Goal: Task Accomplishment & Management: Manage account settings

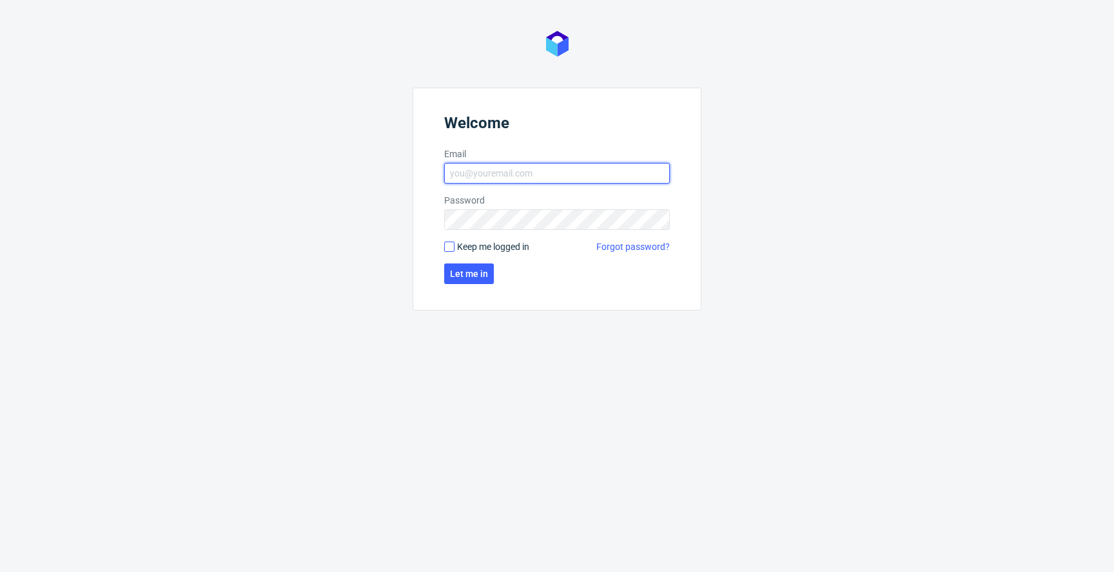
type input "[PERSON_NAME][EMAIL_ADDRESS][PERSON_NAME][DOMAIN_NAME]"
click at [451, 249] on input "Keep me logged in" at bounding box center [449, 247] width 10 height 10
checkbox input "true"
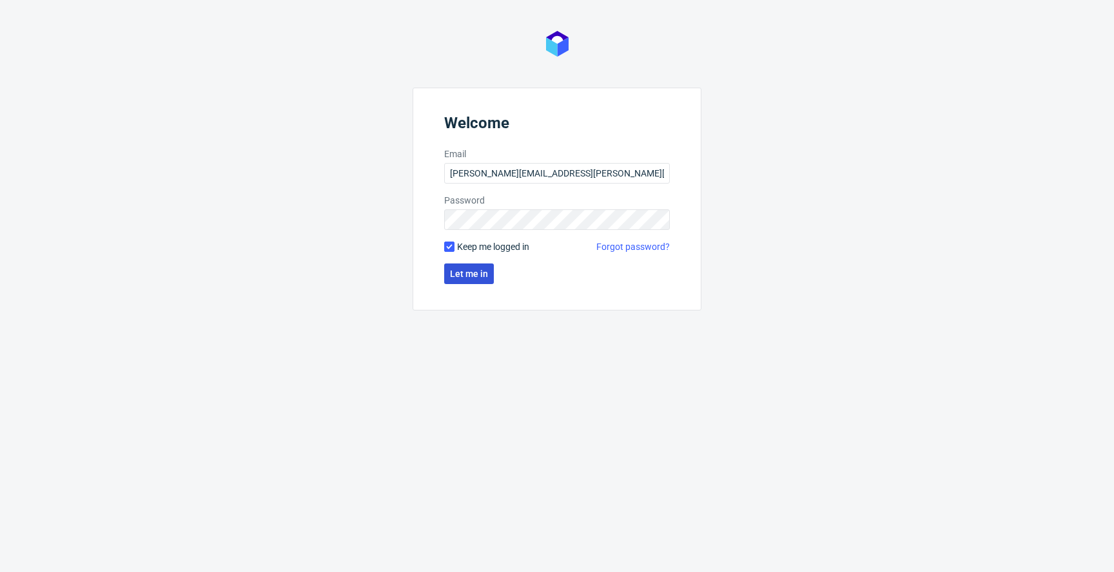
click at [454, 269] on span "Let me in" at bounding box center [469, 273] width 38 height 9
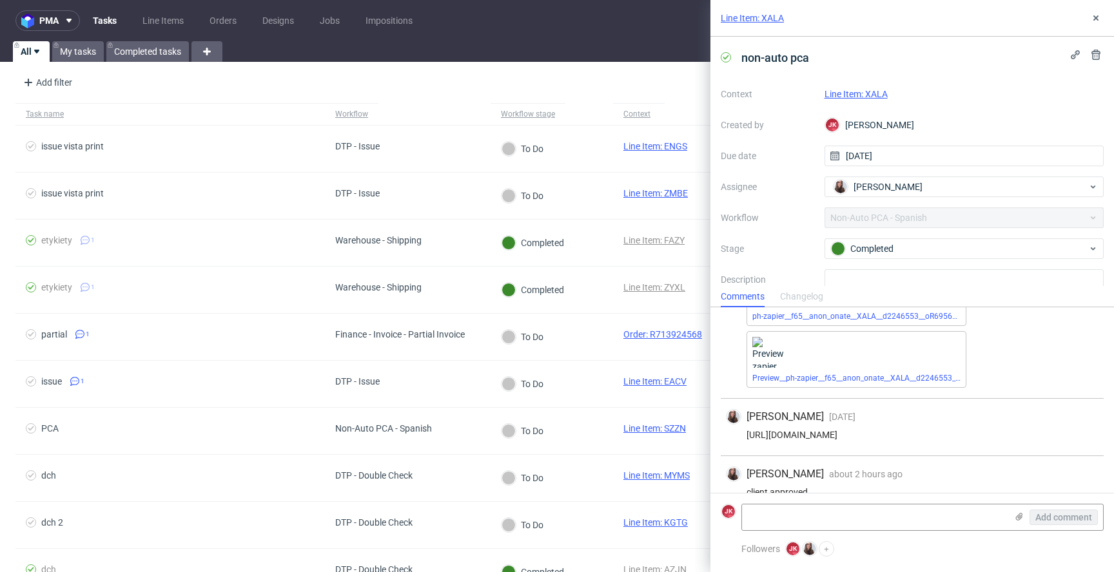
scroll to position [135, 0]
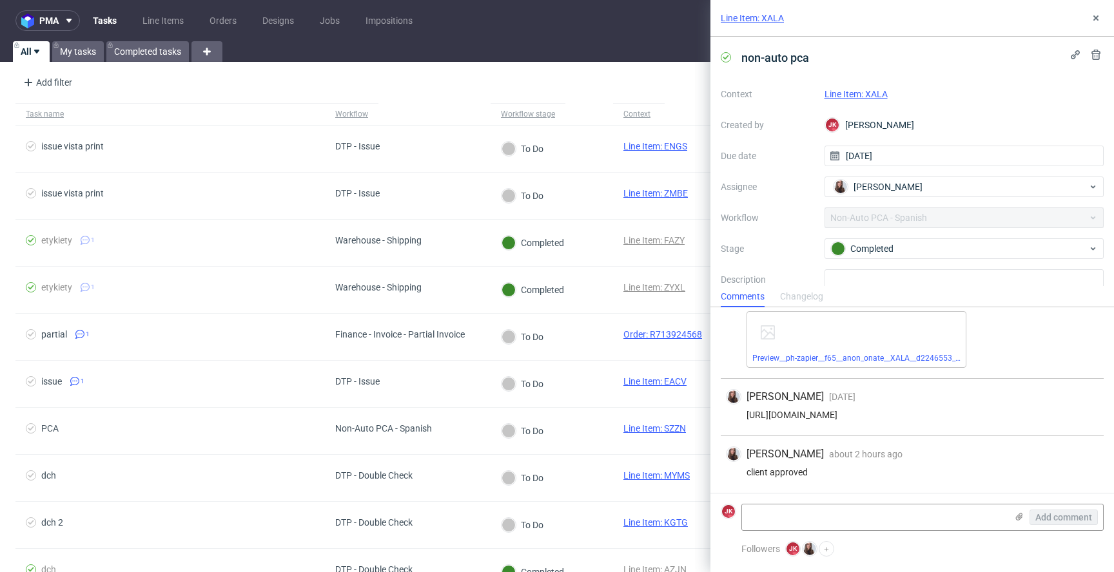
click at [862, 93] on link "Line Item: XALA" at bounding box center [855, 94] width 63 height 10
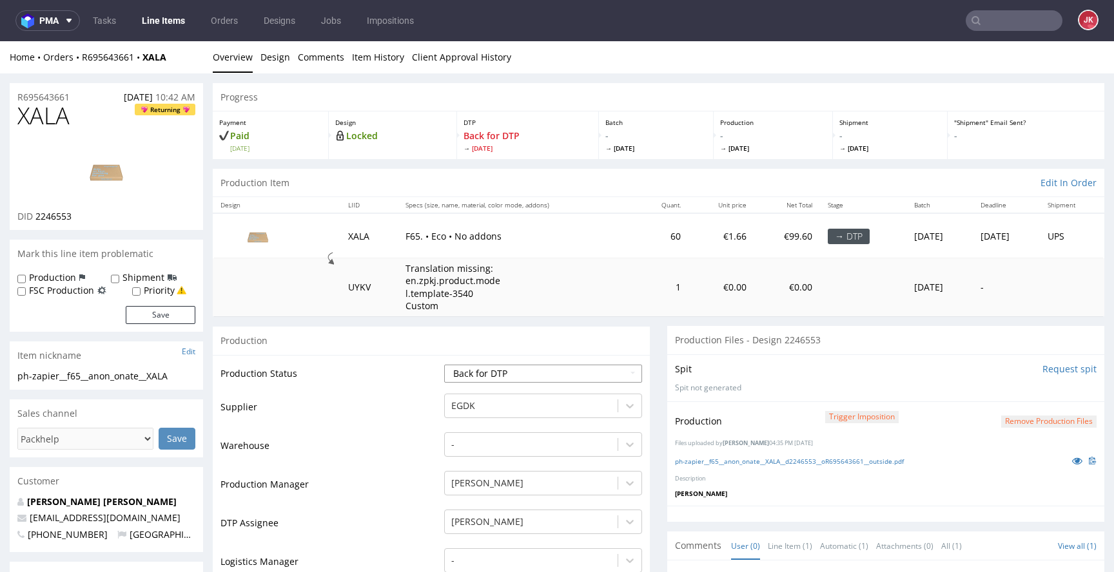
click at [552, 373] on select "Waiting for Artwork Waiting for Diecut Waiting for Mockup Waiting for DTP Waiti…" at bounding box center [543, 374] width 198 height 18
select select "dtp_production_ready"
click at [444, 365] on select "Waiting for Artwork Waiting for Diecut Waiting for Mockup Waiting for DTP Waiti…" at bounding box center [543, 374] width 198 height 18
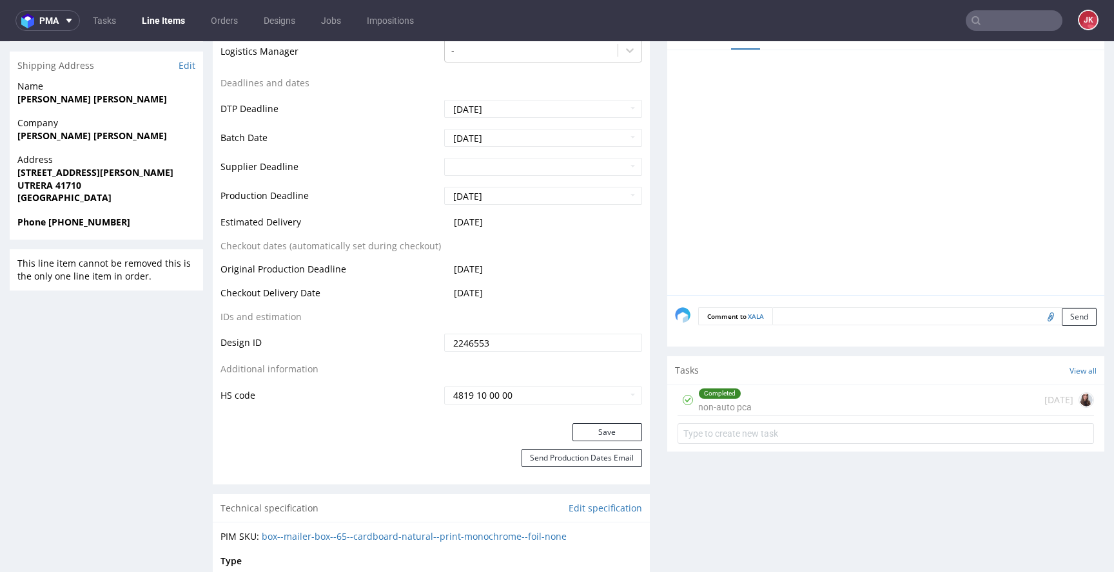
scroll to position [536, 0]
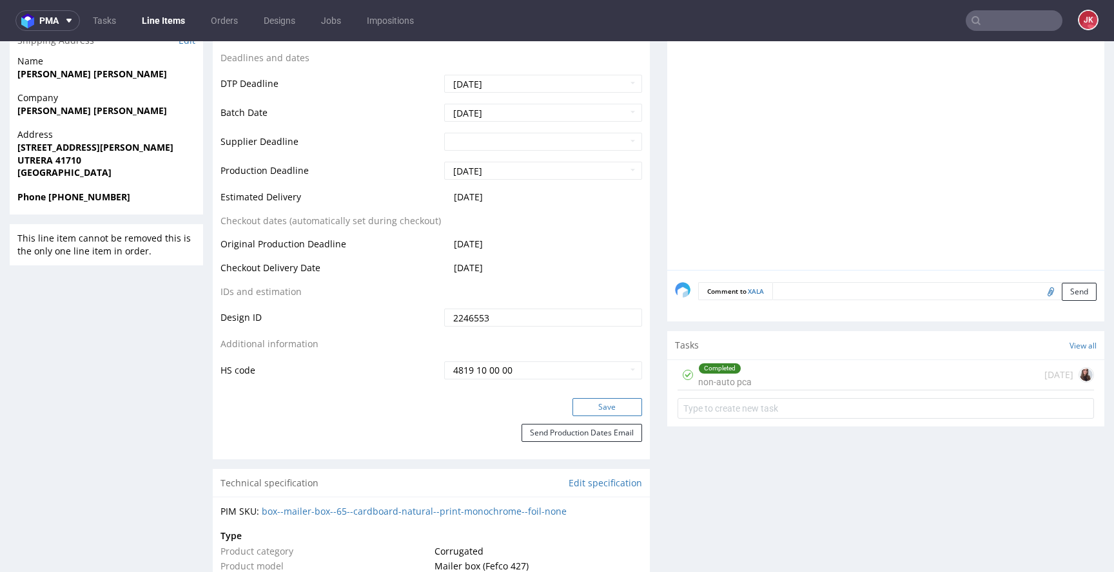
click at [592, 412] on button "Save" at bounding box center [607, 407] width 70 height 18
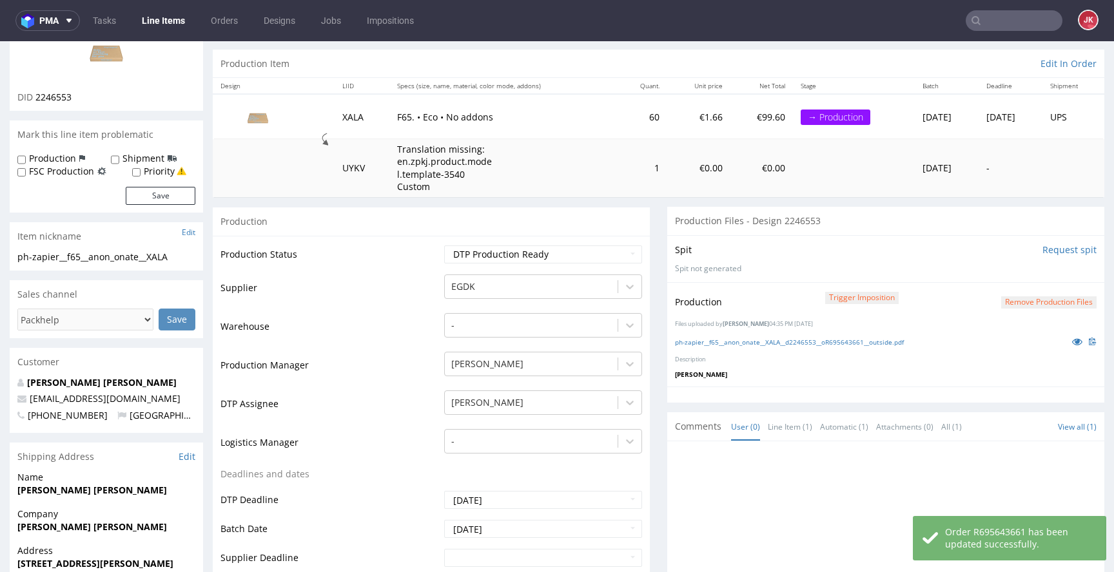
scroll to position [0, 0]
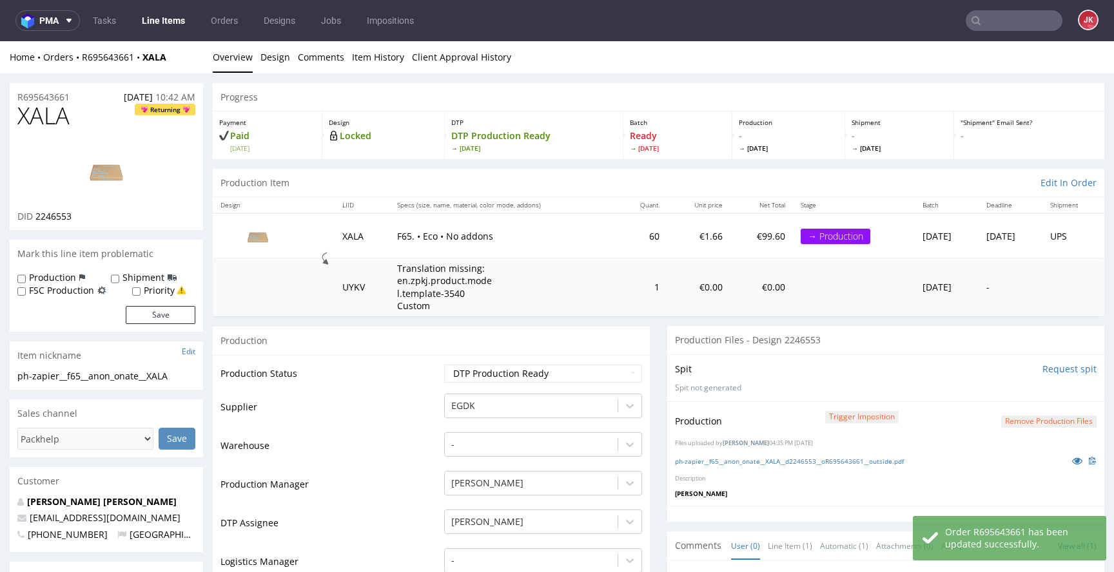
click at [166, 19] on link "Line Items" at bounding box center [163, 20] width 59 height 21
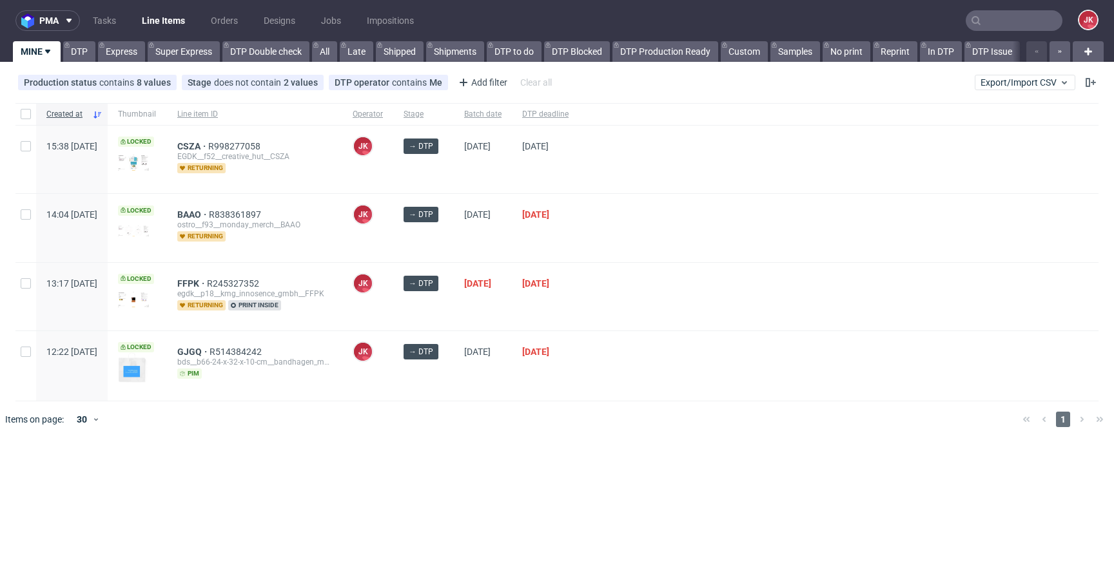
click at [193, 38] on nav "pma Tasks Line Items Orders Designs Jobs Impositions JK" at bounding box center [557, 20] width 1114 height 41
click at [193, 44] on link "Super Express" at bounding box center [184, 51] width 72 height 21
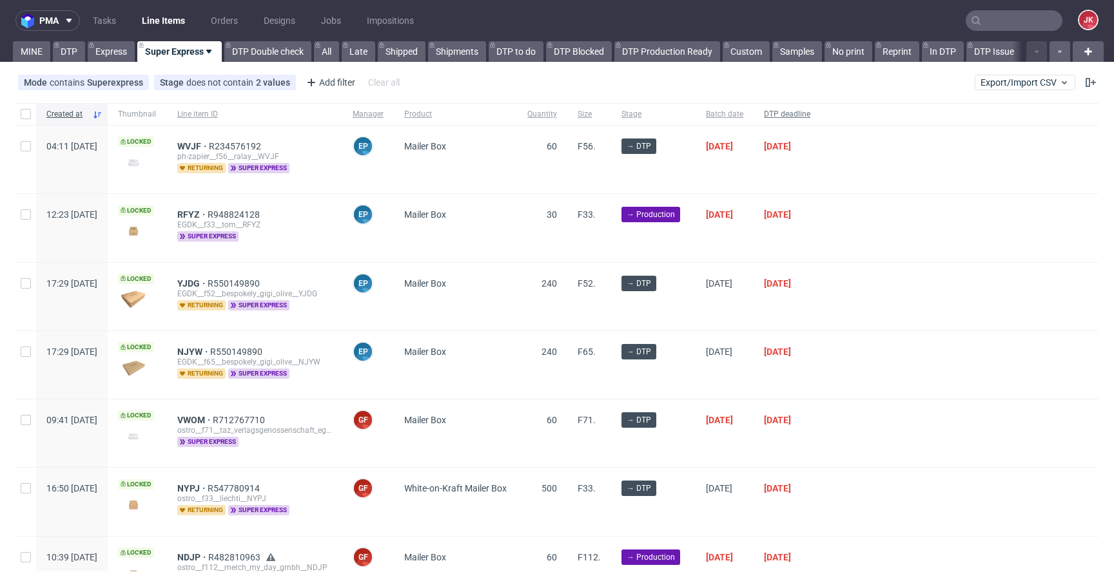
click at [810, 109] on span "DTP deadline" at bounding box center [787, 114] width 46 height 11
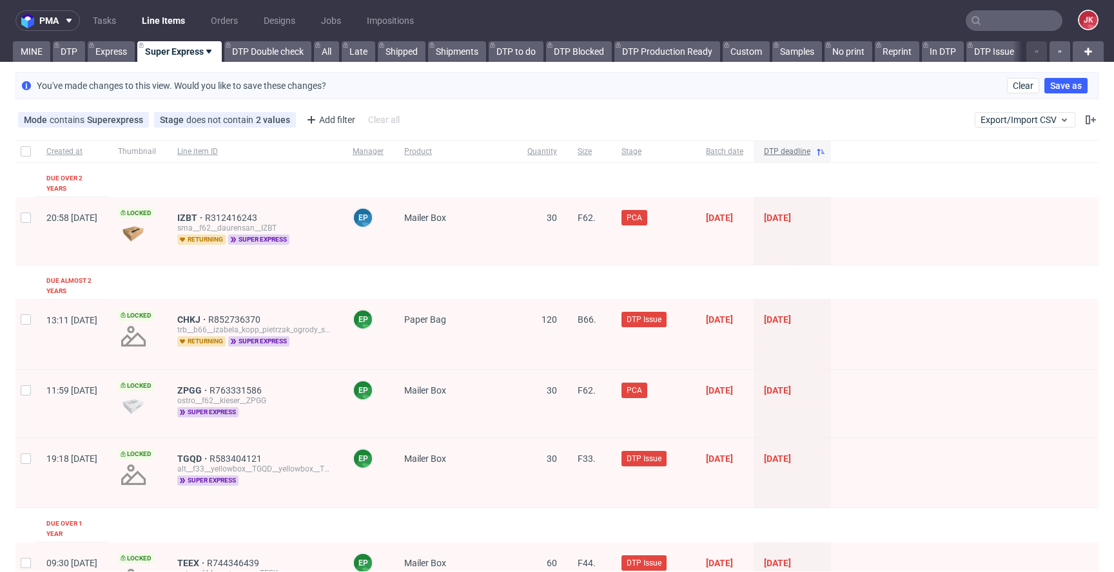
click at [810, 152] on span "DTP deadline" at bounding box center [787, 151] width 46 height 11
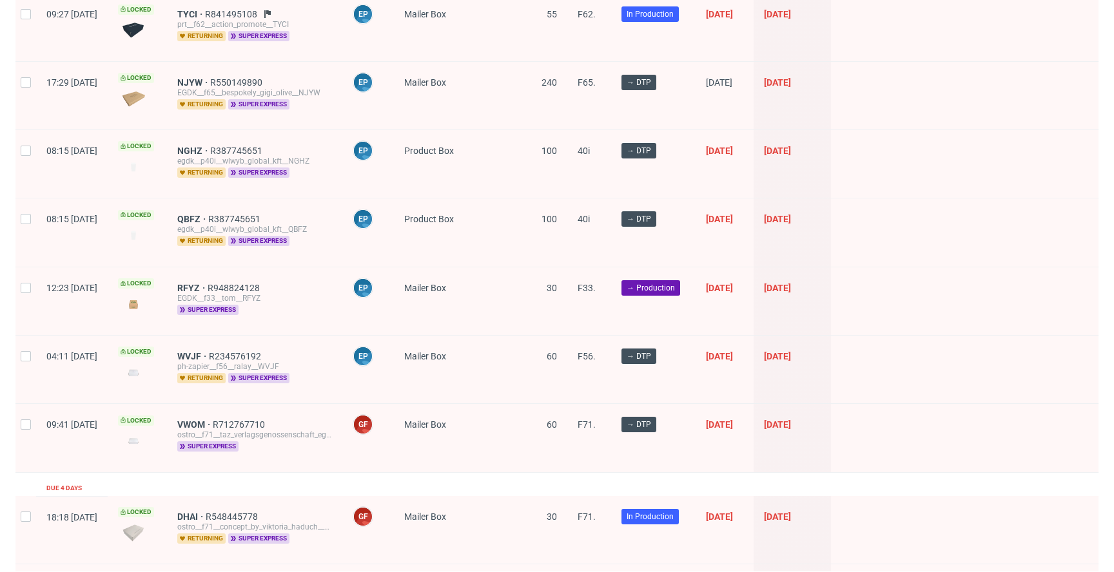
scroll to position [330, 0]
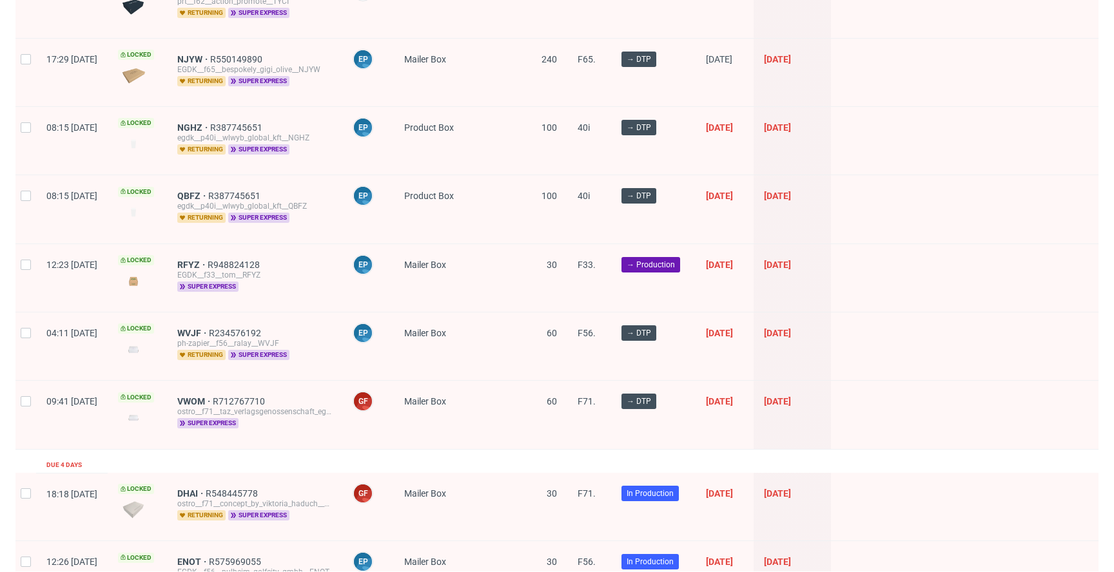
click at [517, 284] on div "Mailer Box" at bounding box center [455, 278] width 123 height 68
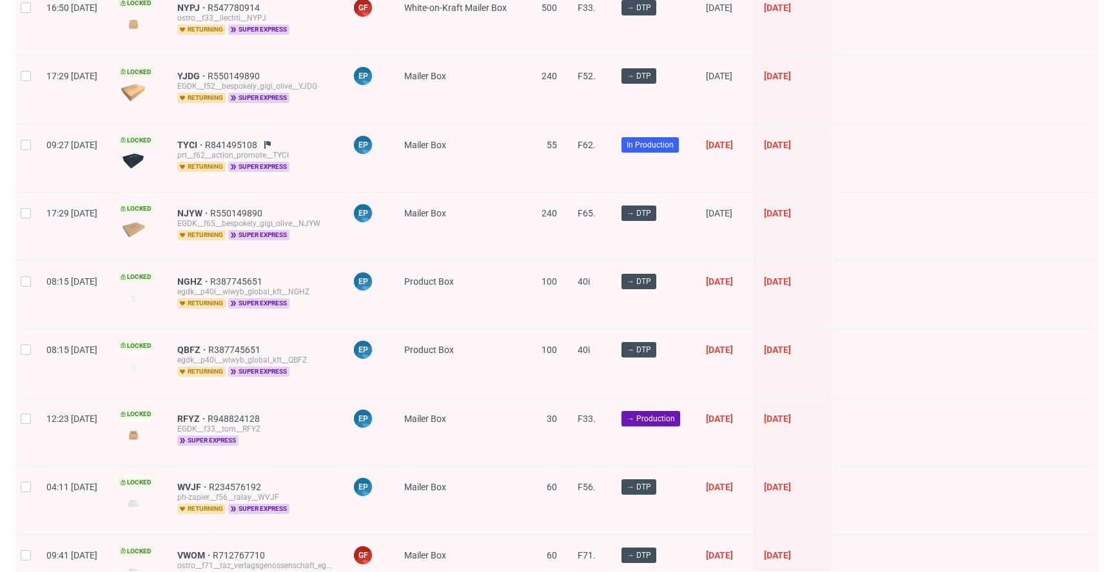
scroll to position [0, 0]
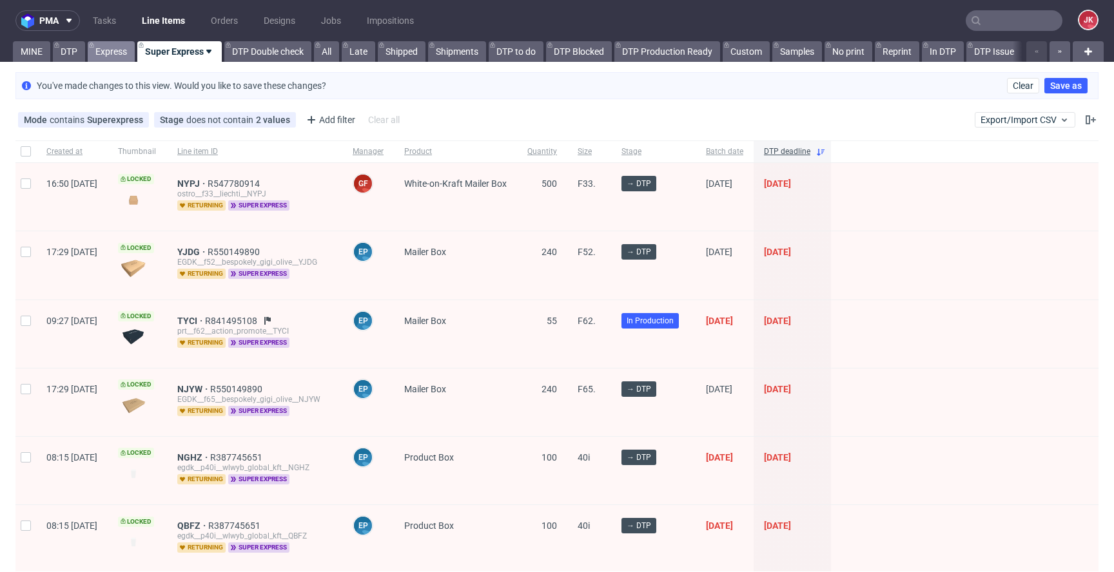
click at [108, 53] on link "Express" at bounding box center [111, 51] width 47 height 21
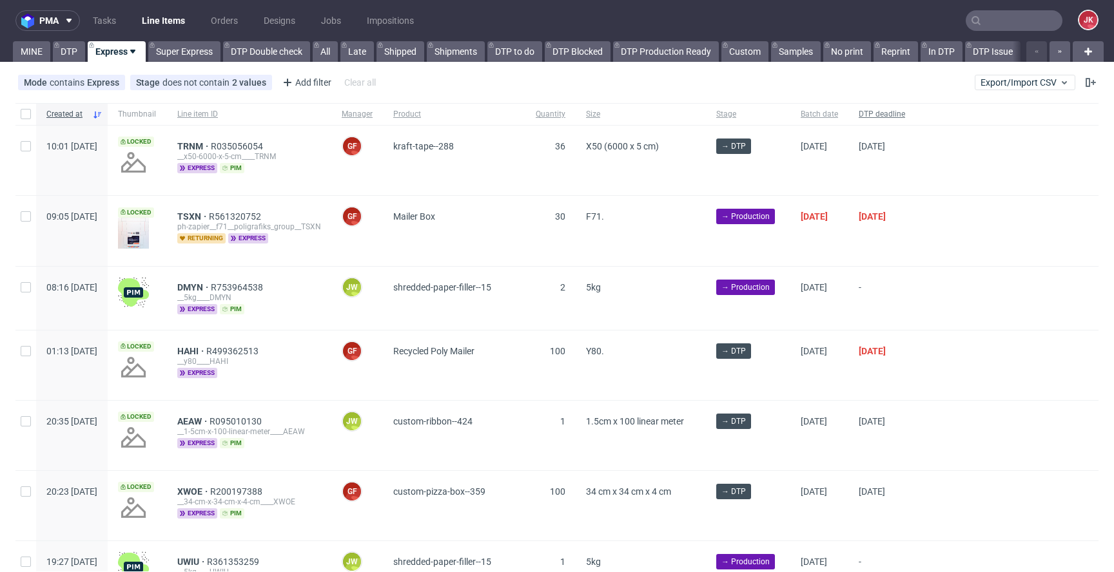
click at [905, 110] on span "DTP deadline" at bounding box center [881, 114] width 46 height 11
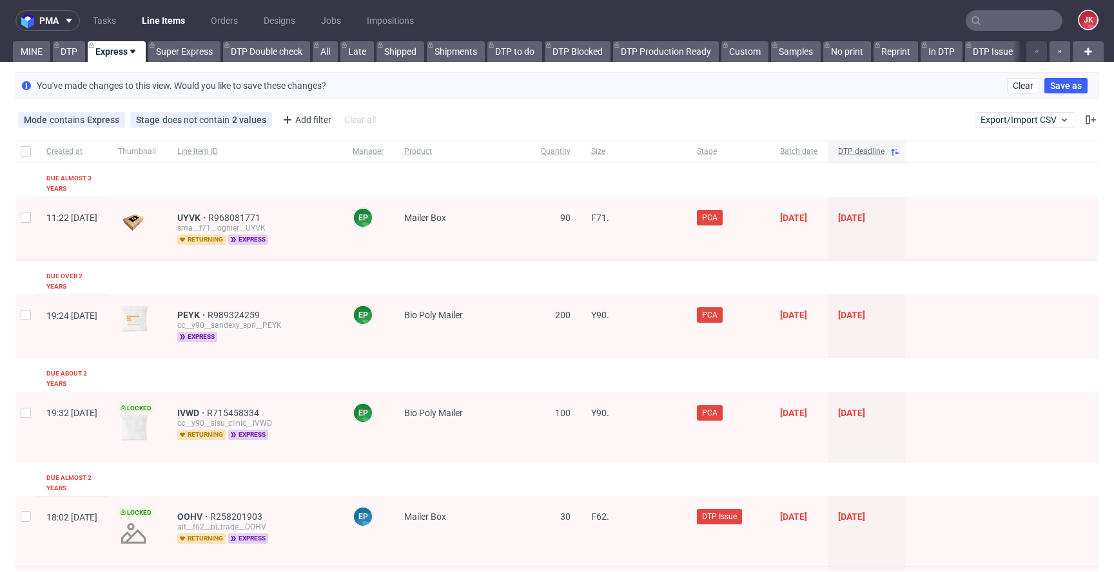
click at [884, 153] on span "DTP deadline" at bounding box center [861, 151] width 46 height 11
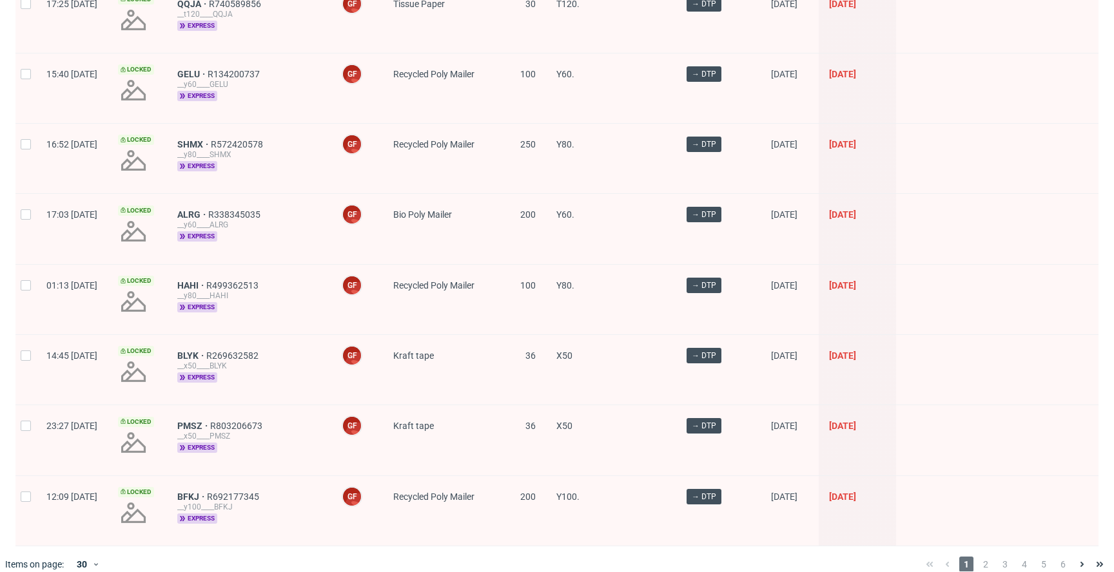
scroll to position [1840, 0]
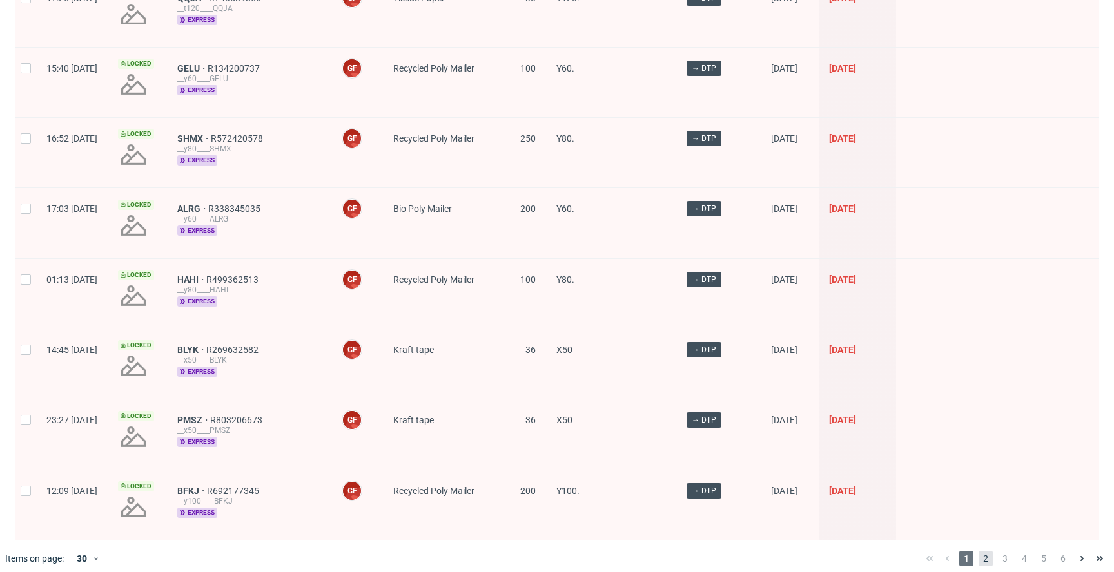
click at [982, 551] on span "2" at bounding box center [985, 558] width 14 height 15
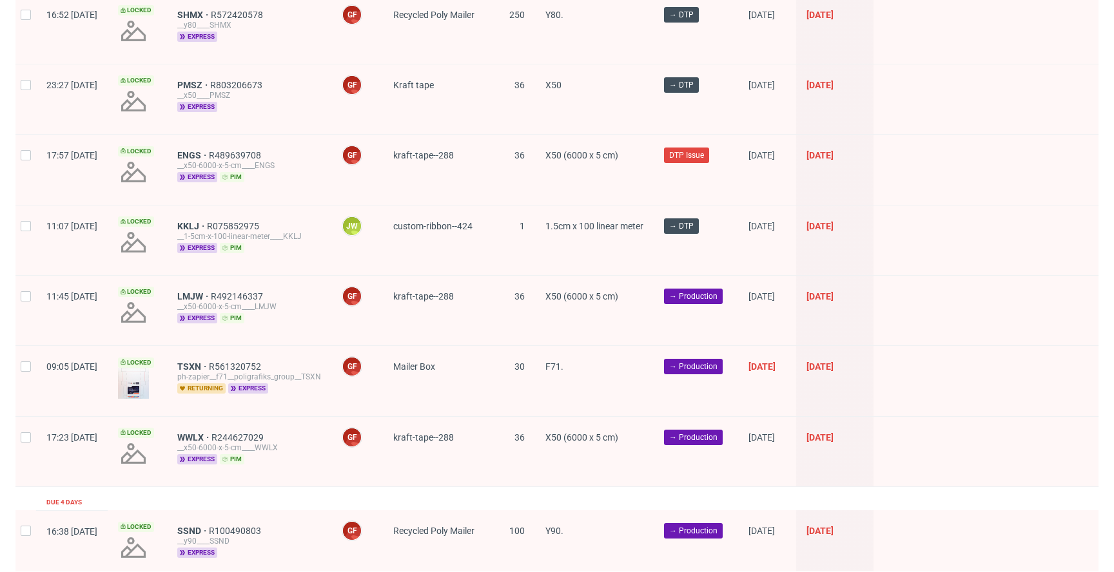
scroll to position [1790, 0]
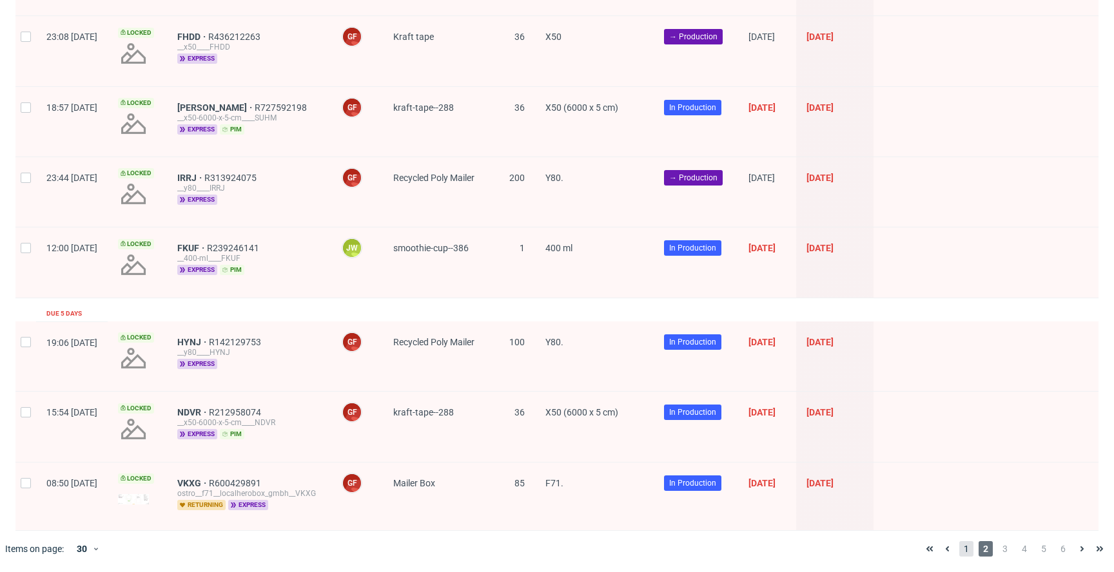
click at [960, 550] on span "1" at bounding box center [966, 548] width 14 height 15
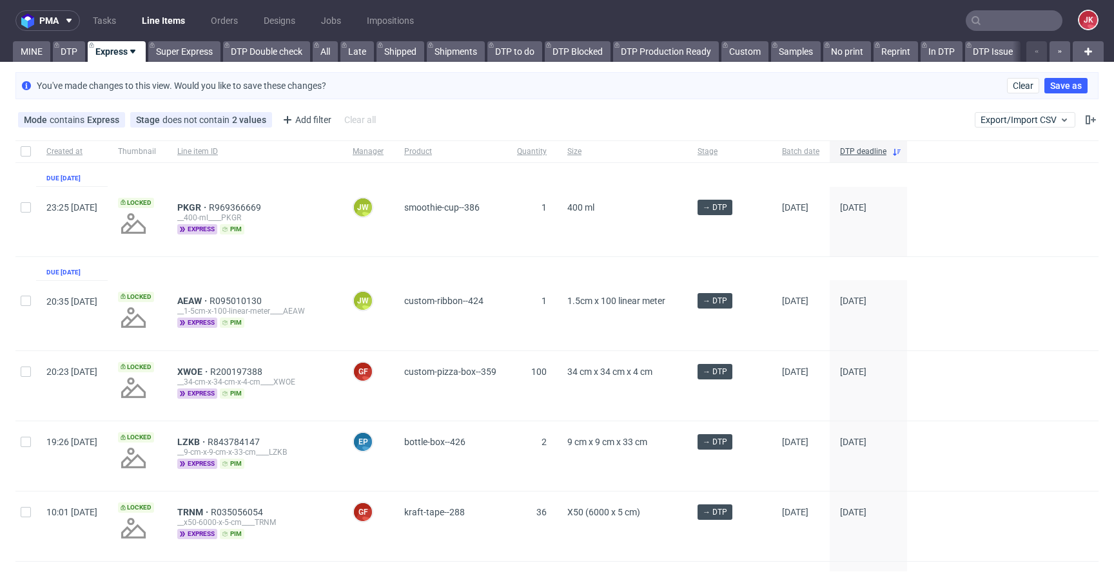
click at [548, 248] on div "1" at bounding box center [532, 222] width 50 height 70
click at [40, 46] on link "MINE" at bounding box center [31, 51] width 37 height 21
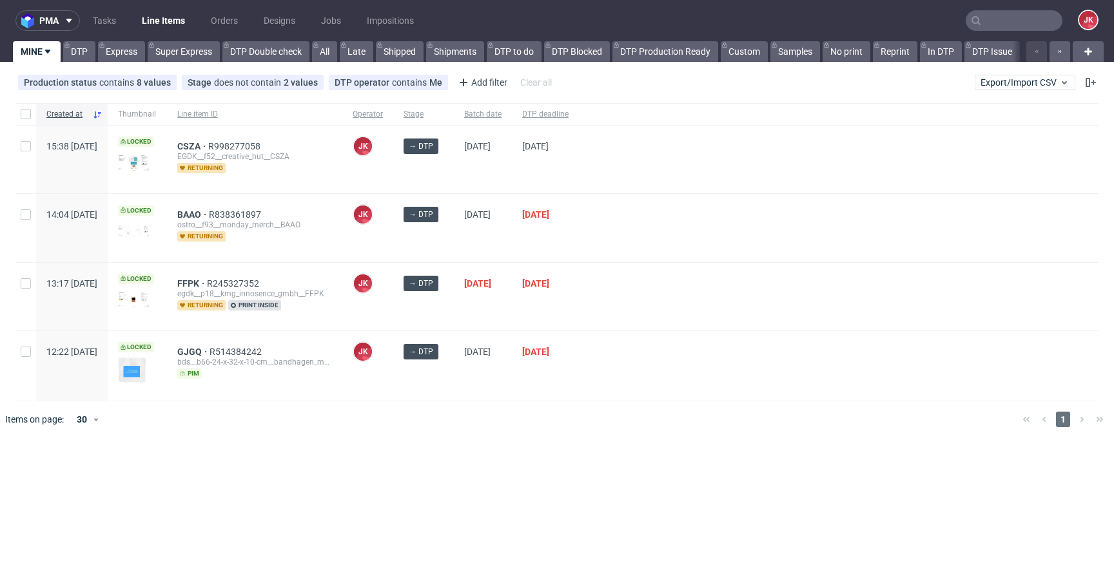
click at [712, 311] on div at bounding box center [838, 297] width 519 height 68
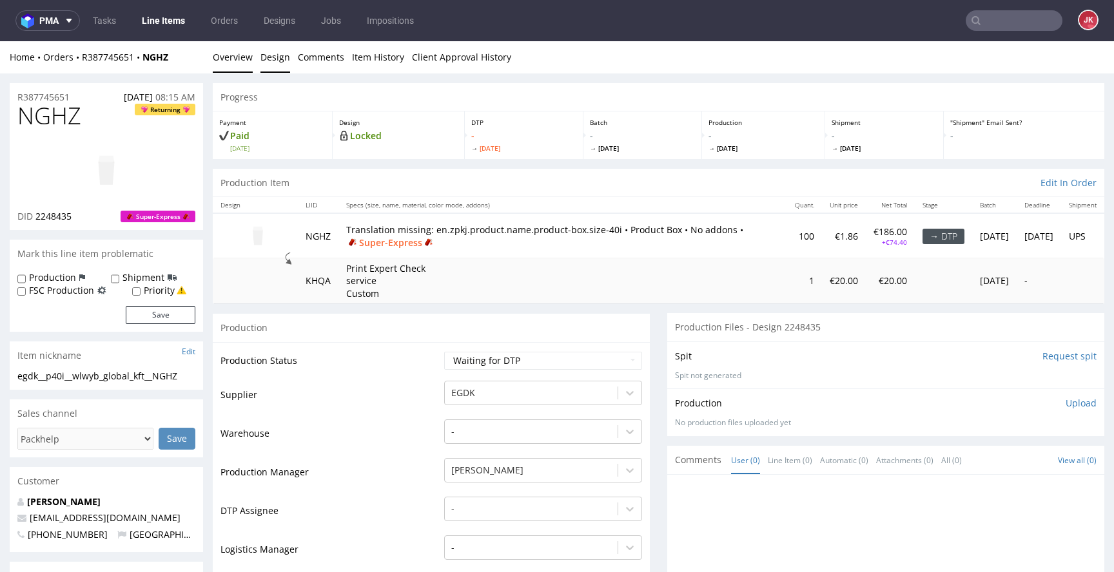
click at [275, 64] on link "Design" at bounding box center [275, 57] width 30 height 32
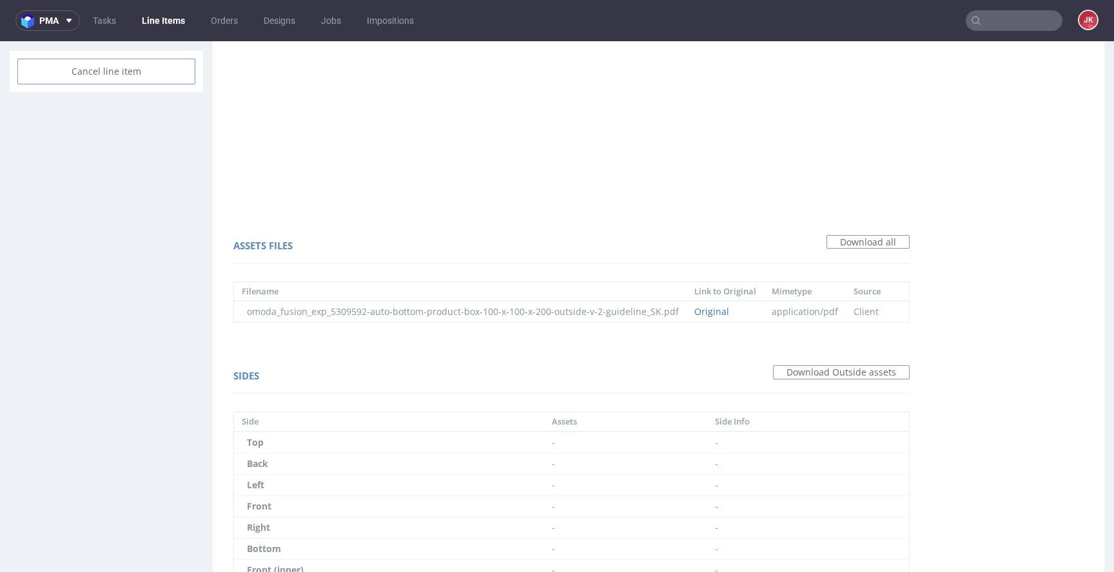
scroll to position [775, 0]
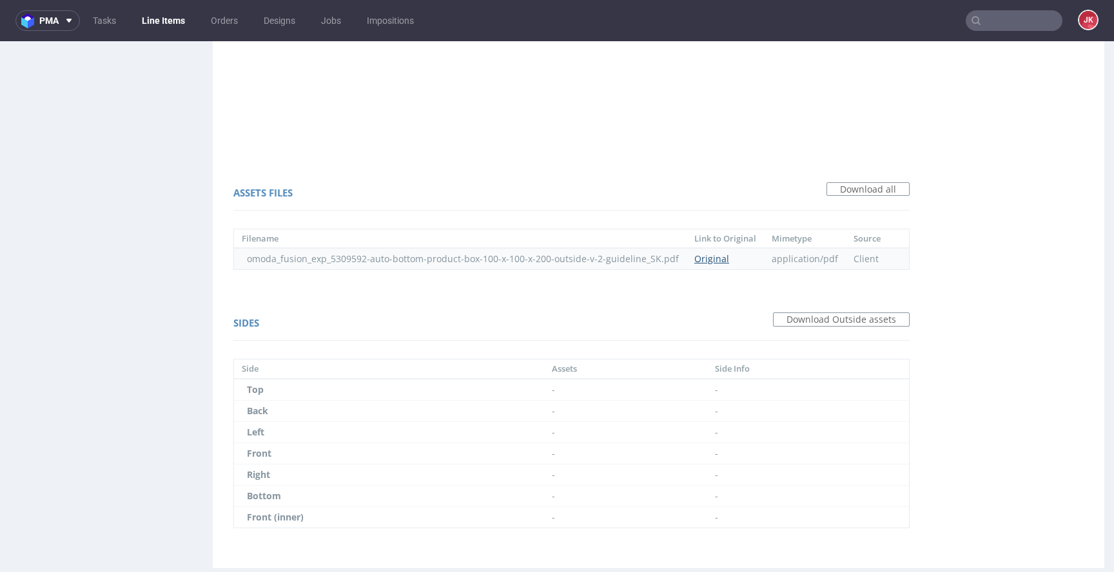
click at [715, 260] on link "Original" at bounding box center [711, 259] width 35 height 12
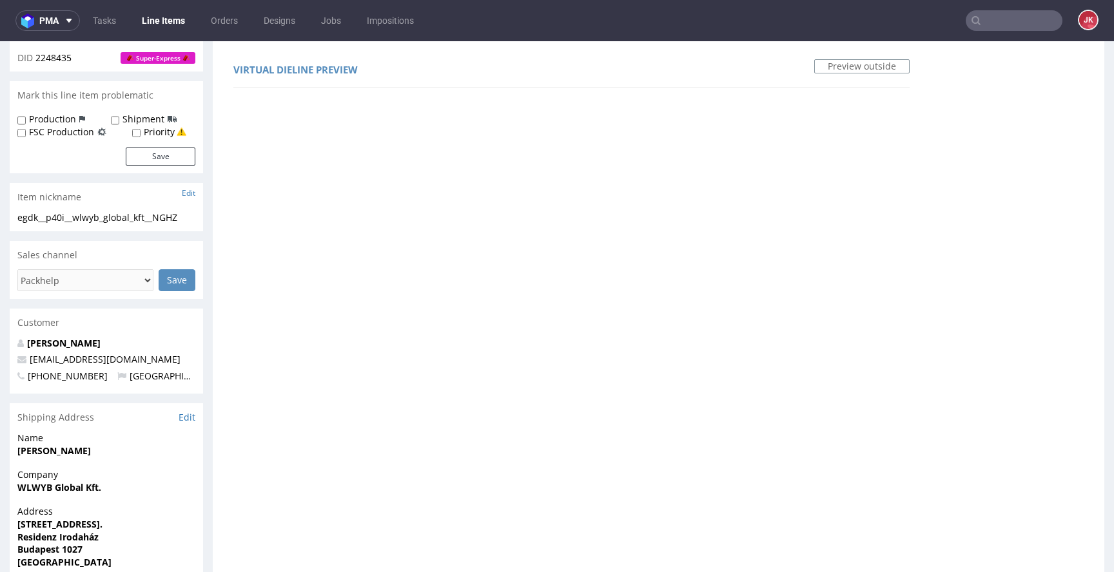
scroll to position [0, 0]
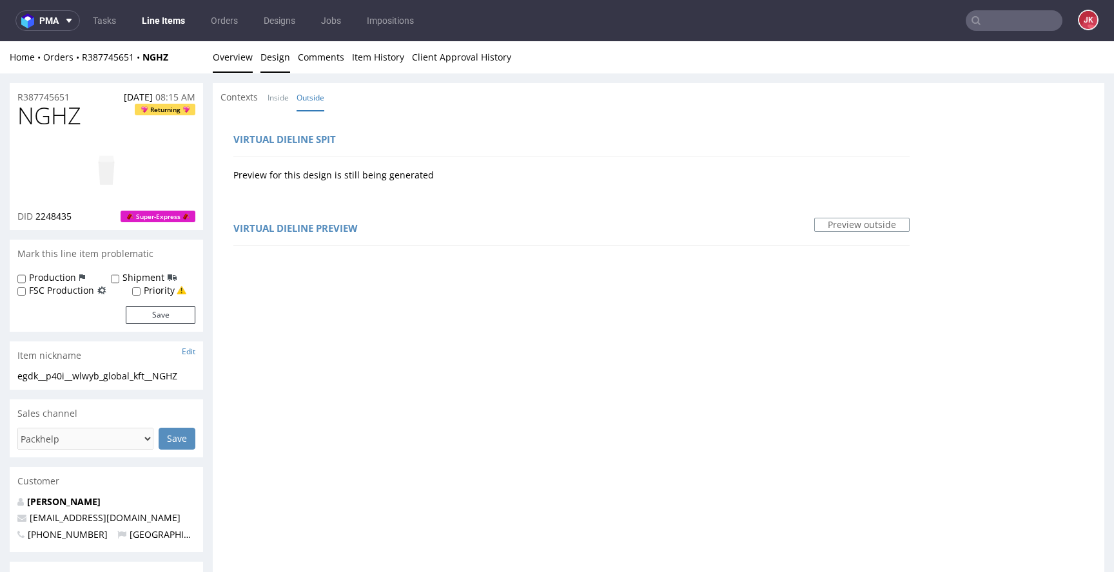
click at [224, 55] on link "Overview" at bounding box center [233, 57] width 40 height 32
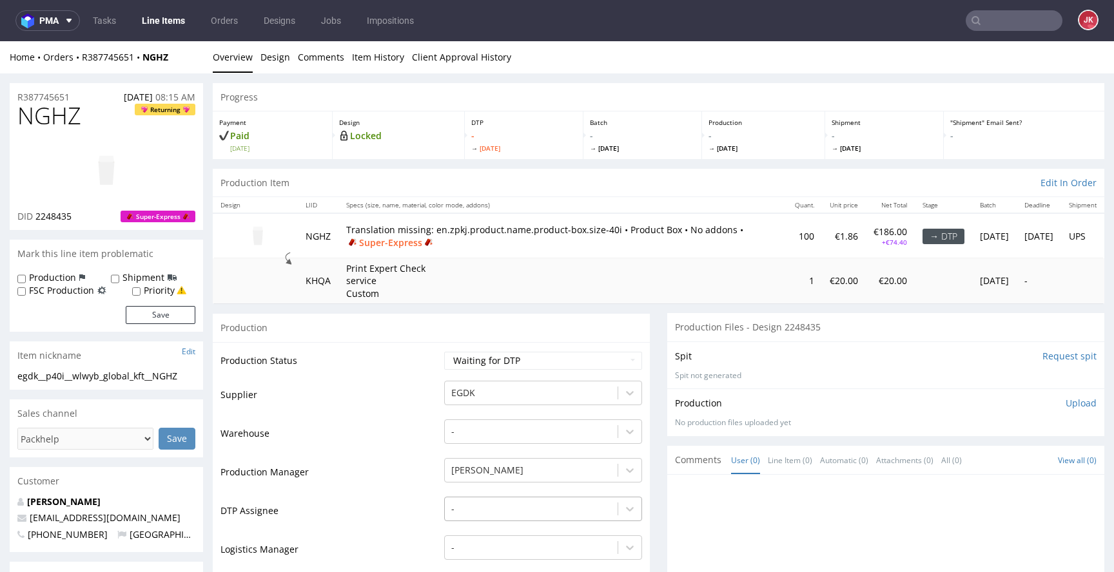
click at [472, 510] on div "-" at bounding box center [543, 506] width 198 height 18
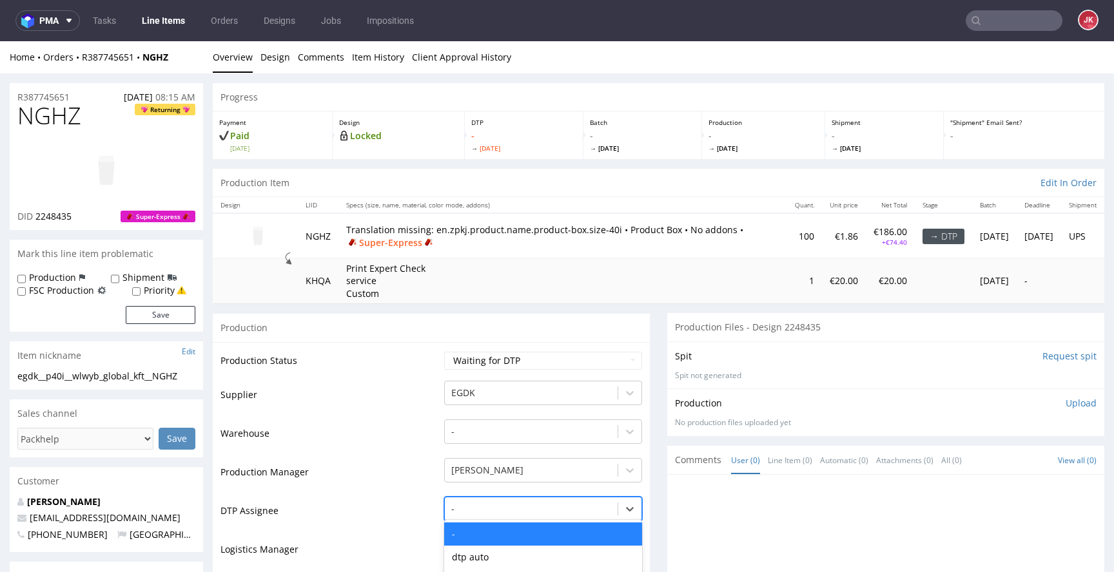
scroll to position [146, 0]
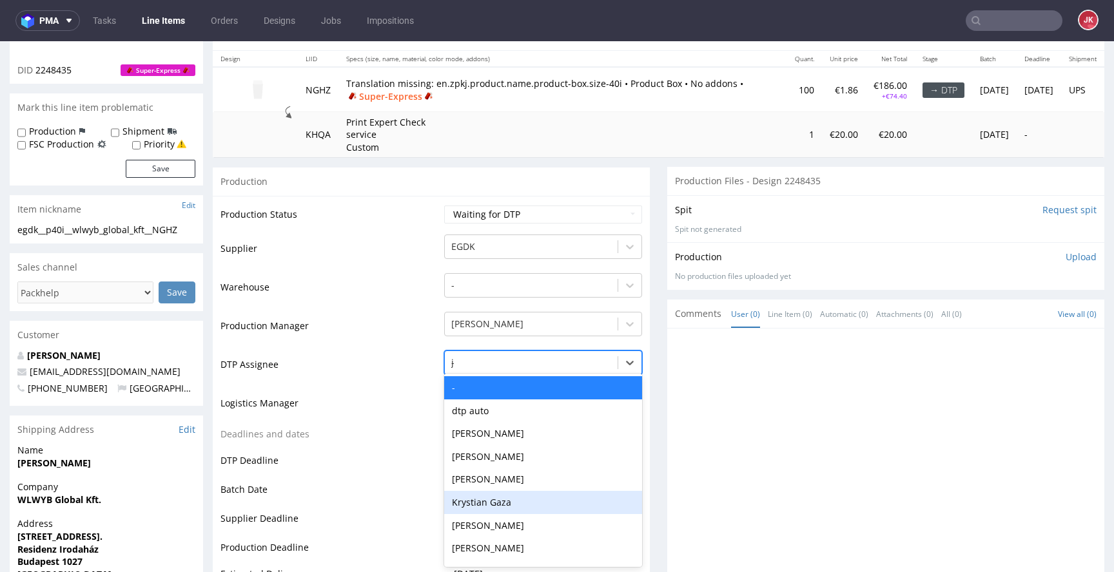
type input "ja"
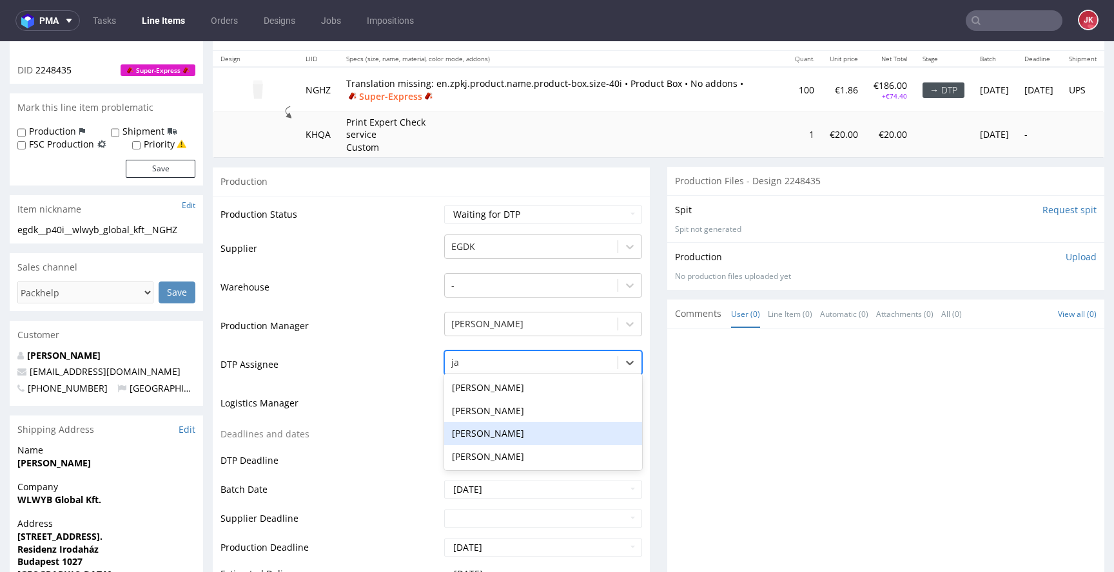
click at [504, 440] on div "[PERSON_NAME]" at bounding box center [543, 433] width 198 height 23
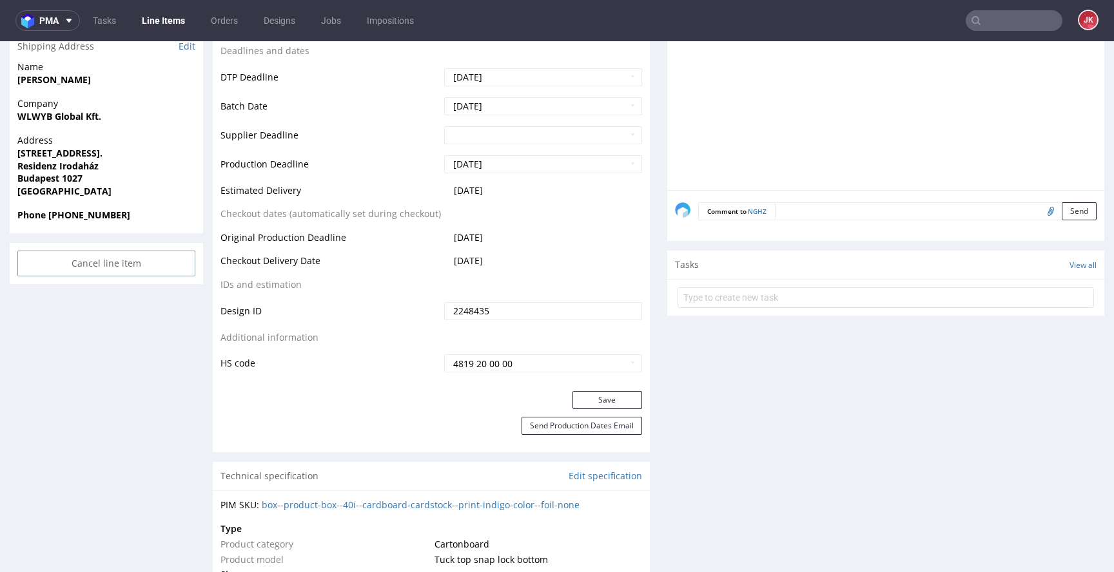
scroll to position [535, 0]
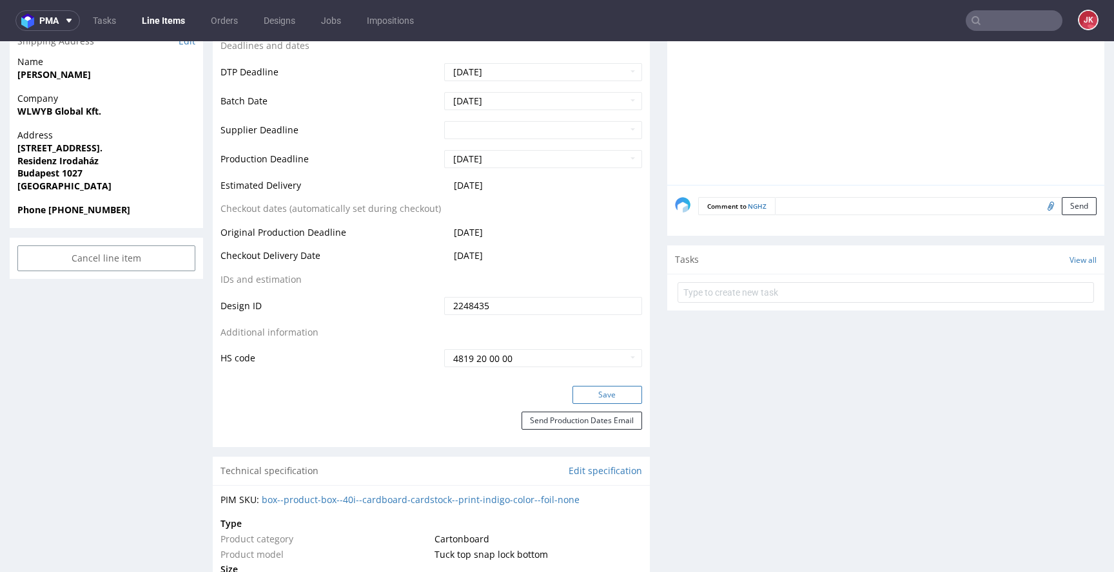
click at [596, 393] on button "Save" at bounding box center [607, 395] width 70 height 18
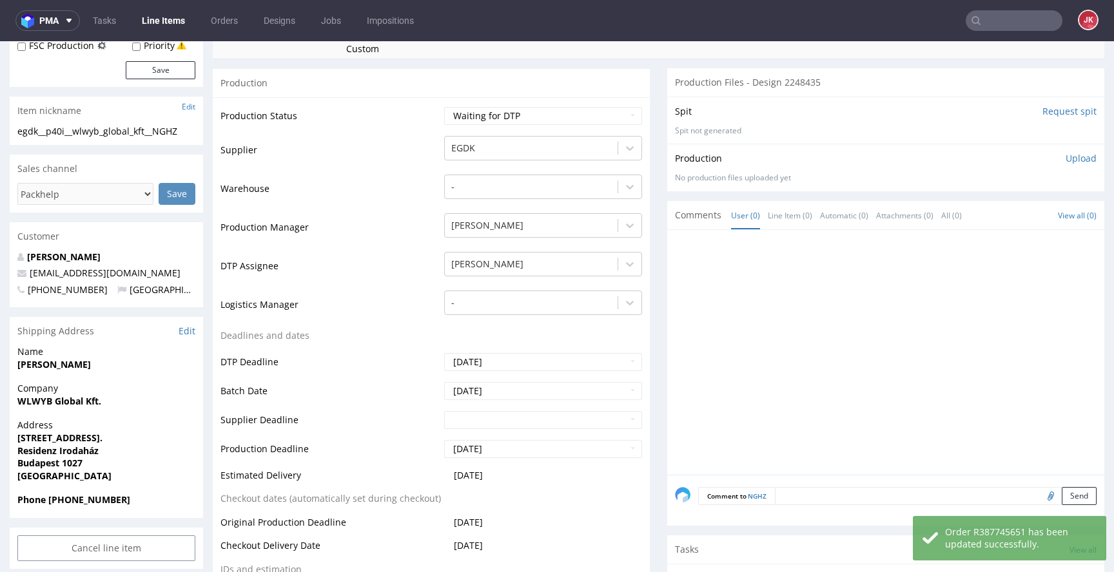
scroll to position [0, 0]
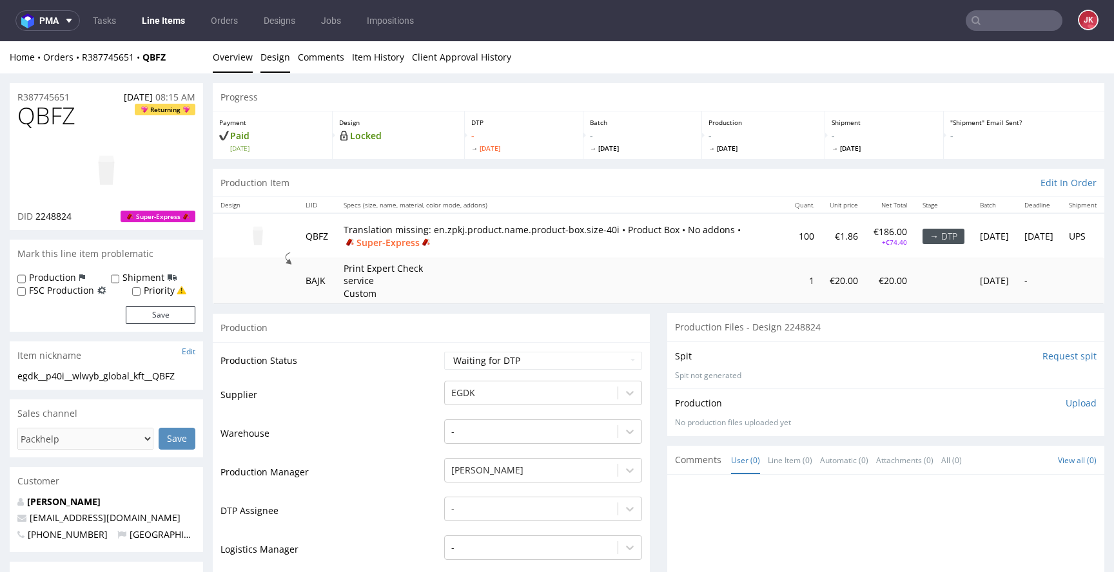
click at [284, 59] on link "Design" at bounding box center [275, 57] width 30 height 32
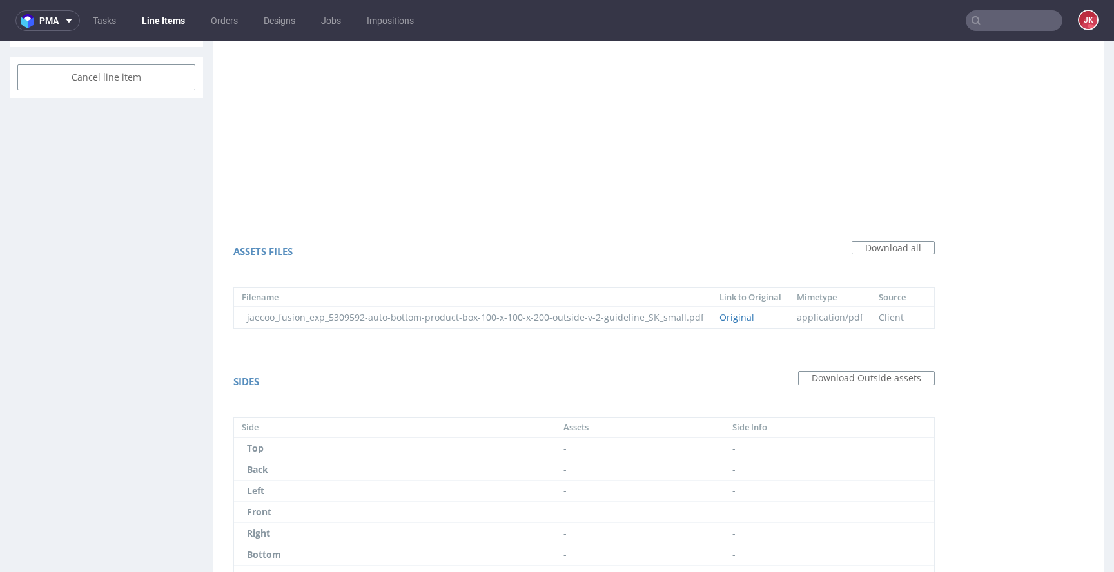
scroll to position [796, 0]
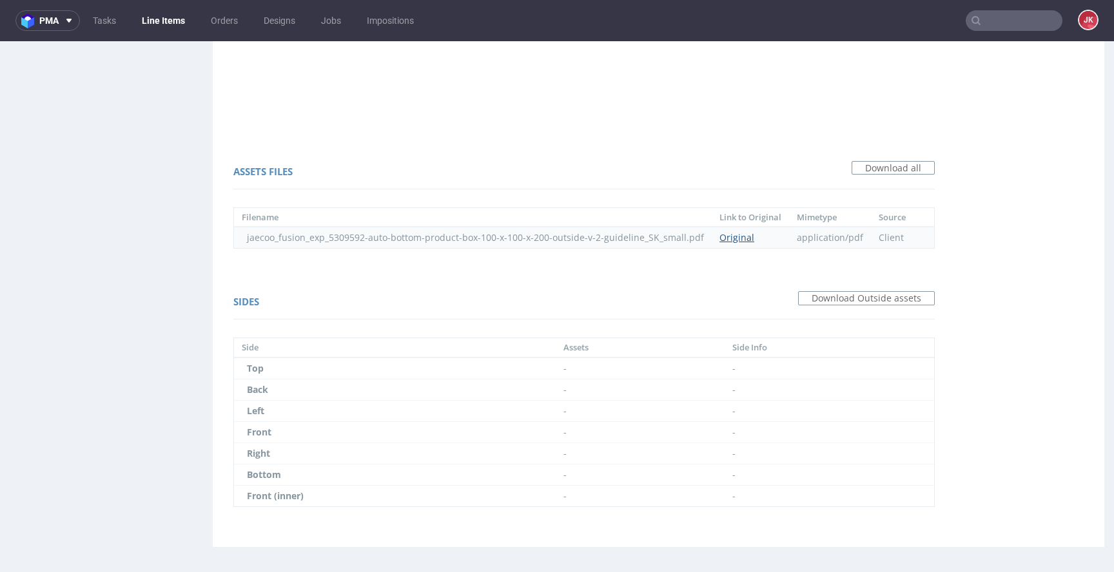
click at [736, 237] on link "Original" at bounding box center [736, 237] width 35 height 12
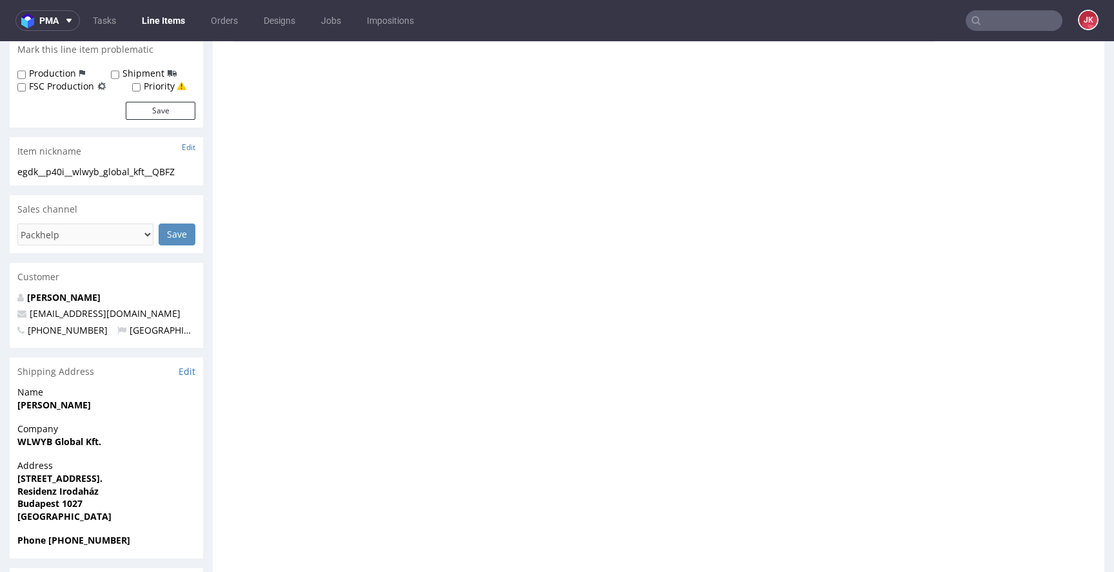
scroll to position [0, 0]
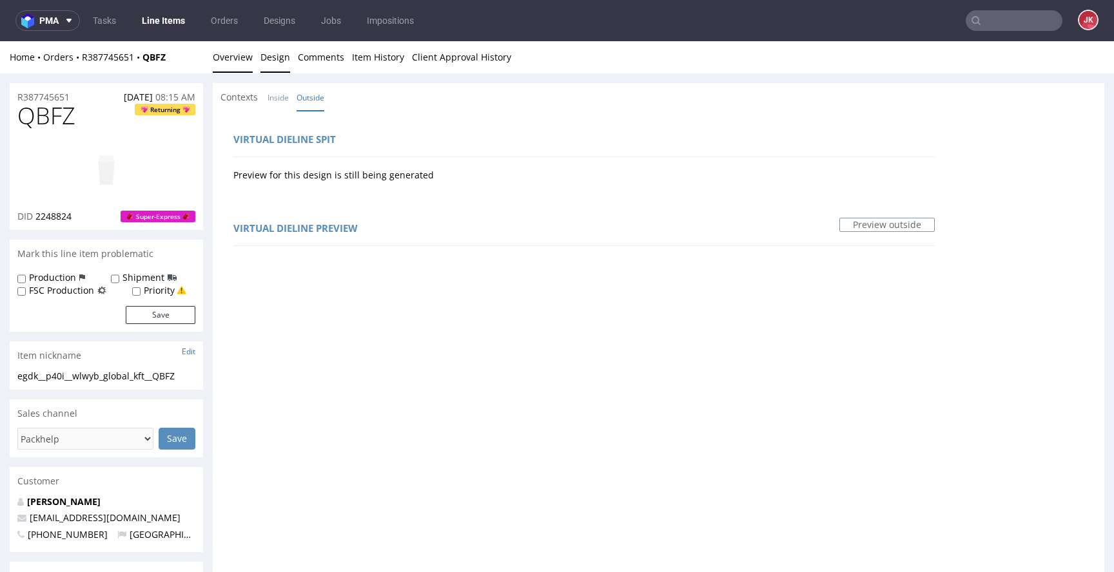
click at [222, 63] on link "Overview" at bounding box center [233, 57] width 40 height 32
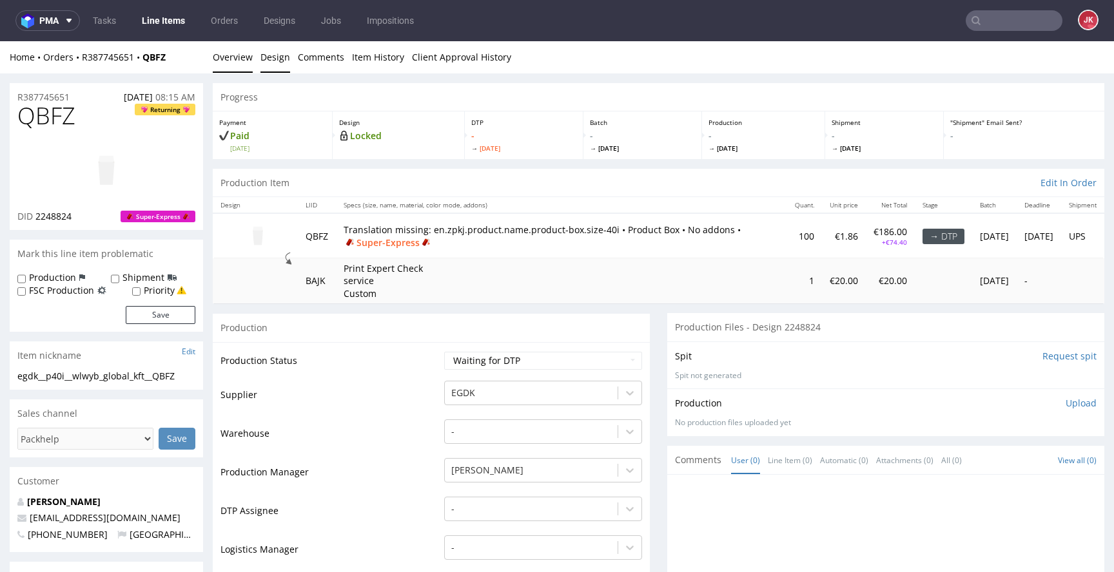
click at [267, 62] on link "Design" at bounding box center [275, 57] width 30 height 32
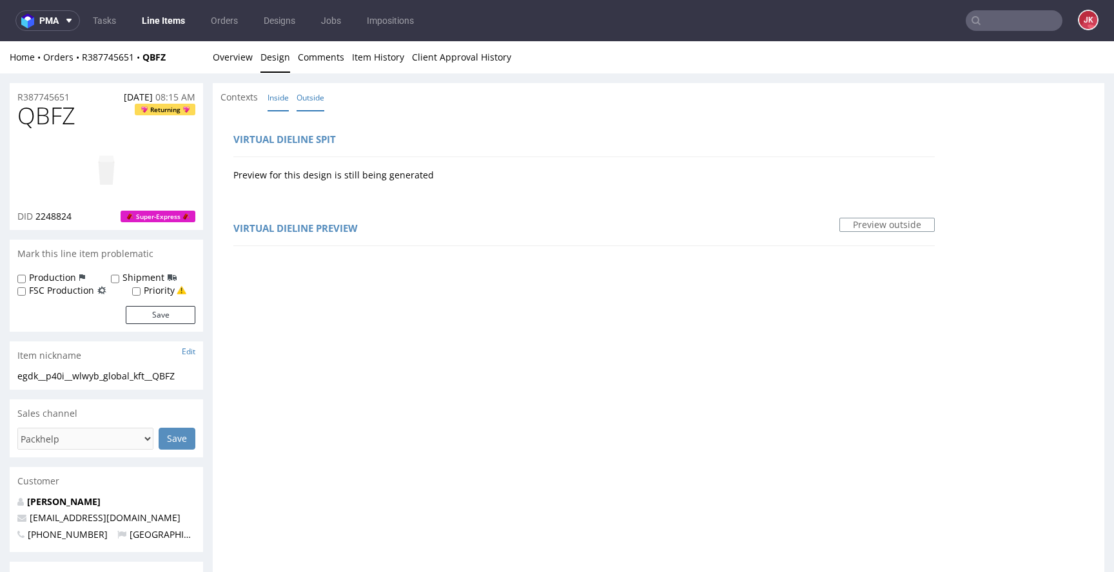
click at [281, 99] on link "Inside" at bounding box center [277, 98] width 21 height 28
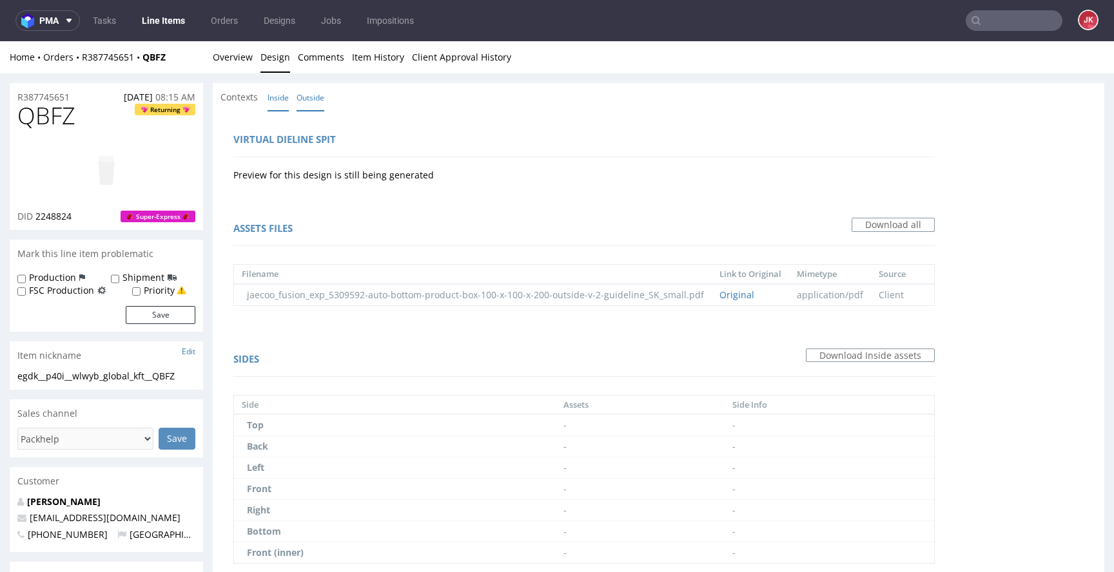
click at [305, 88] on link "Outside" at bounding box center [310, 98] width 28 height 28
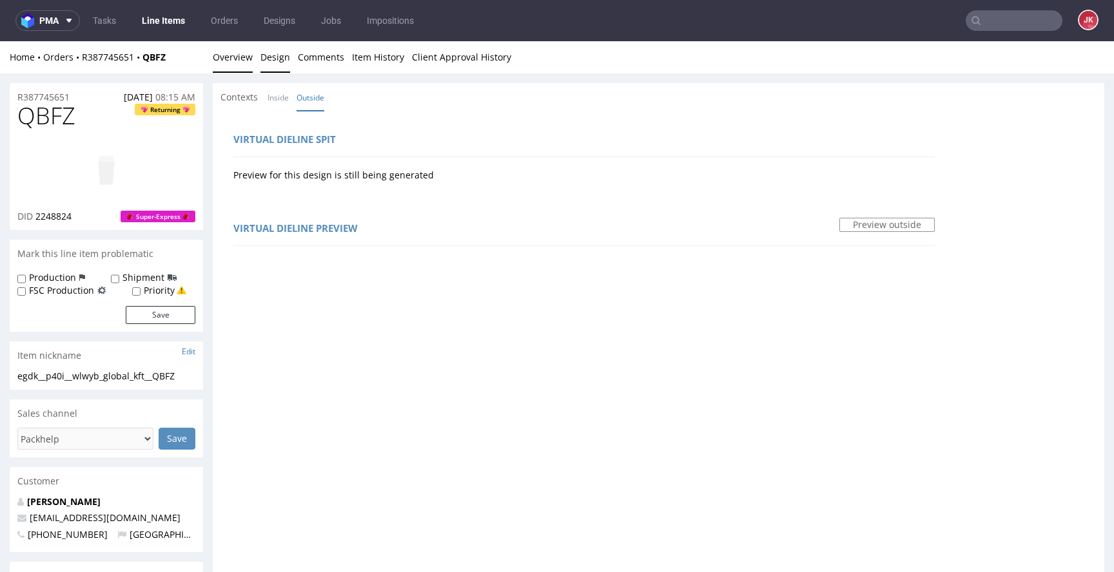
click at [247, 66] on link "Overview" at bounding box center [233, 57] width 40 height 32
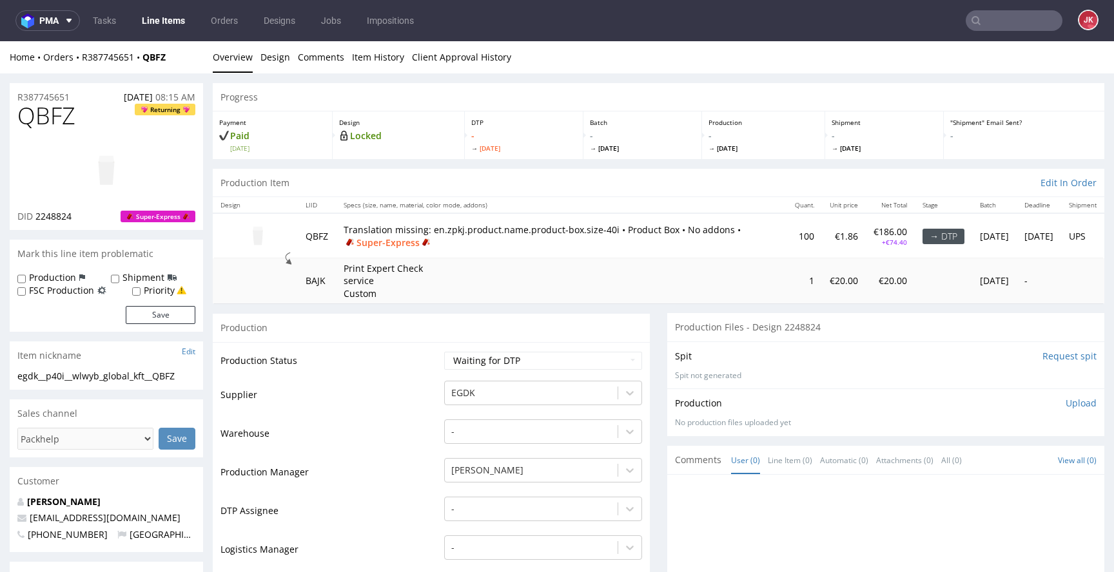
click at [421, 372] on td "Production Status" at bounding box center [330, 365] width 220 height 29
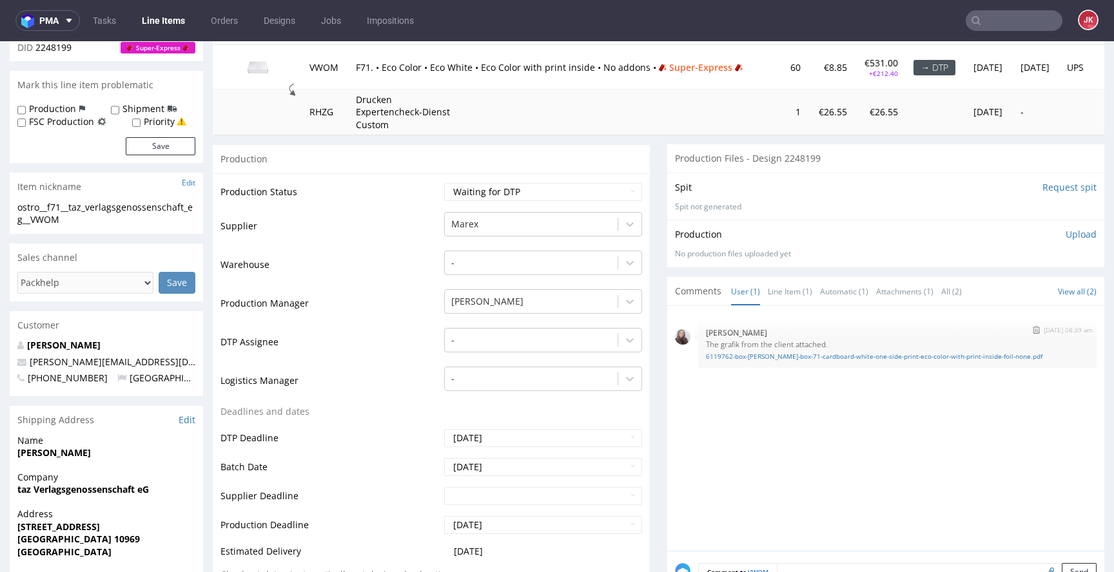
scroll to position [170, 0]
drag, startPoint x: 699, startPoint y: 344, endPoint x: 811, endPoint y: 349, distance: 112.3
click at [811, 349] on div "[DATE] 08:39 am [PERSON_NAME] The grafik from the client attached. 6119762-box-…" at bounding box center [897, 343] width 398 height 46
click at [805, 345] on p "The grafik from the client attached." at bounding box center [897, 343] width 383 height 10
click at [818, 339] on p "The grafik from the client attached." at bounding box center [897, 343] width 383 height 10
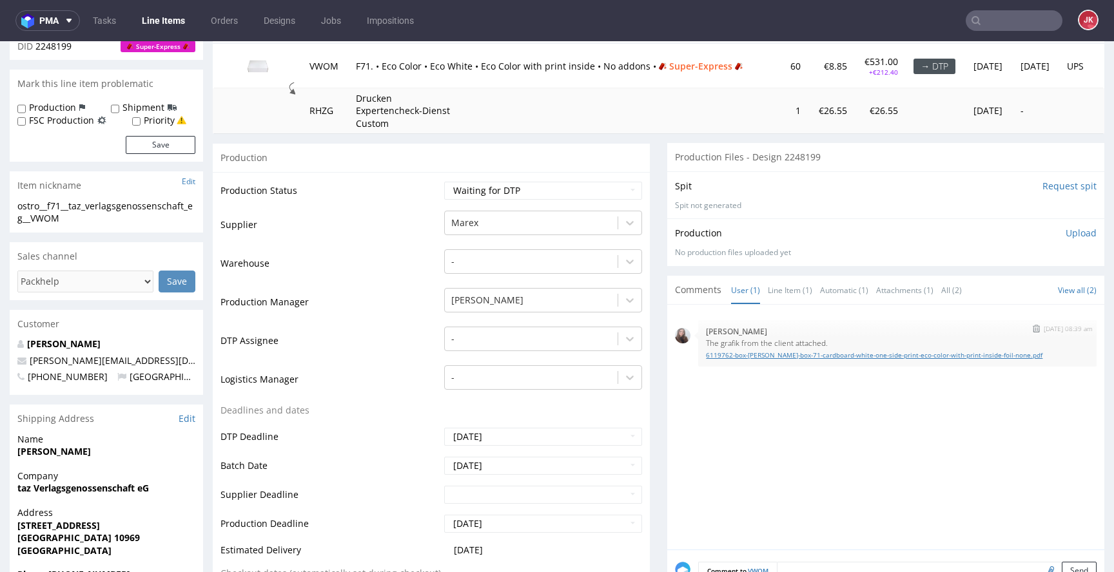
click at [733, 358] on link "6119762-box-[PERSON_NAME]-box-71-cardboard-white-one-side-print-eco-color-with-…" at bounding box center [897, 356] width 383 height 10
click at [545, 335] on div at bounding box center [531, 338] width 160 height 15
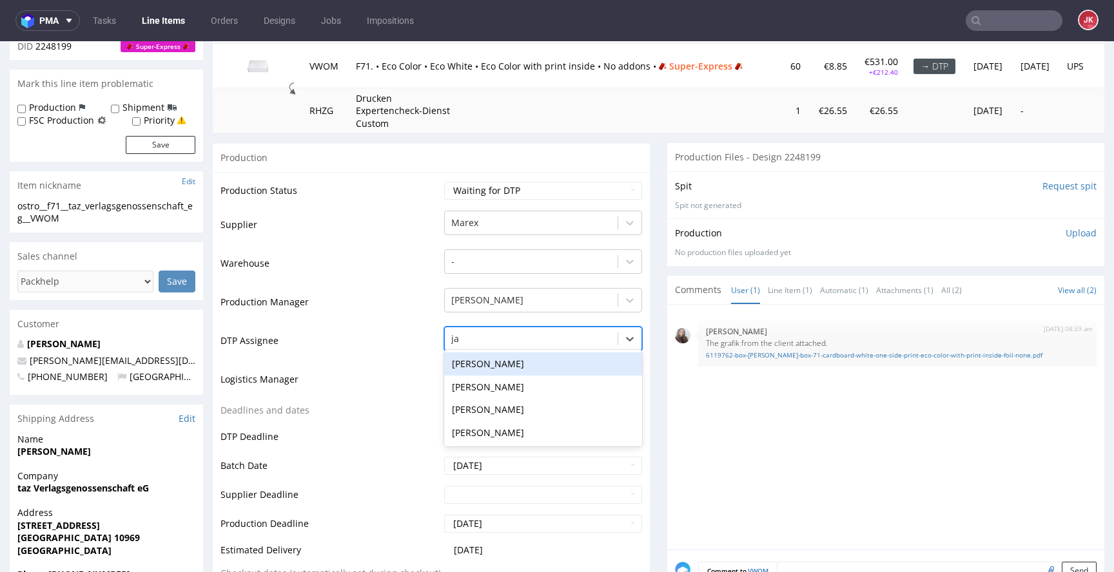
type input "jan"
click at [484, 363] on div "[PERSON_NAME]" at bounding box center [543, 364] width 198 height 23
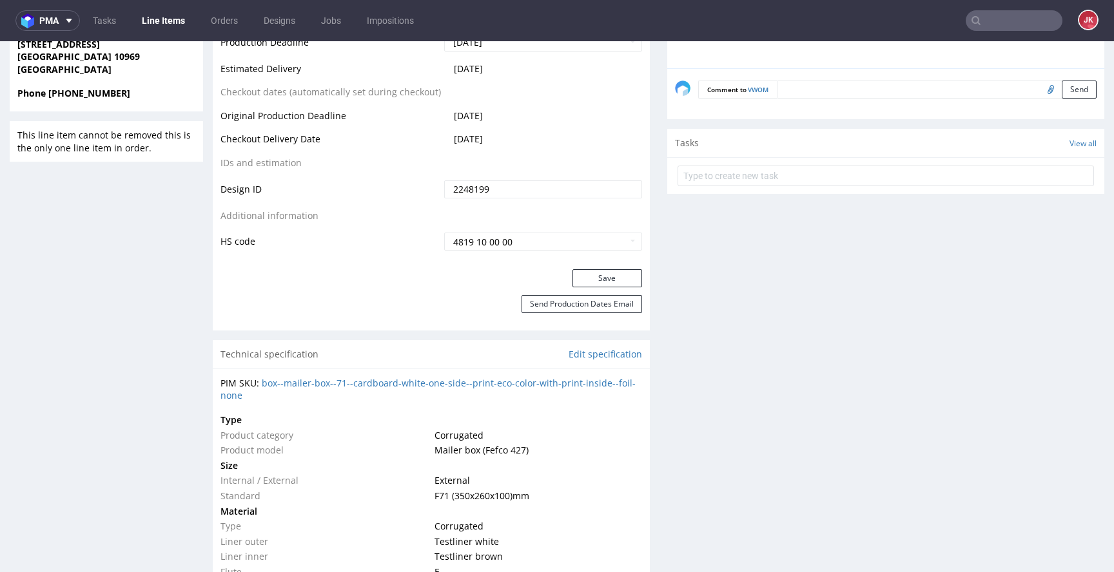
scroll to position [668, 0]
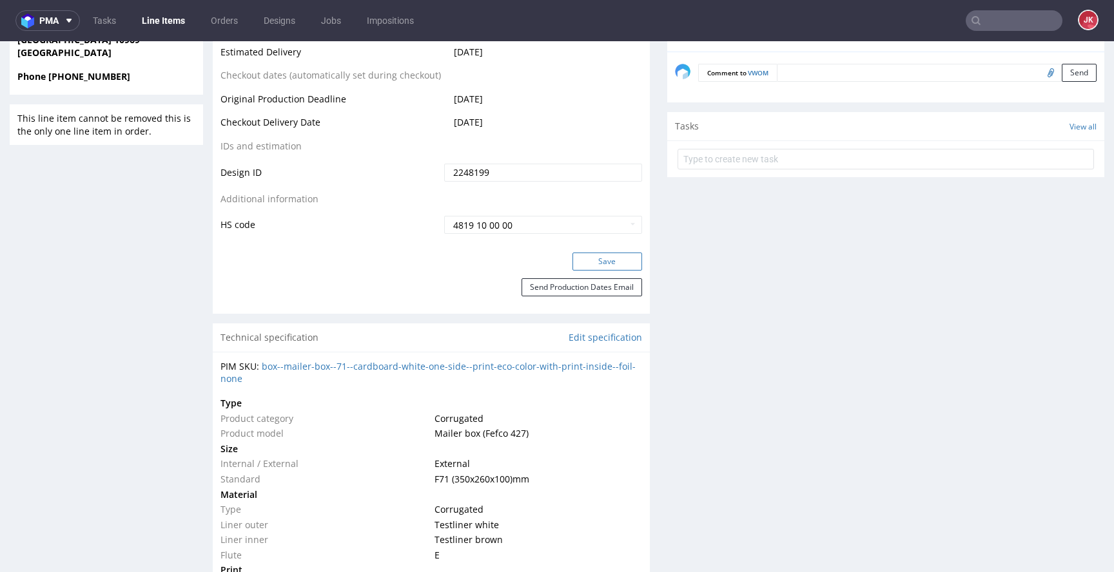
click at [599, 260] on button "Save" at bounding box center [607, 262] width 70 height 18
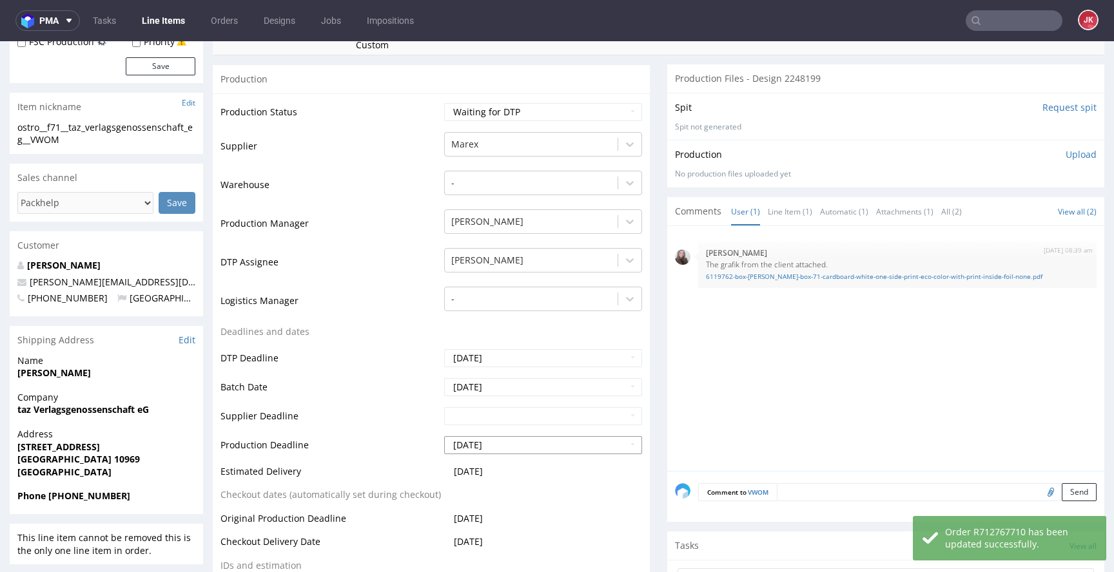
scroll to position [0, 0]
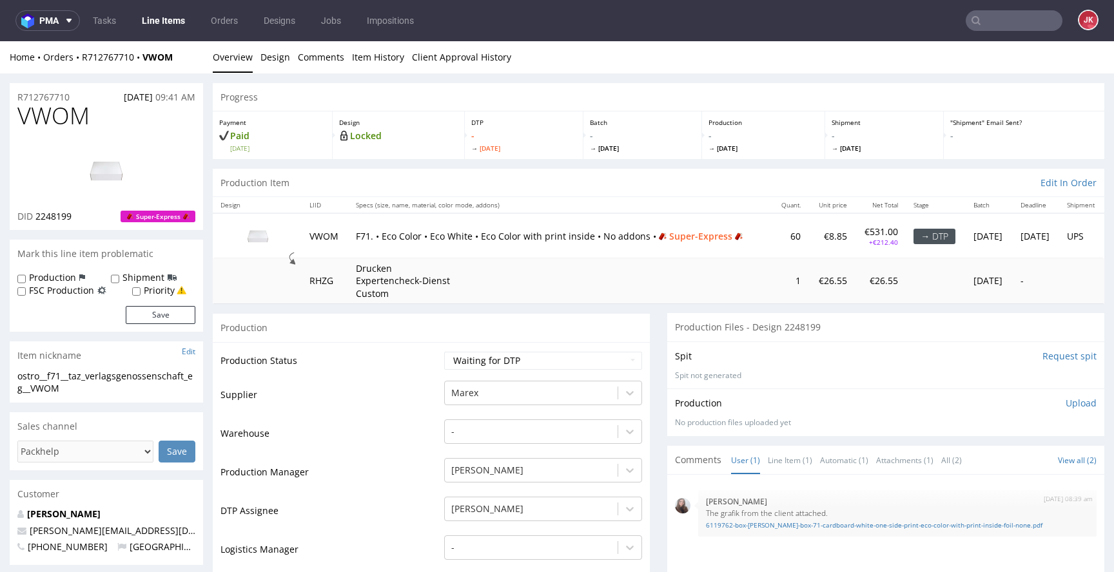
click at [153, 293] on label "Priority" at bounding box center [159, 290] width 31 height 13
click at [140, 293] on input "Priority" at bounding box center [136, 292] width 8 height 10
checkbox input "true"
click at [153, 309] on button "Save" at bounding box center [161, 315] width 70 height 18
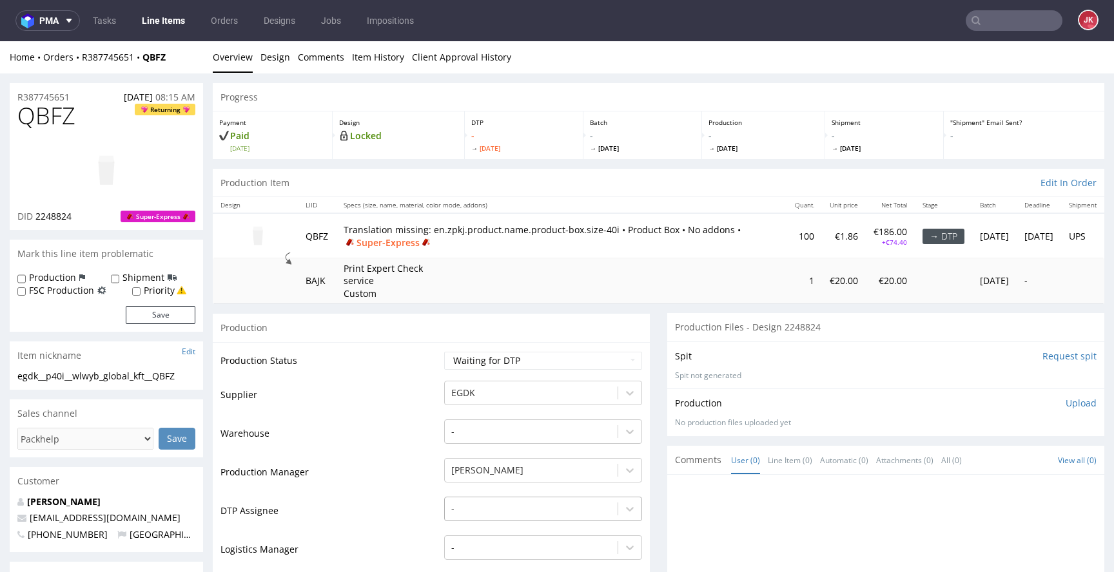
scroll to position [146, 0]
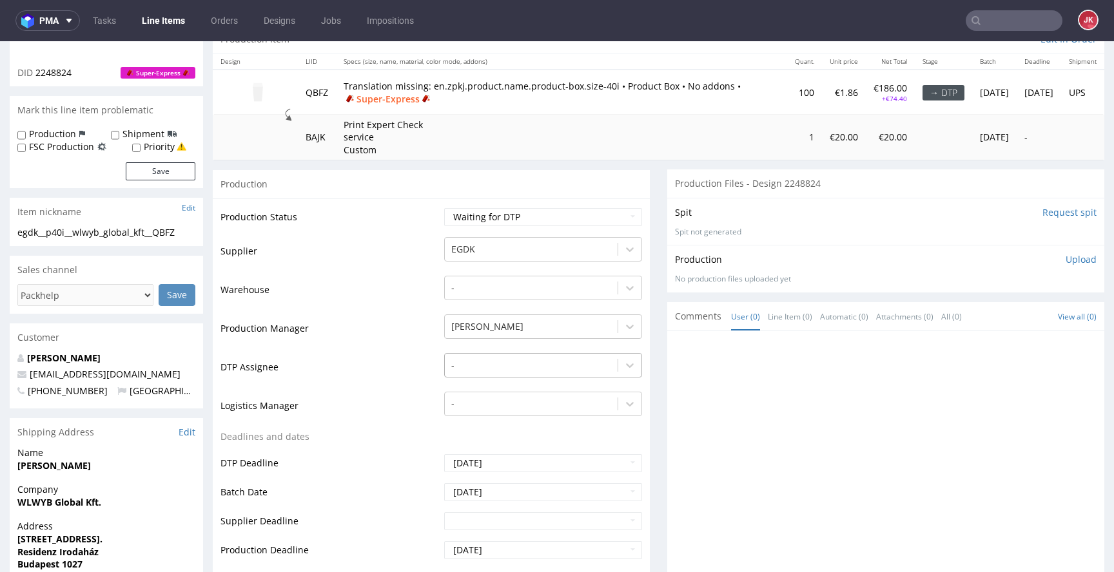
click at [532, 371] on div "-" at bounding box center [543, 362] width 198 height 18
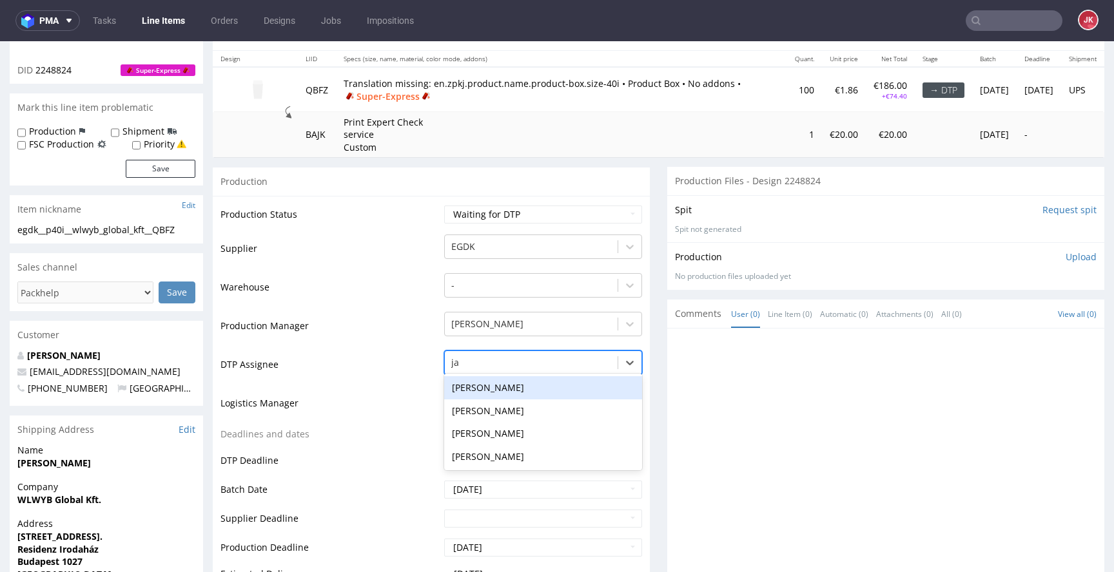
type input "jan"
click at [529, 380] on div "[PERSON_NAME]" at bounding box center [543, 387] width 198 height 23
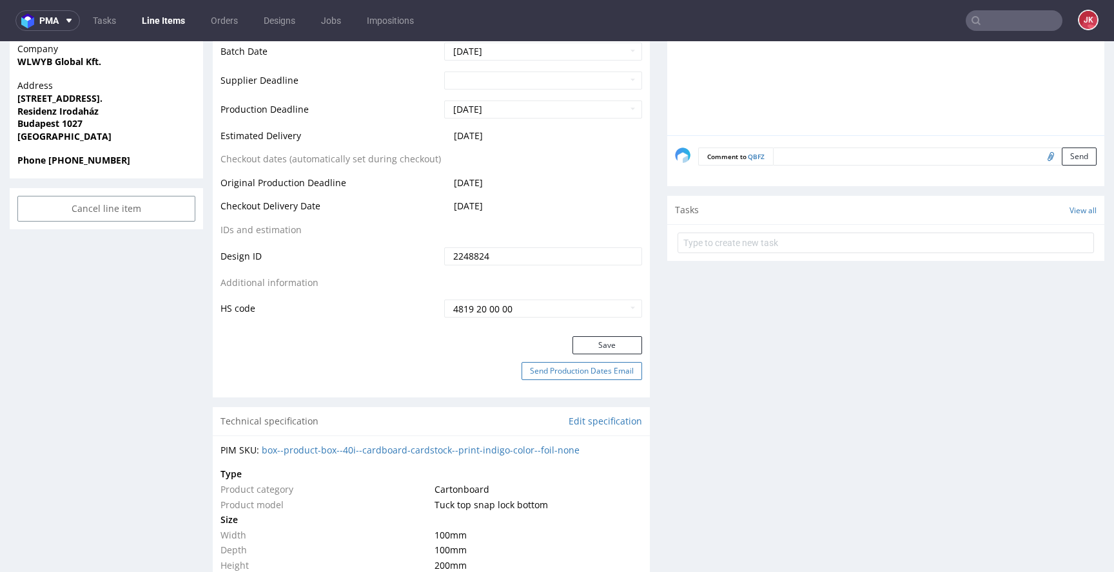
scroll to position [590, 0]
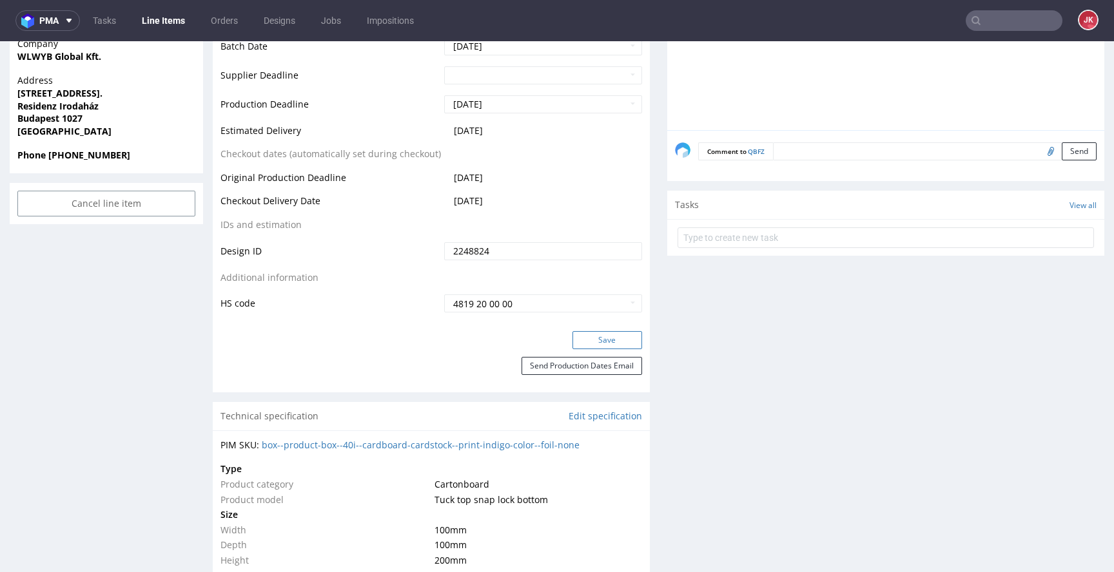
click at [579, 348] on button "Save" at bounding box center [607, 340] width 70 height 18
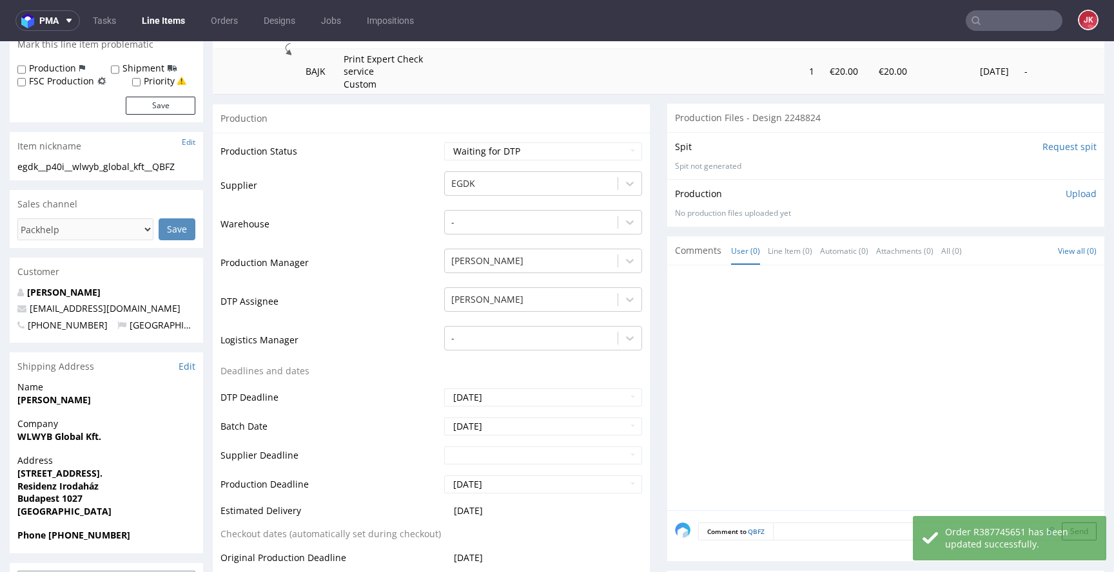
scroll to position [0, 0]
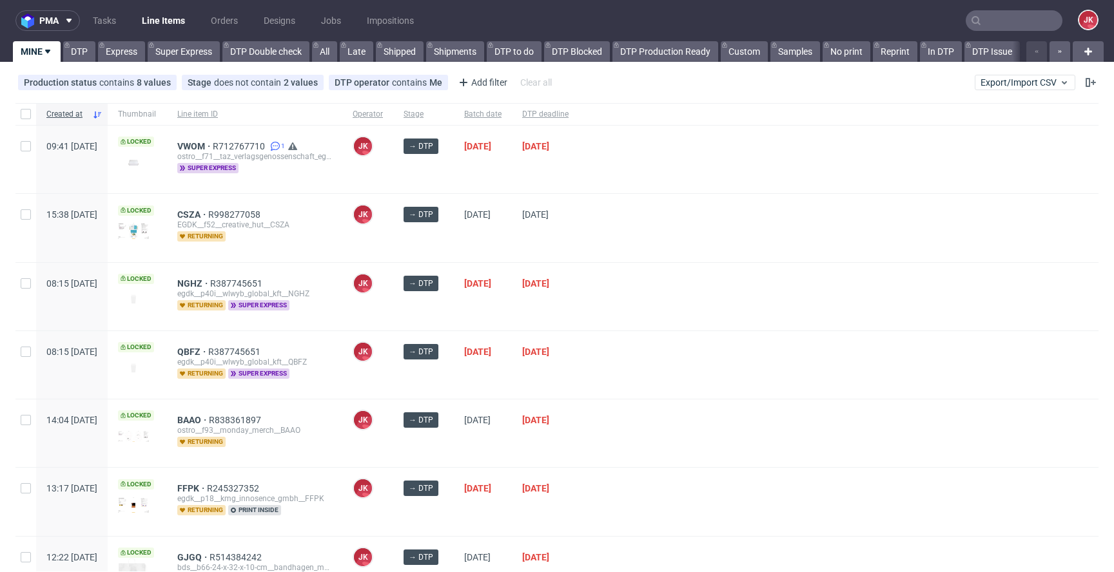
scroll to position [75, 0]
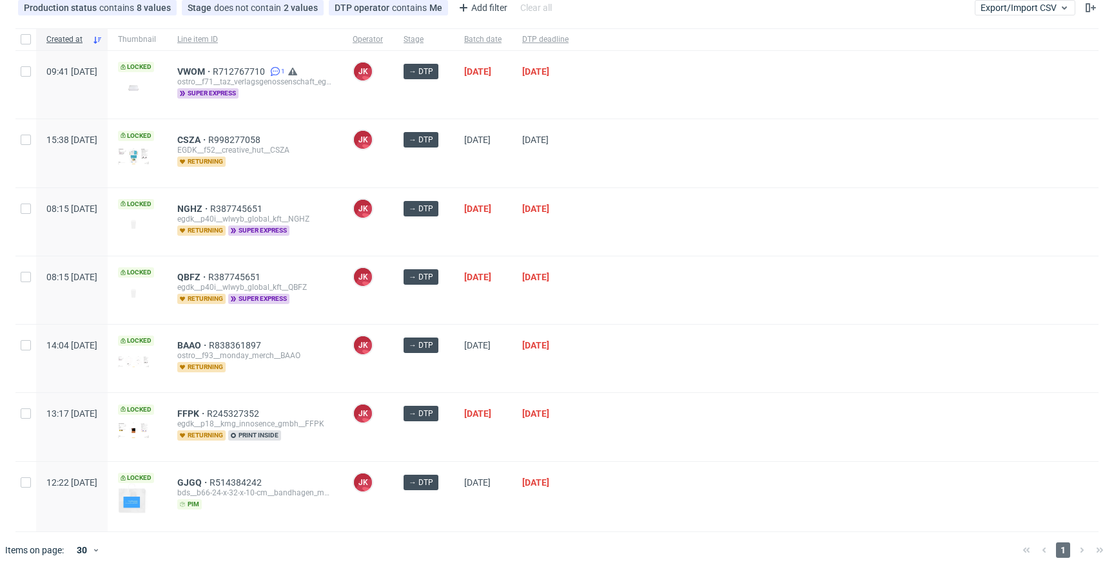
click at [512, 238] on div "[DATE]" at bounding box center [483, 222] width 58 height 68
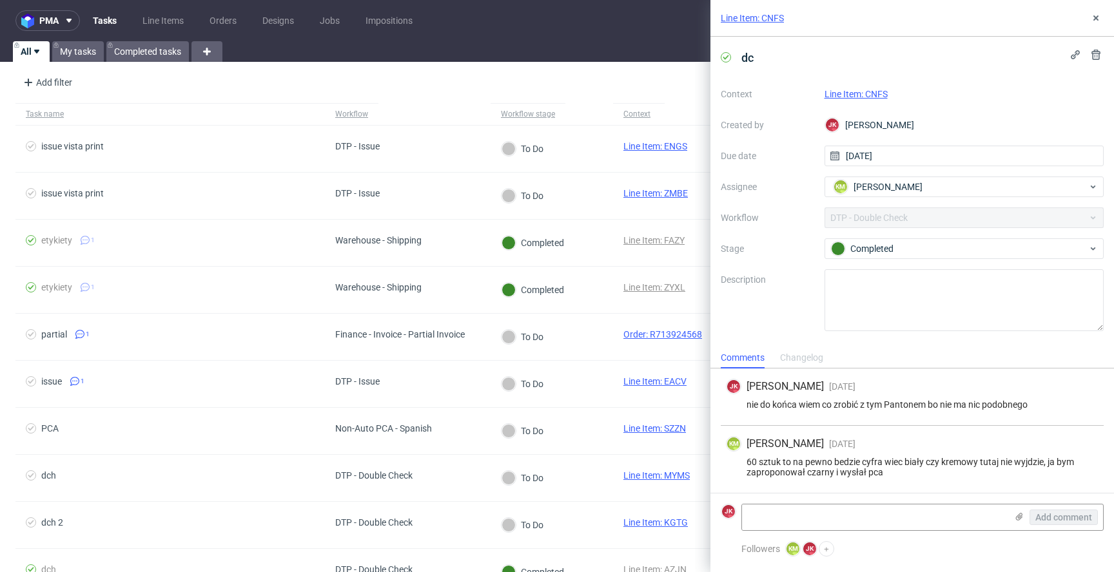
click at [834, 94] on link "Line Item: CNFS" at bounding box center [855, 94] width 63 height 10
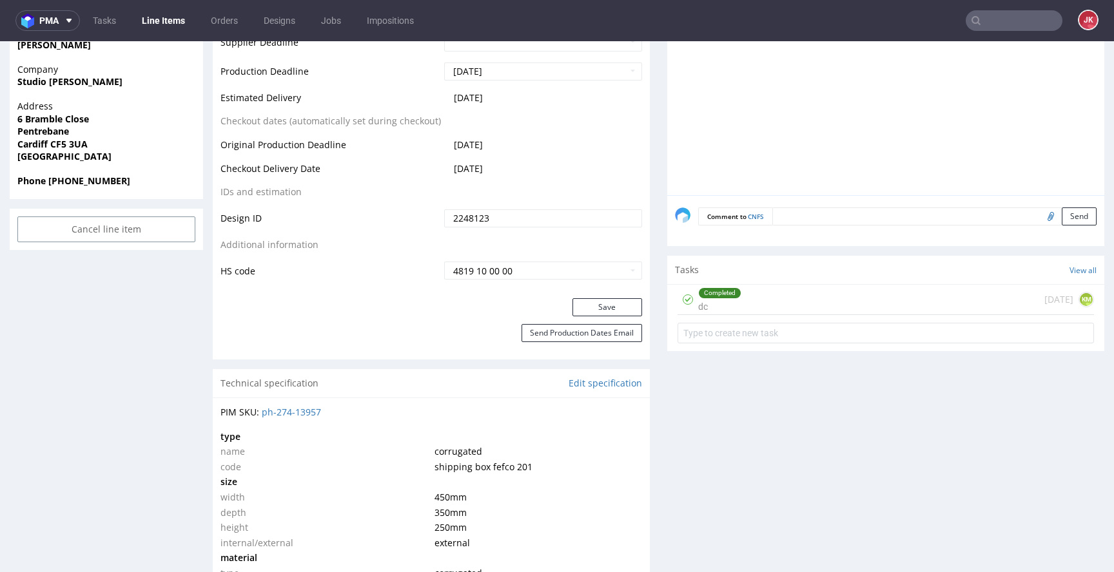
scroll to position [596, 0]
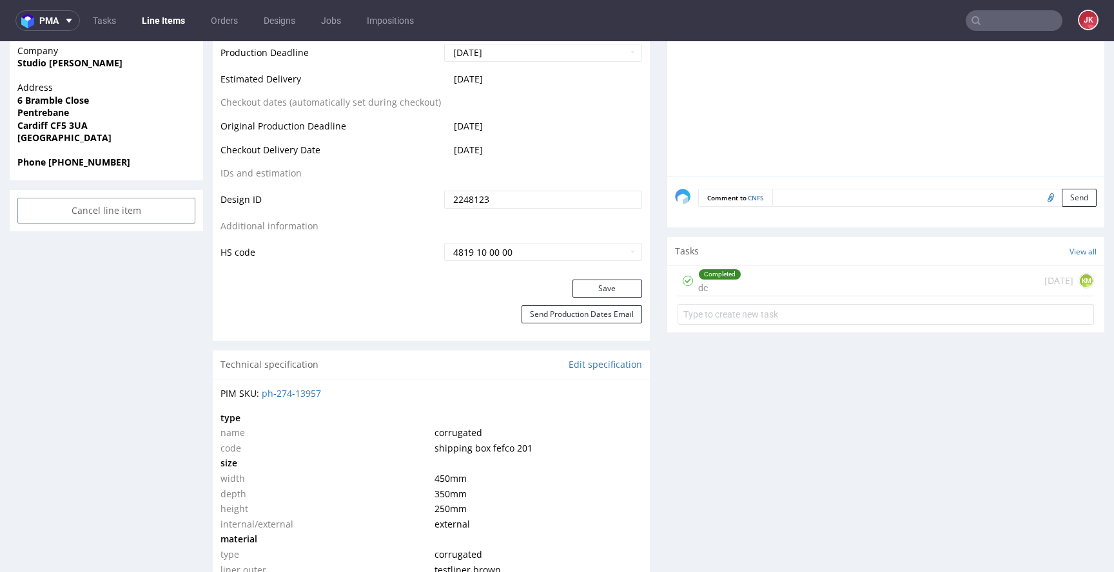
click at [707, 286] on div "Completed dc" at bounding box center [719, 281] width 43 height 30
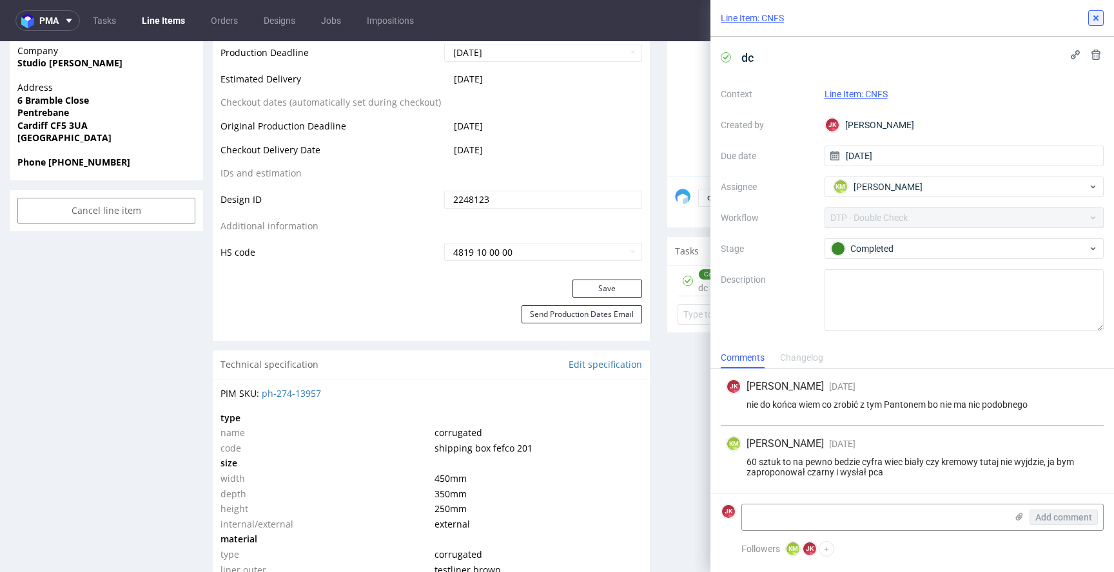
click at [1100, 19] on icon at bounding box center [1095, 18] width 10 height 10
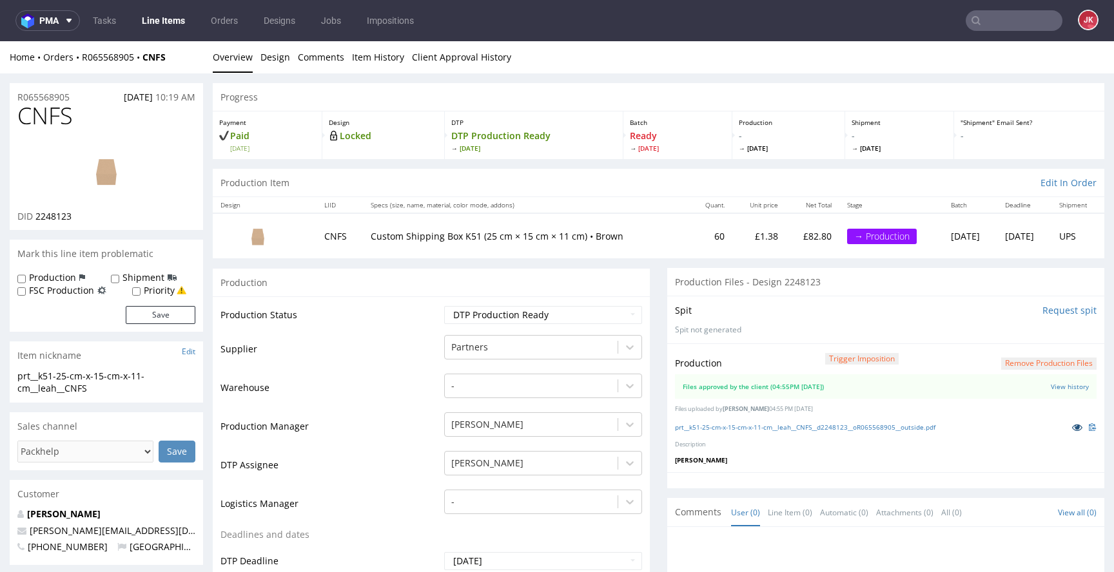
click at [1065, 421] on link at bounding box center [1076, 427] width 23 height 14
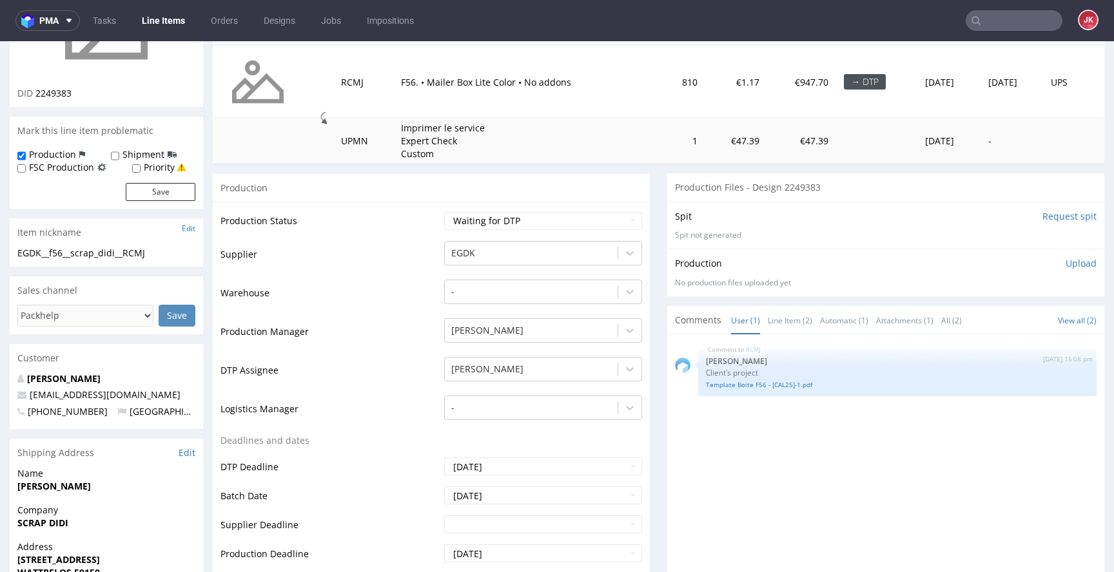
scroll to position [182, 0]
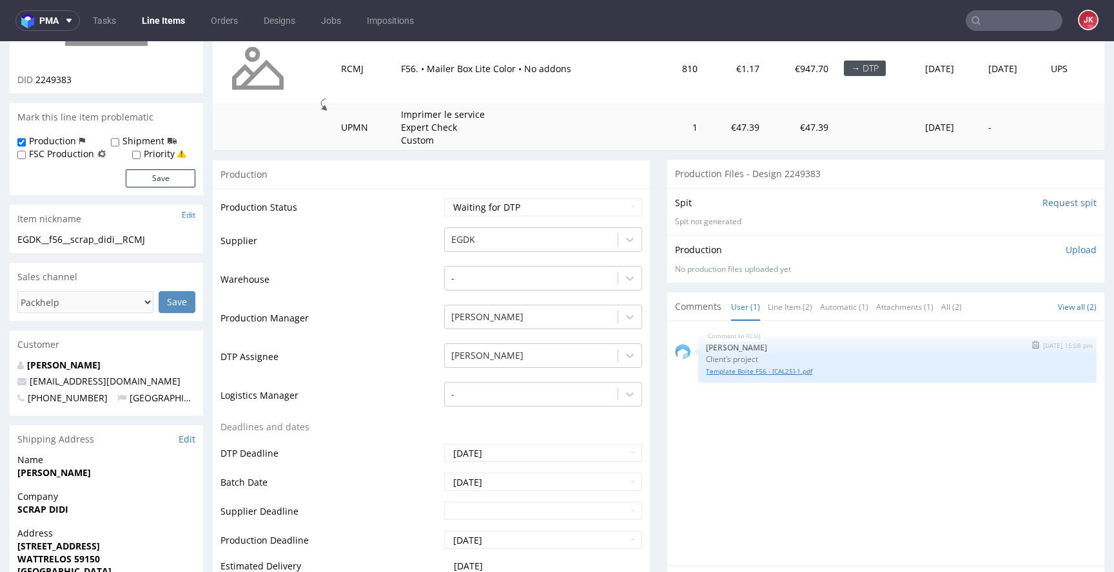
click at [724, 373] on link "Template Boite F56 - [CAL25]-1.pdf" at bounding box center [897, 372] width 383 height 10
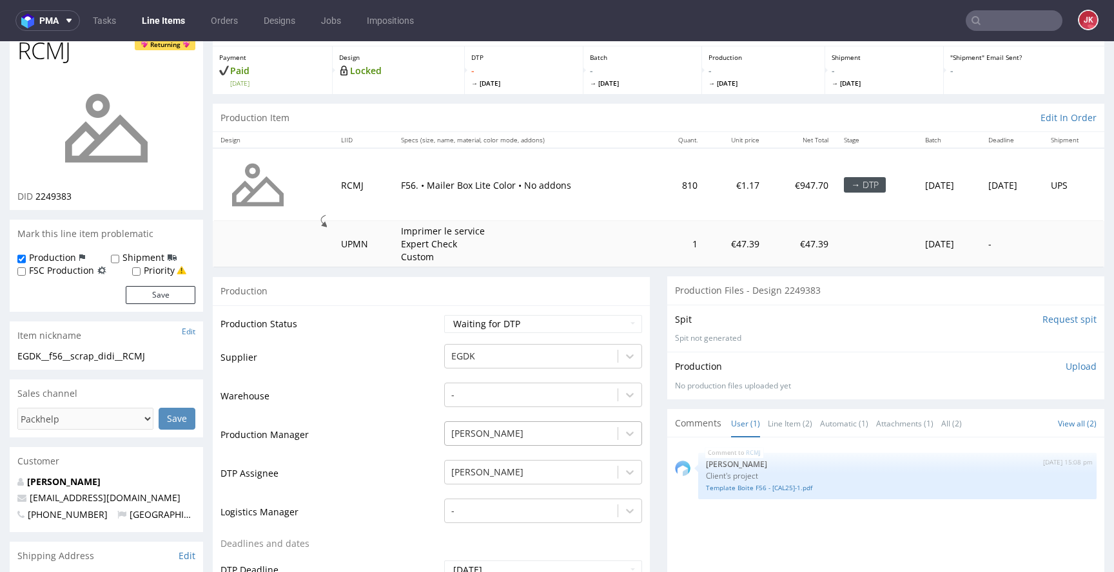
scroll to position [0, 0]
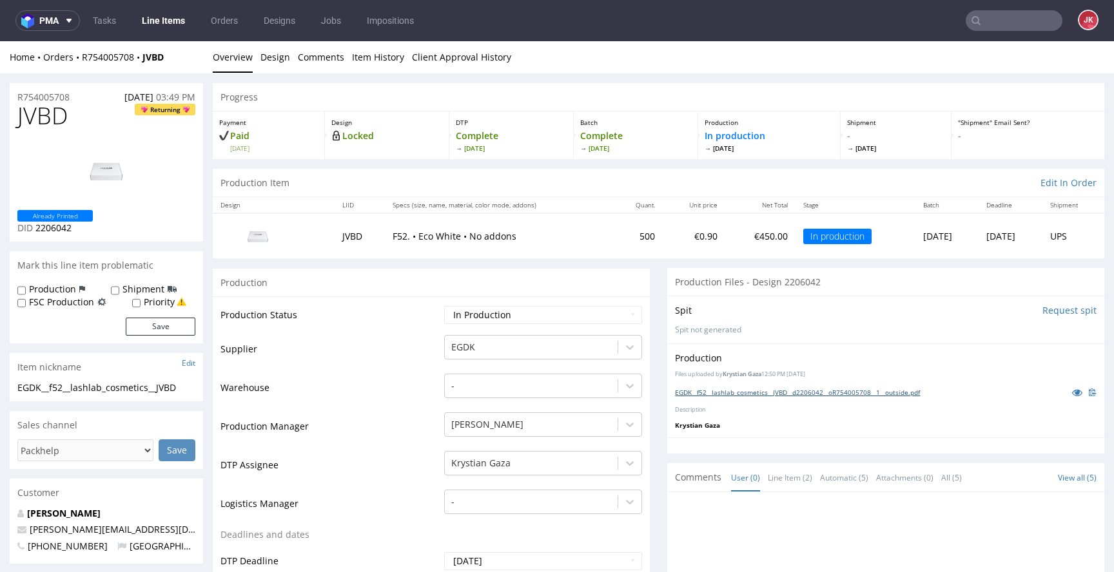
click at [762, 392] on link "EGDK__f52__lashlab_cosmetics__JVBD__d2206042__oR754005708__1__outside.pdf" at bounding box center [797, 392] width 245 height 9
click at [557, 316] on select "Waiting for Artwork Waiting for Diecut Waiting for Mockup Waiting for DTP Waiti…" at bounding box center [543, 315] width 198 height 18
select select "back_for_dtp"
click at [444, 306] on select "Waiting for Artwork Waiting for Diecut Waiting for Mockup Waiting for DTP Waiti…" at bounding box center [543, 315] width 198 height 18
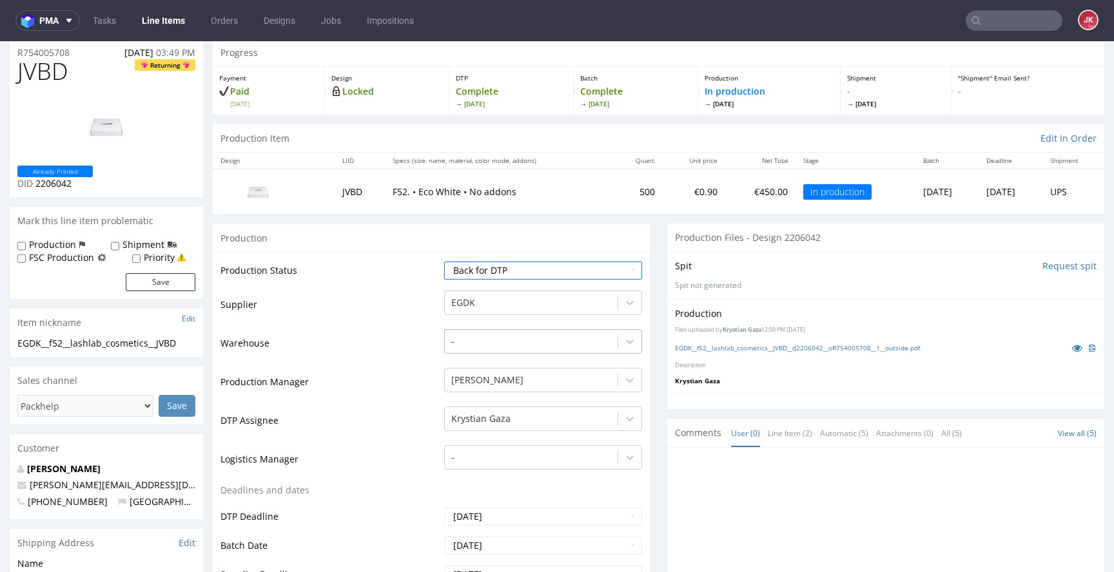
scroll to position [710, 0]
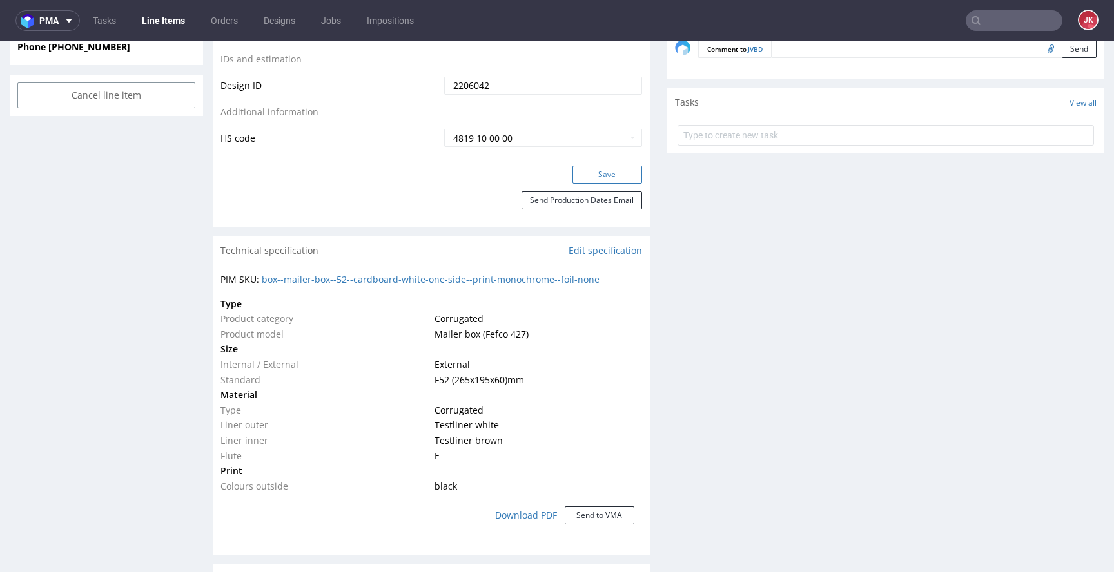
click at [602, 168] on button "Save" at bounding box center [607, 175] width 70 height 18
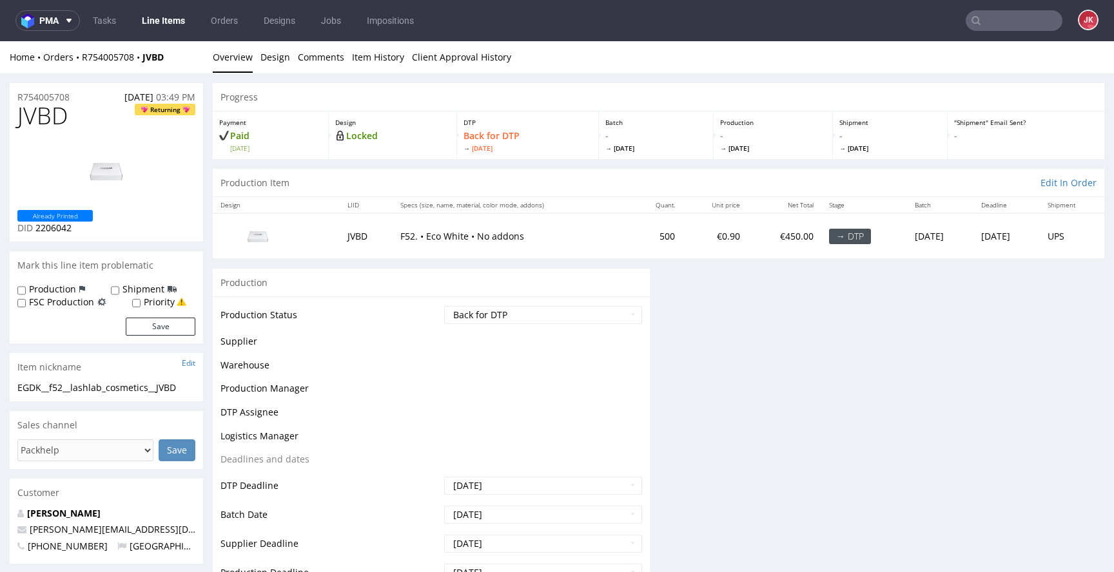
scroll to position [0, 0]
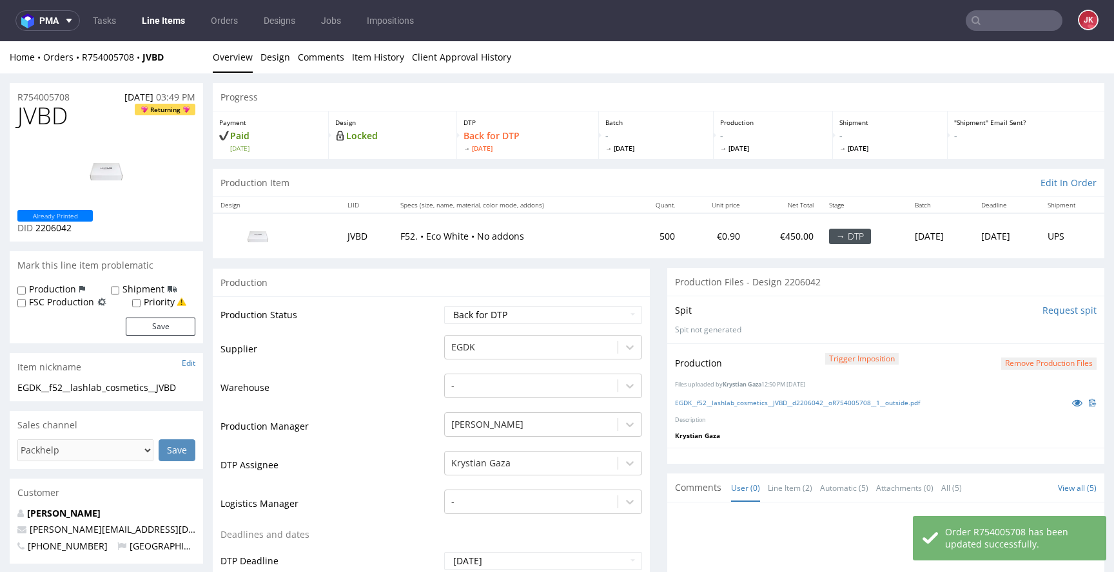
click at [1014, 356] on div "Production Trigger Imposition Remove production files" at bounding box center [885, 363] width 421 height 23
click at [1013, 361] on button "Remove production files" at bounding box center [1048, 364] width 95 height 12
click at [1012, 334] on link "Yes" at bounding box center [1008, 334] width 37 height 19
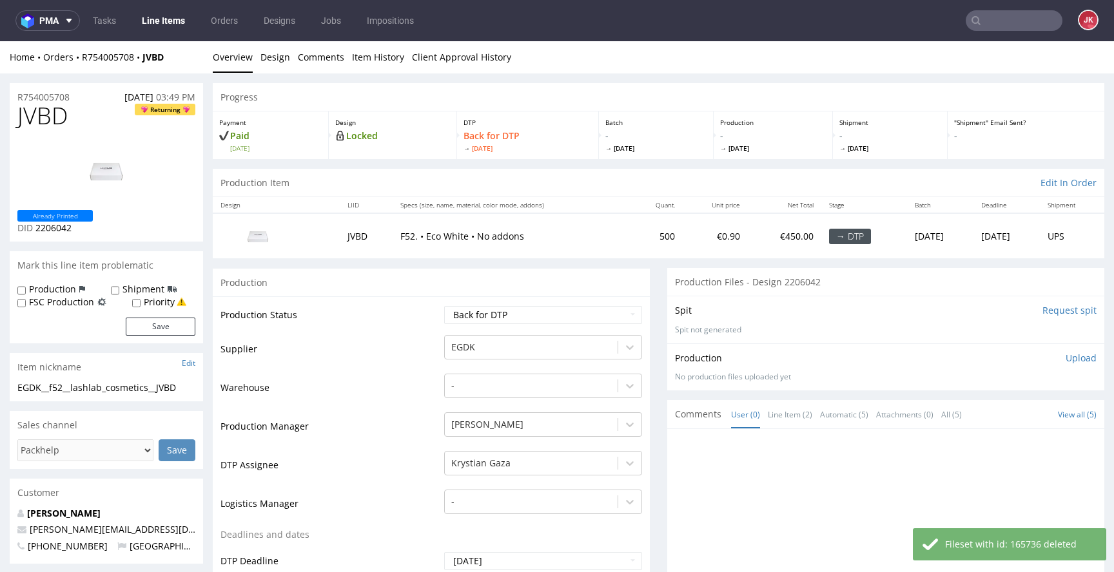
click at [1065, 361] on p "Upload" at bounding box center [1080, 358] width 31 height 13
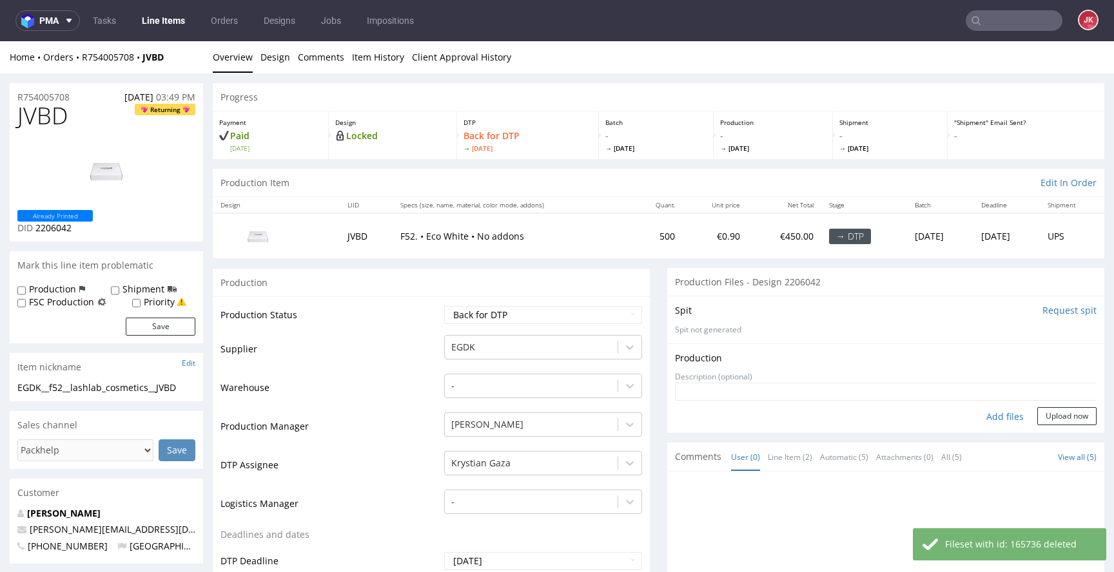
click at [986, 413] on div "Add files" at bounding box center [1005, 416] width 64 height 19
type input "C:\fakepath\EGDK__f52__lashlab_cosmetics__JVBD__d2206042__oR754005708__6__outsi…"
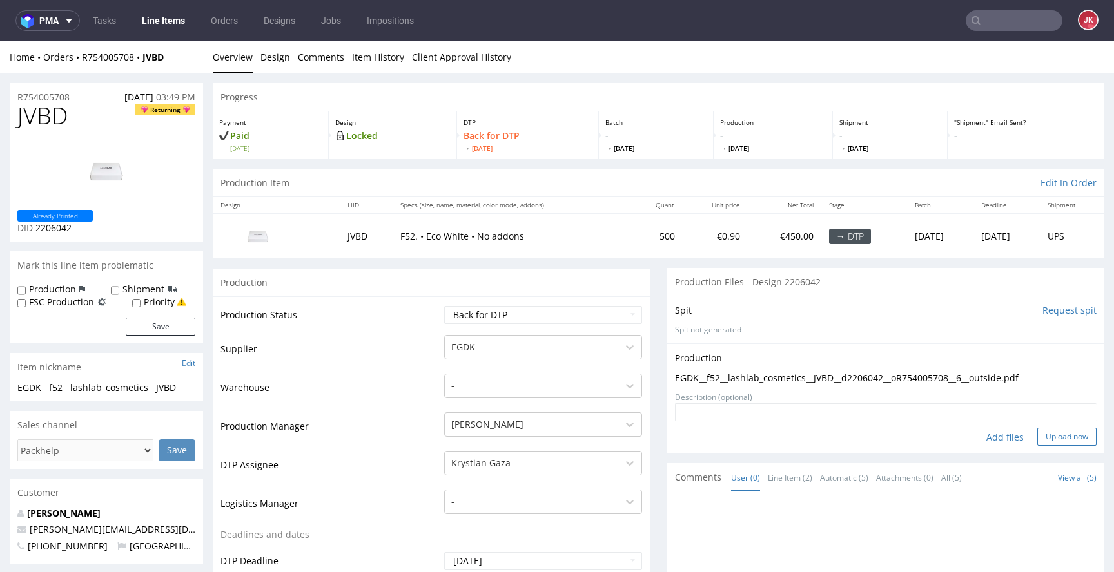
click at [1038, 441] on button "Upload now" at bounding box center [1066, 437] width 59 height 18
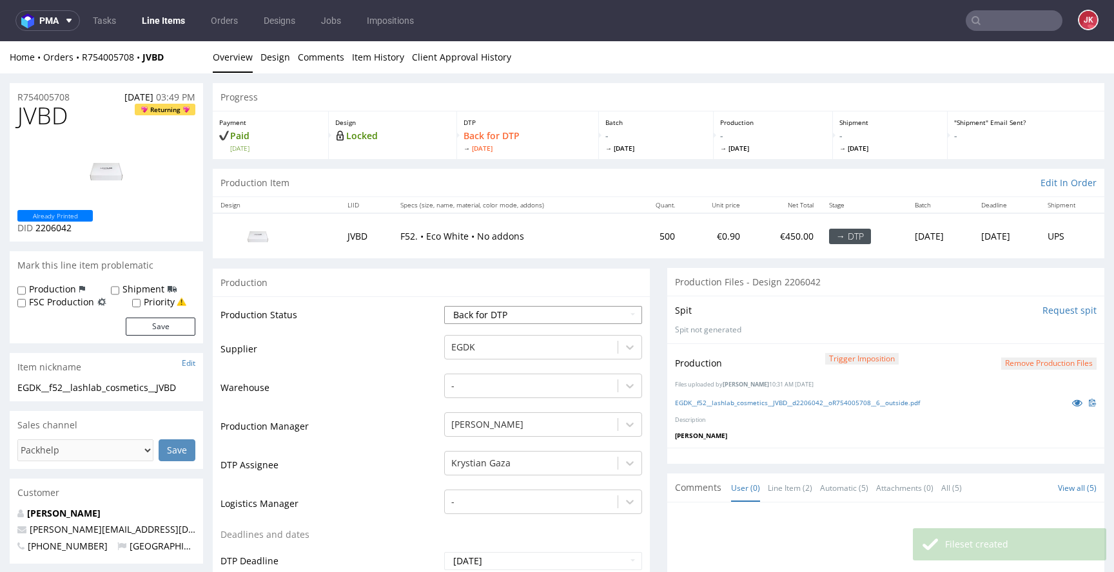
click at [571, 320] on select "Waiting for Artwork Waiting for Diecut Waiting for Mockup Waiting for DTP Waiti…" at bounding box center [543, 315] width 198 height 18
select select "production_in_process"
click at [444, 306] on select "Waiting for Artwork Waiting for Diecut Waiting for Mockup Waiting for DTP Waiti…" at bounding box center [543, 315] width 198 height 18
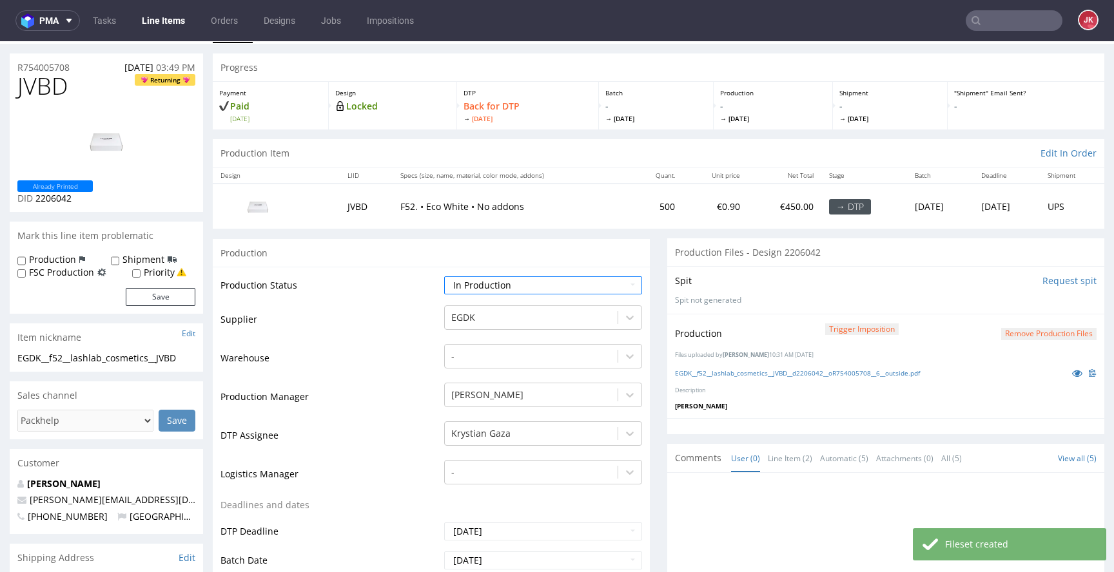
scroll to position [493, 0]
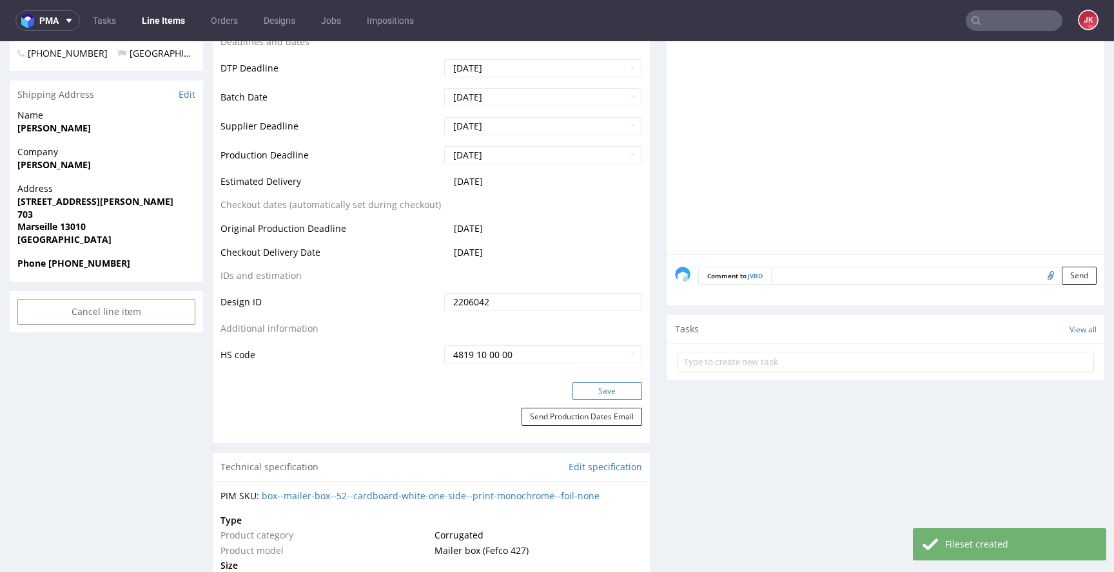
click at [608, 388] on button "Save" at bounding box center [607, 391] width 70 height 18
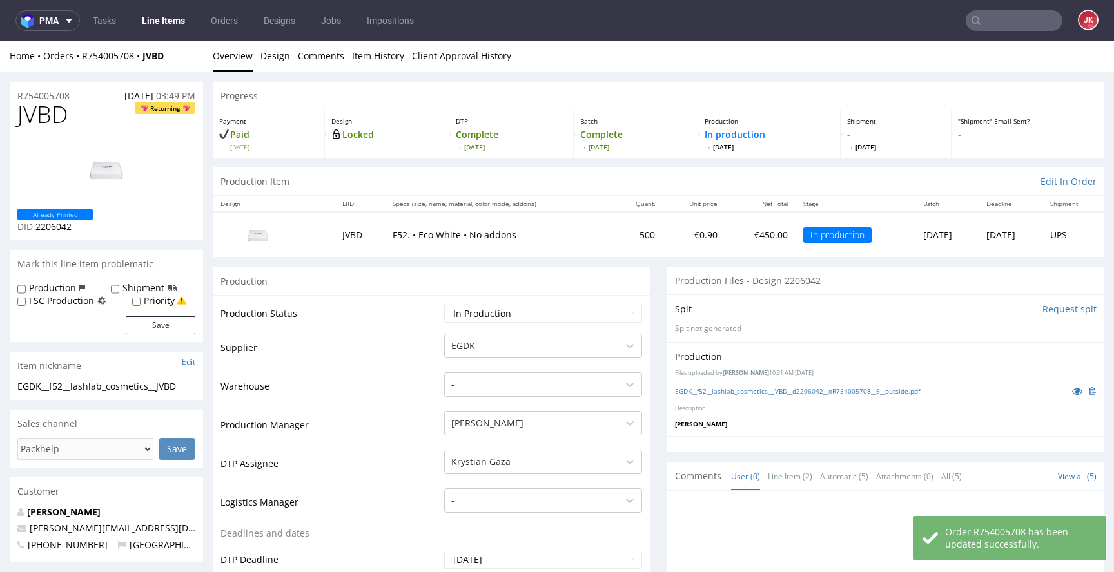
scroll to position [0, 0]
click at [425, 65] on link "Client Approval History" at bounding box center [461, 57] width 99 height 32
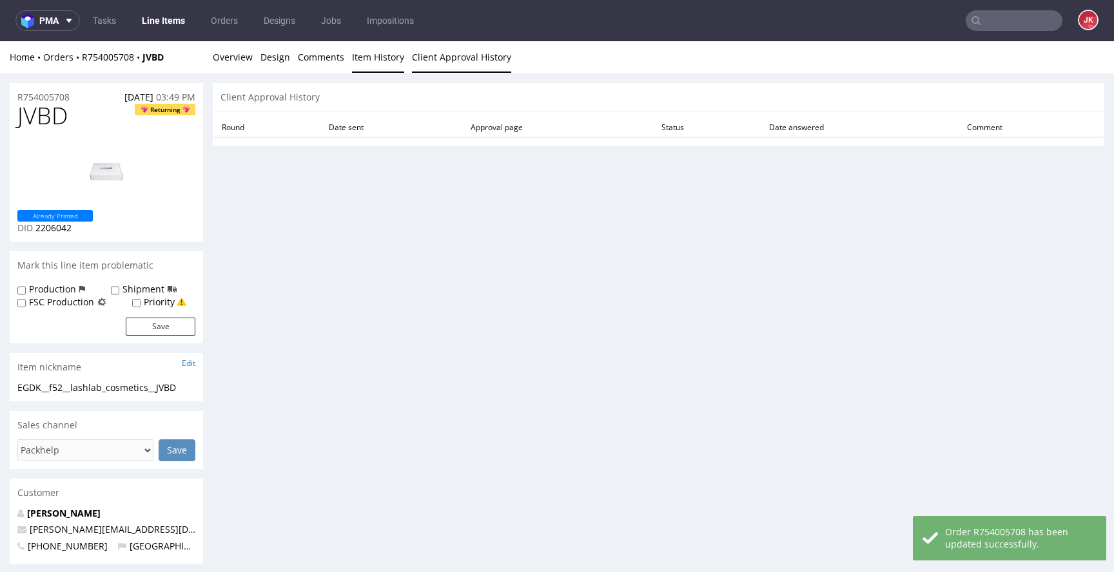
click at [384, 62] on link "Item History" at bounding box center [378, 57] width 52 height 32
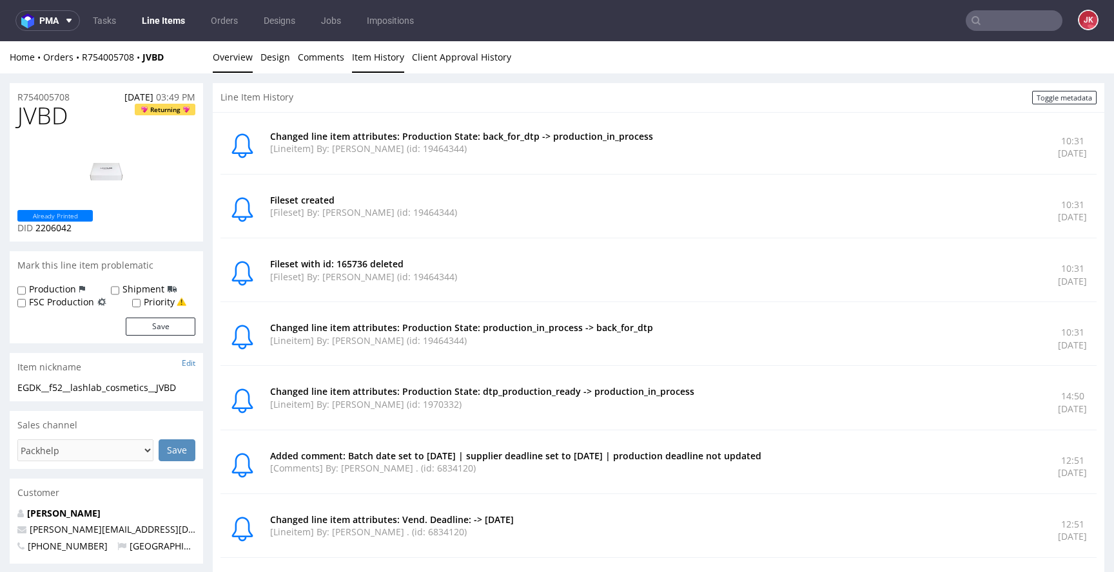
click at [237, 63] on link "Overview" at bounding box center [233, 57] width 40 height 32
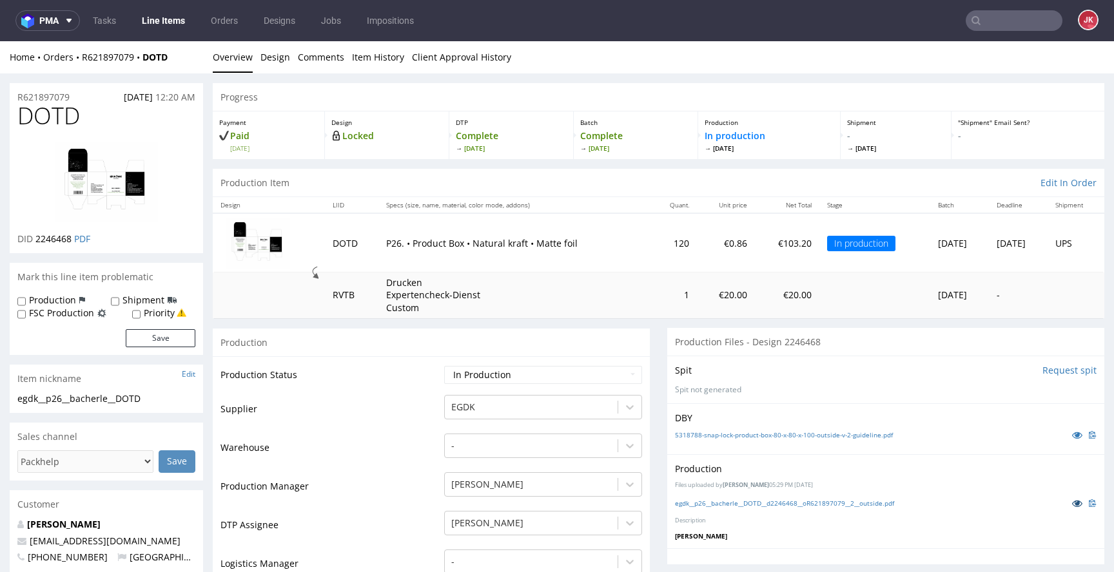
click at [1072, 503] on icon at bounding box center [1077, 503] width 10 height 9
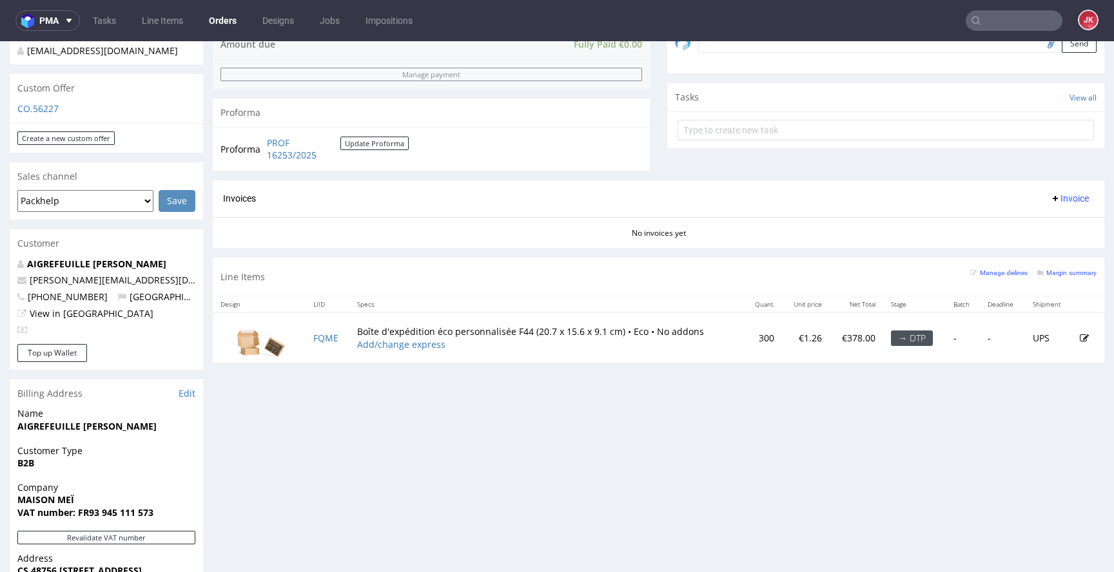
scroll to position [667, 0]
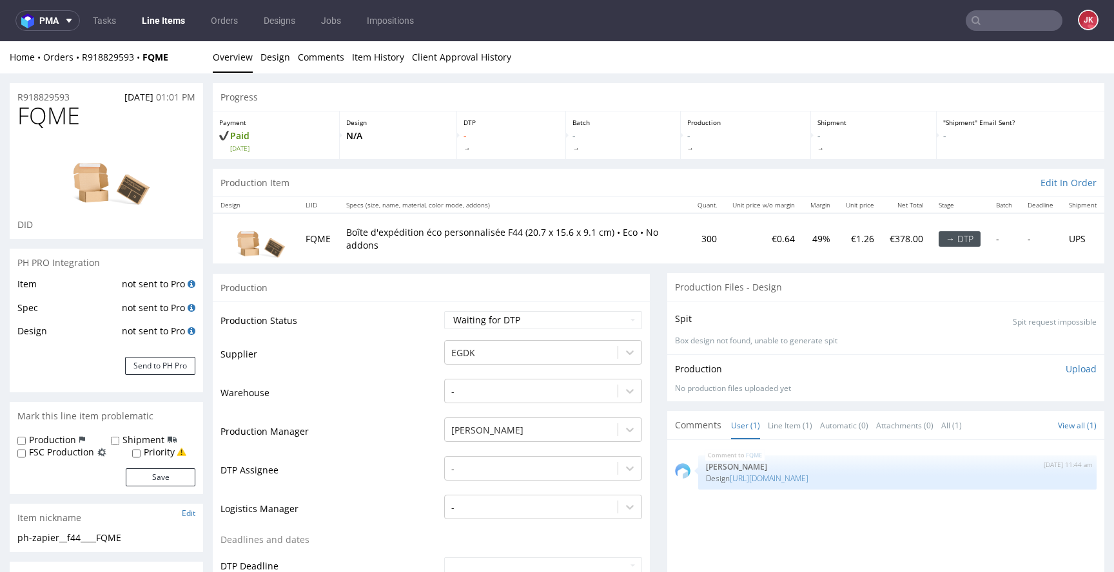
click at [808, 478] on link "[URL][DOMAIN_NAME]" at bounding box center [769, 478] width 79 height 11
click at [271, 57] on link "Design" at bounding box center [275, 57] width 30 height 32
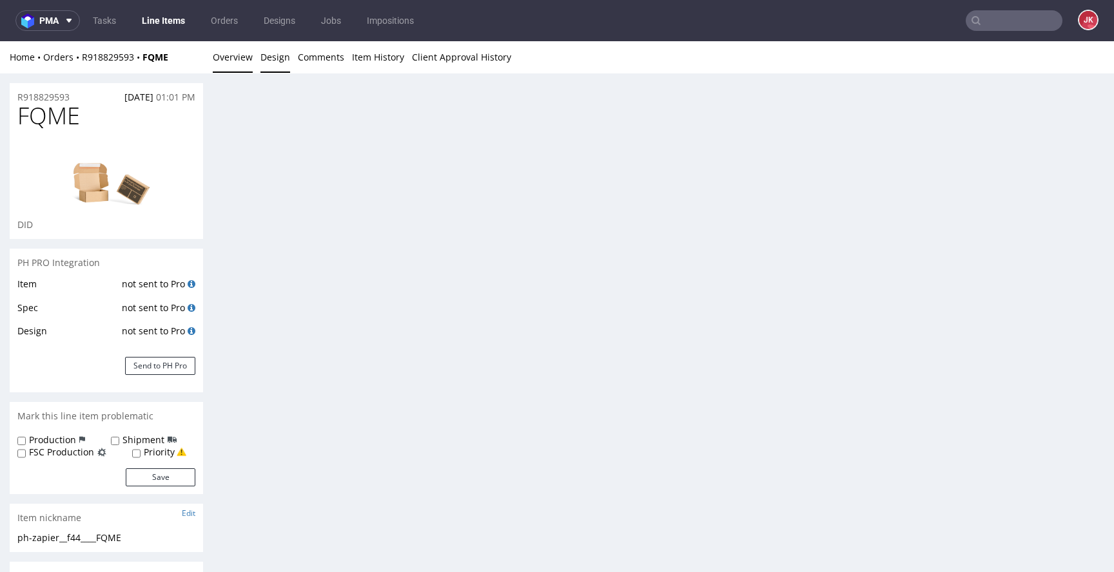
click at [246, 65] on link "Overview" at bounding box center [233, 57] width 40 height 32
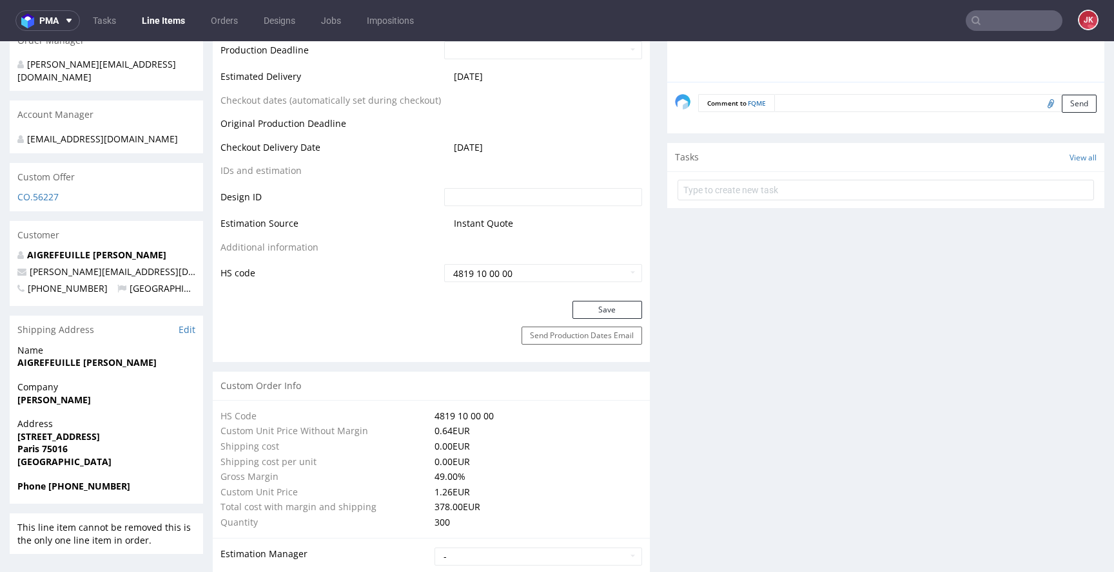
scroll to position [639, 0]
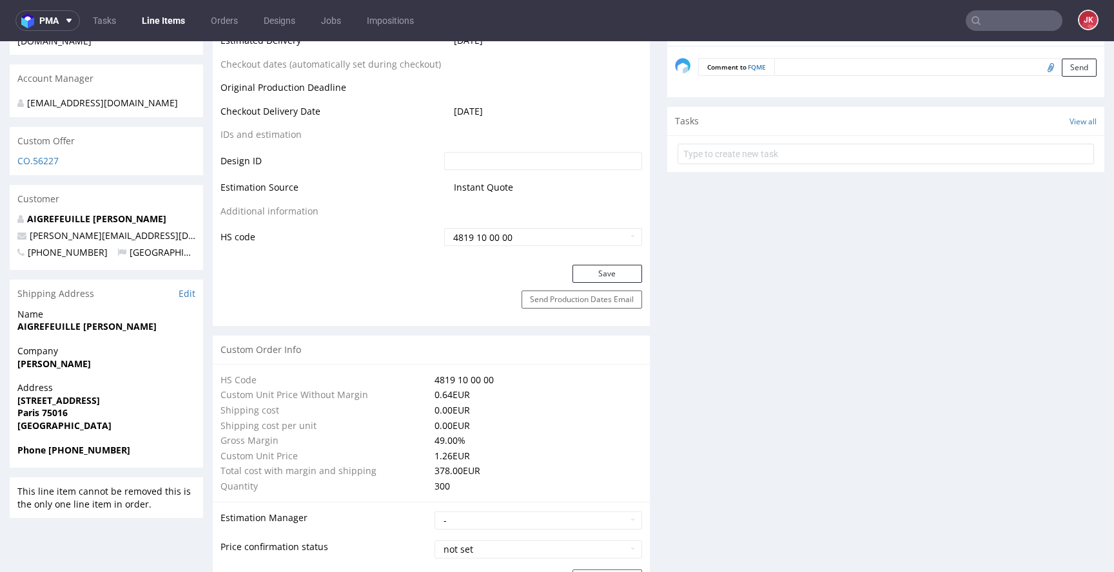
click at [500, 162] on input "text" at bounding box center [543, 161] width 198 height 18
paste input "2245727"
type input "2245727"
click at [597, 270] on button "Save" at bounding box center [607, 274] width 70 height 18
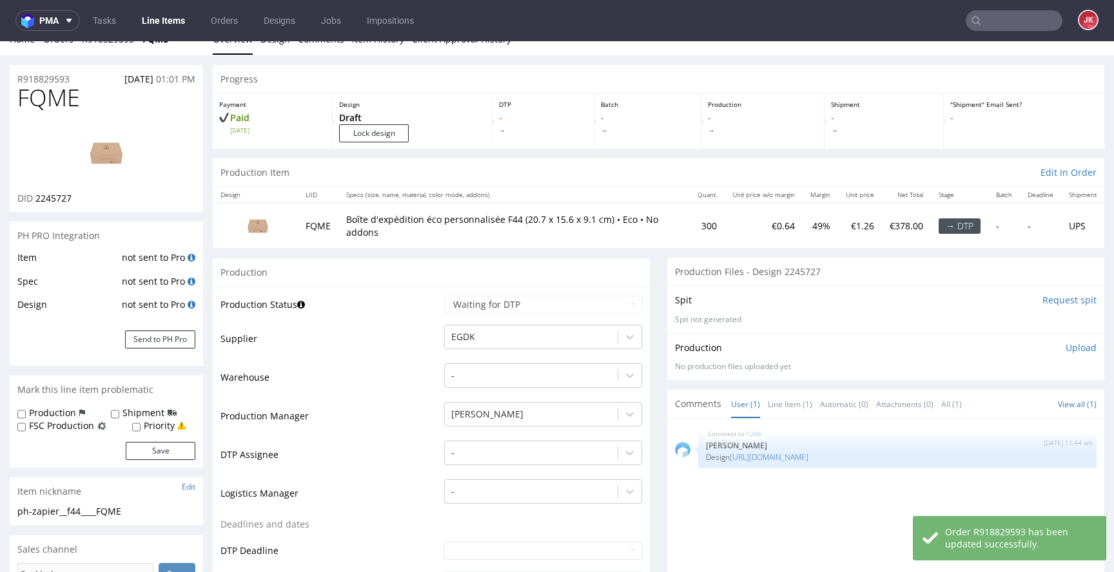
scroll to position [0, 0]
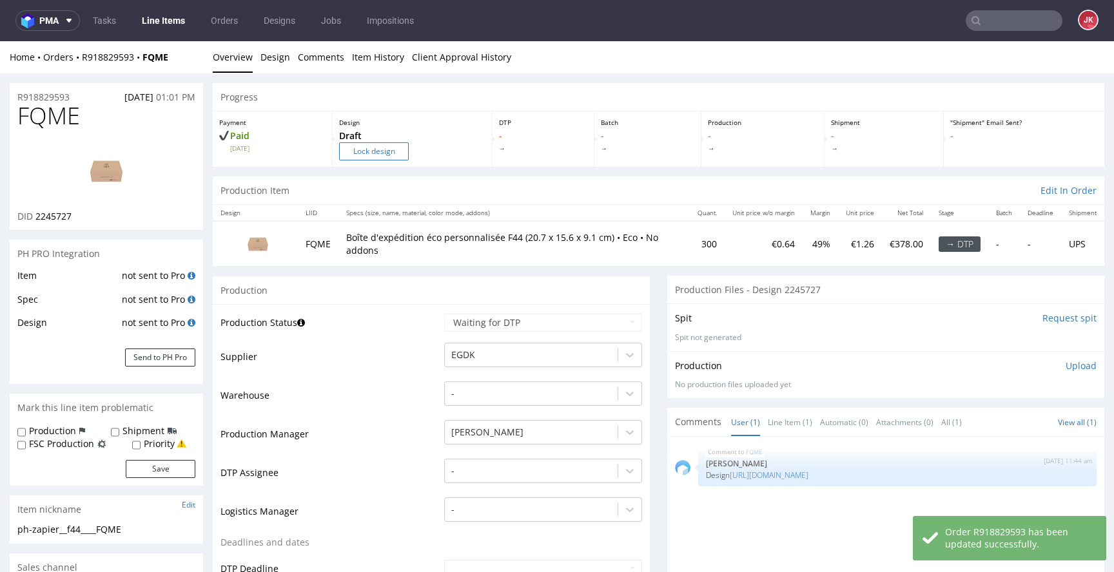
click at [364, 150] on input "Lock design" at bounding box center [374, 151] width 70 height 18
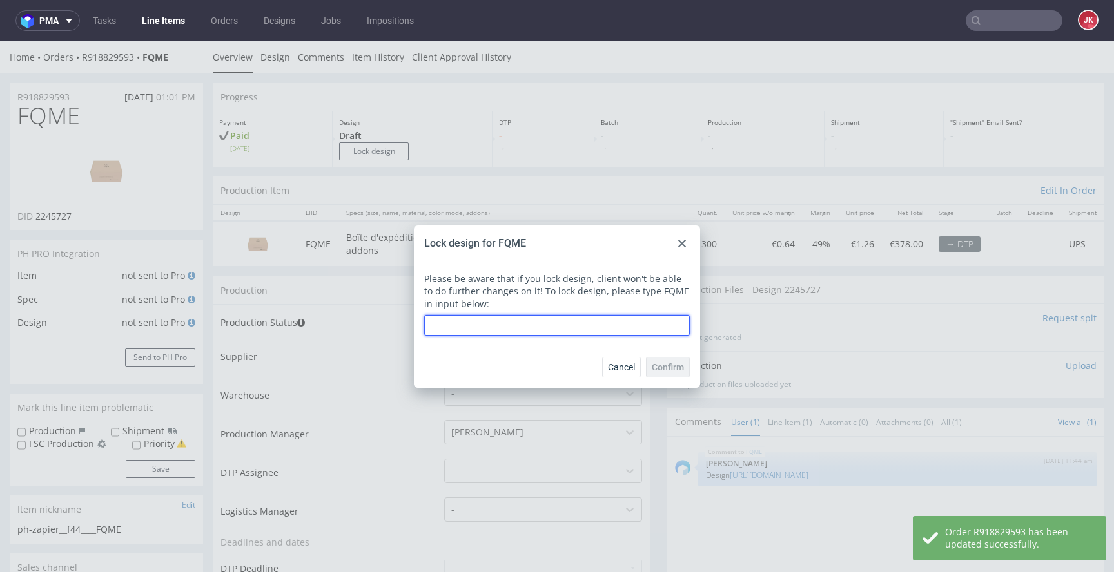
click at [559, 329] on input "text" at bounding box center [557, 325] width 266 height 21
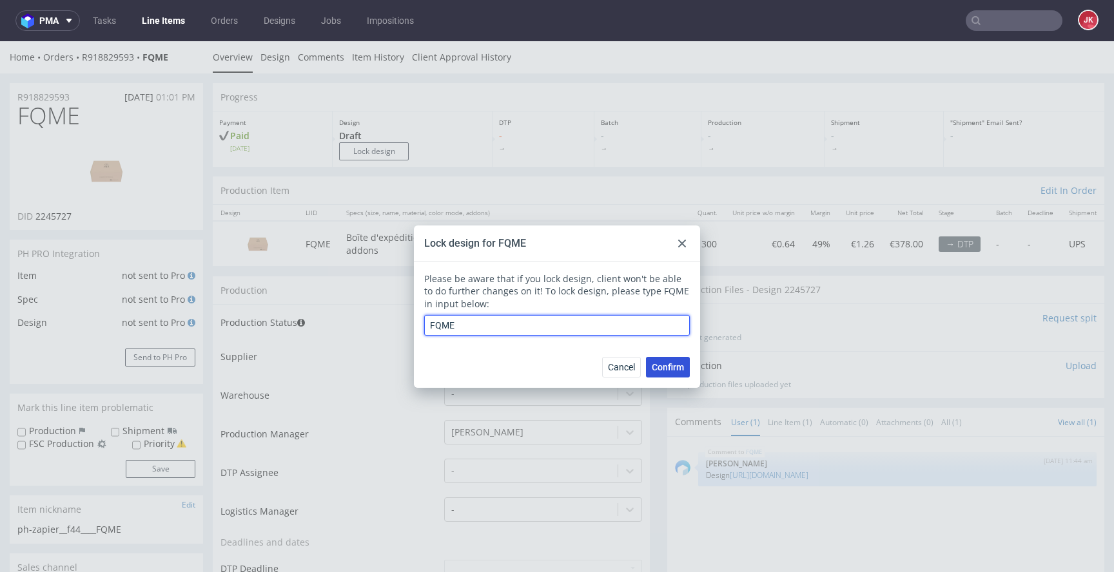
type input "FQME"
click at [661, 363] on span "Confirm" at bounding box center [668, 367] width 32 height 9
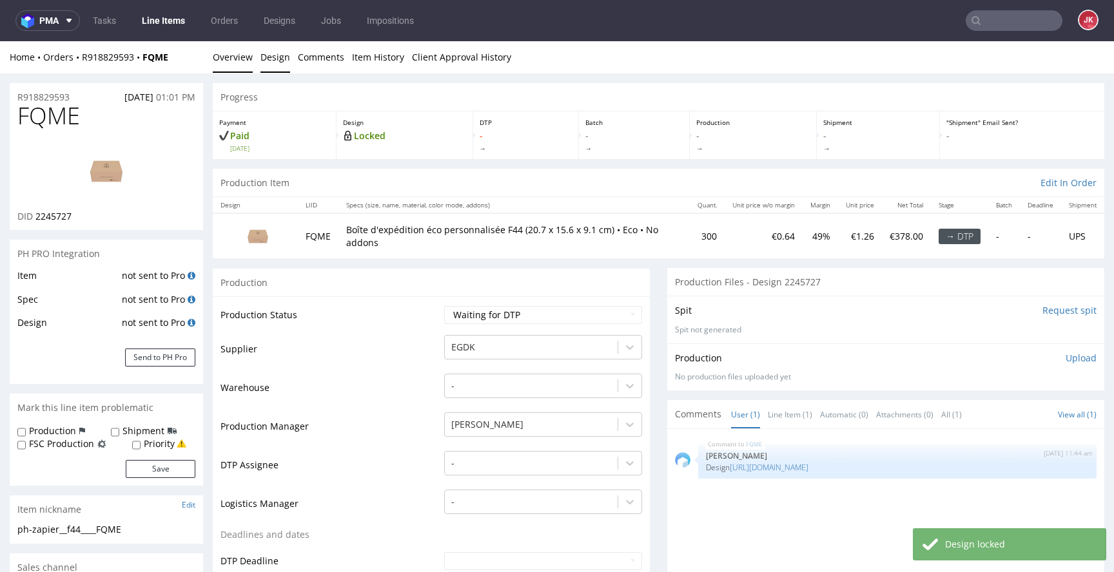
click at [280, 63] on link "Design" at bounding box center [275, 57] width 30 height 32
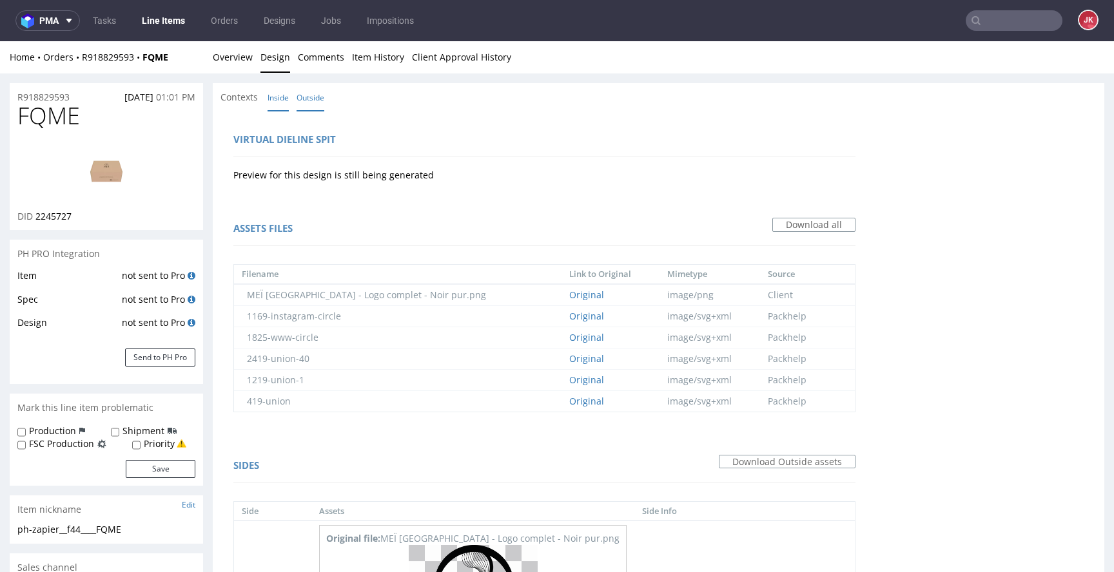
click at [282, 106] on link "Inside" at bounding box center [277, 98] width 21 height 28
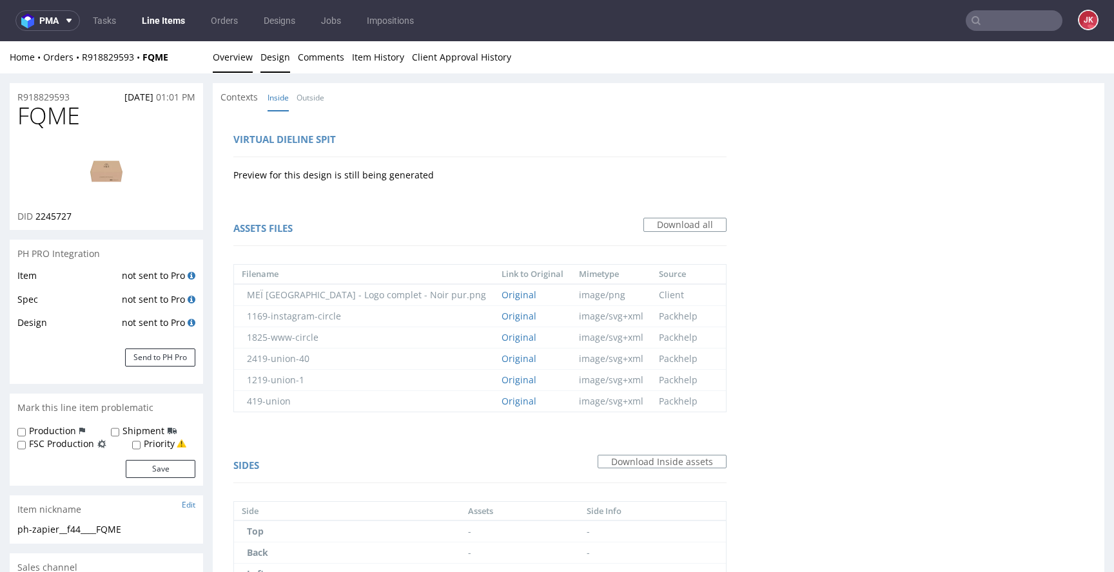
click at [248, 70] on link "Overview" at bounding box center [233, 57] width 40 height 32
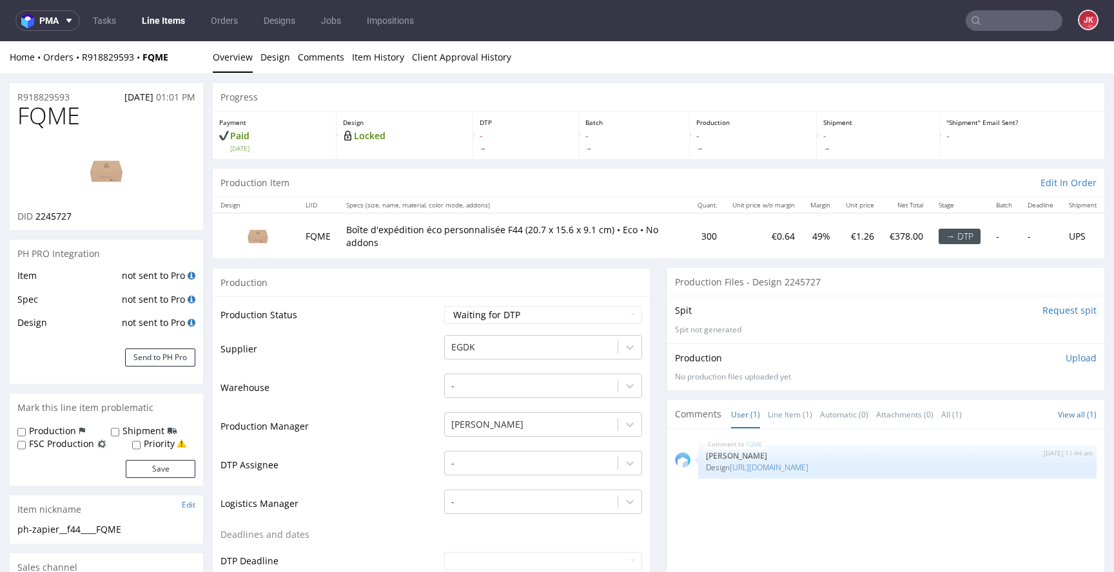
click at [1049, 313] on input "Request spit" at bounding box center [1069, 310] width 54 height 13
click at [512, 476] on td "-" at bounding box center [541, 469] width 201 height 39
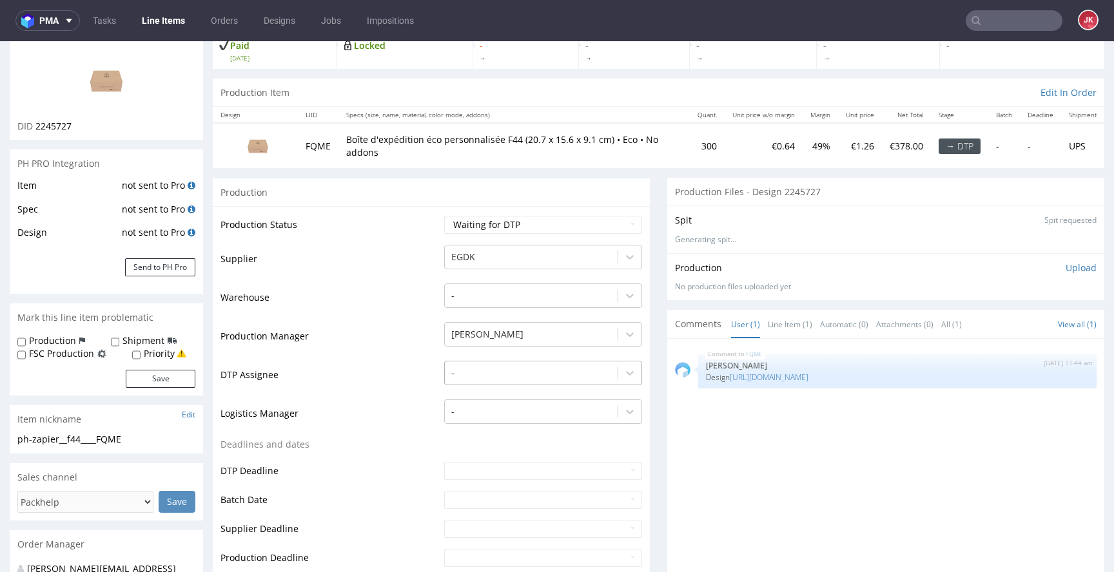
click at [516, 379] on div "-" at bounding box center [543, 370] width 198 height 18
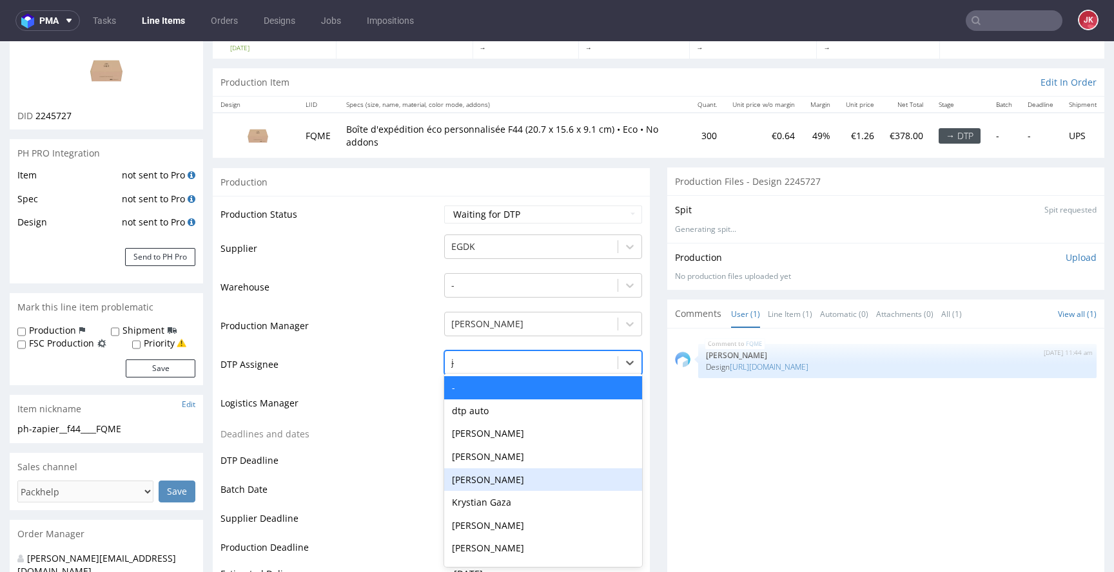
type input "jan"
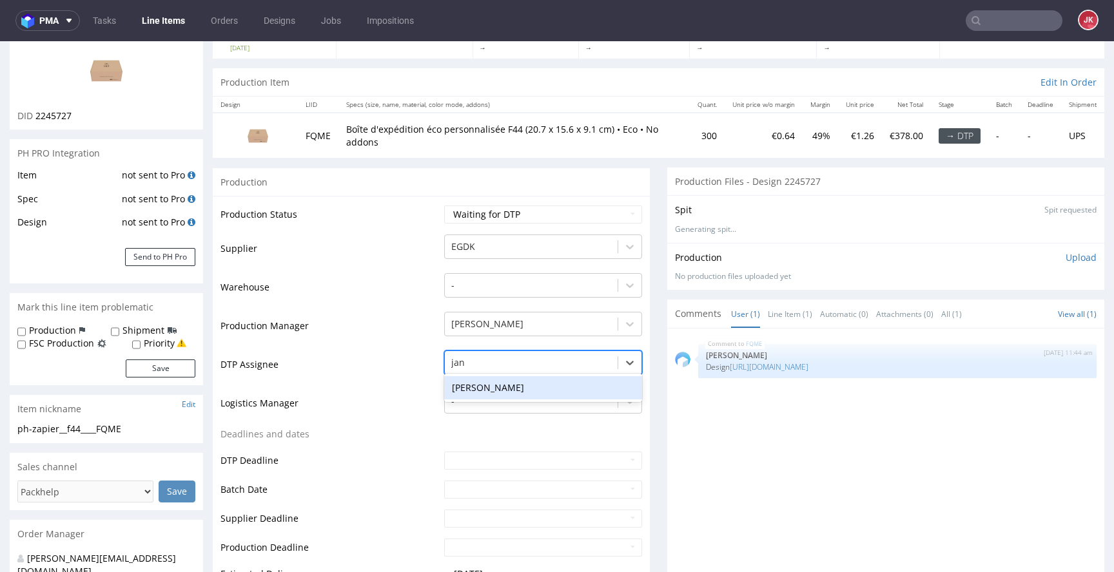
click at [514, 389] on div "[PERSON_NAME]" at bounding box center [543, 387] width 198 height 23
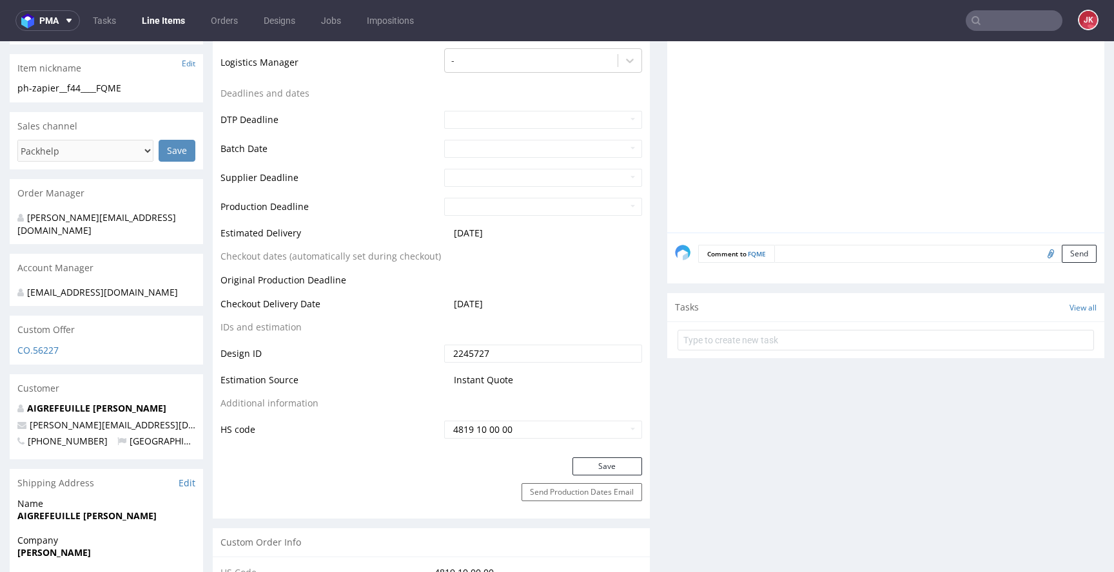
scroll to position [489, 0]
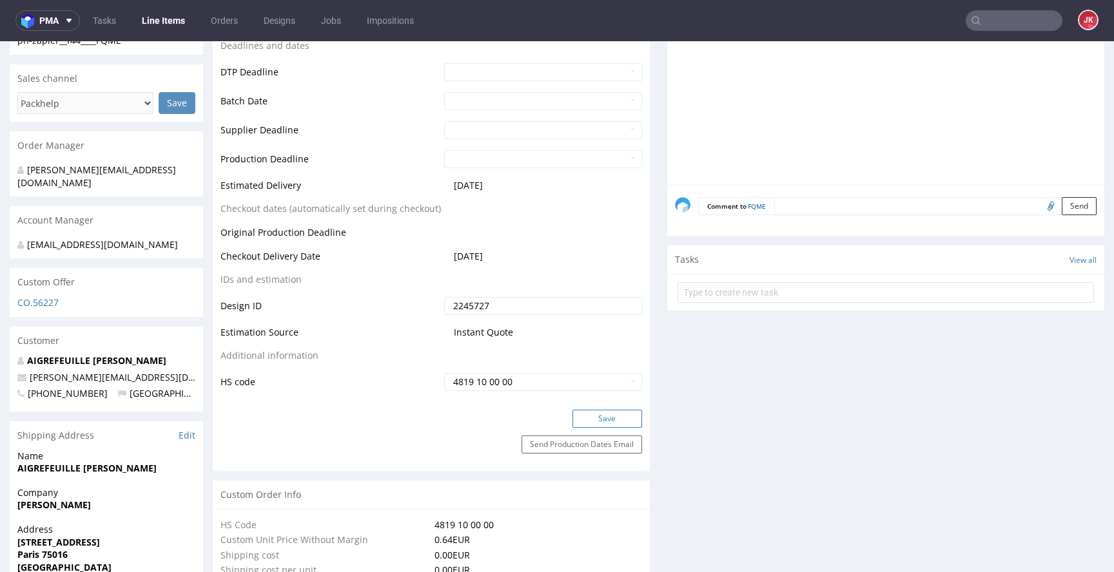
click at [587, 422] on button "Save" at bounding box center [607, 419] width 70 height 18
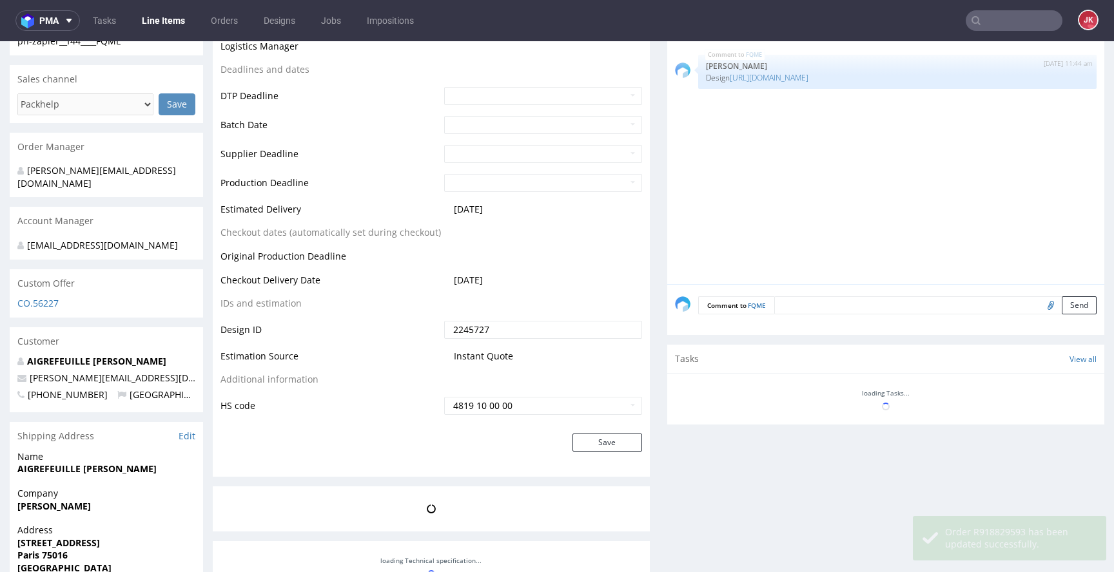
scroll to position [0, 0]
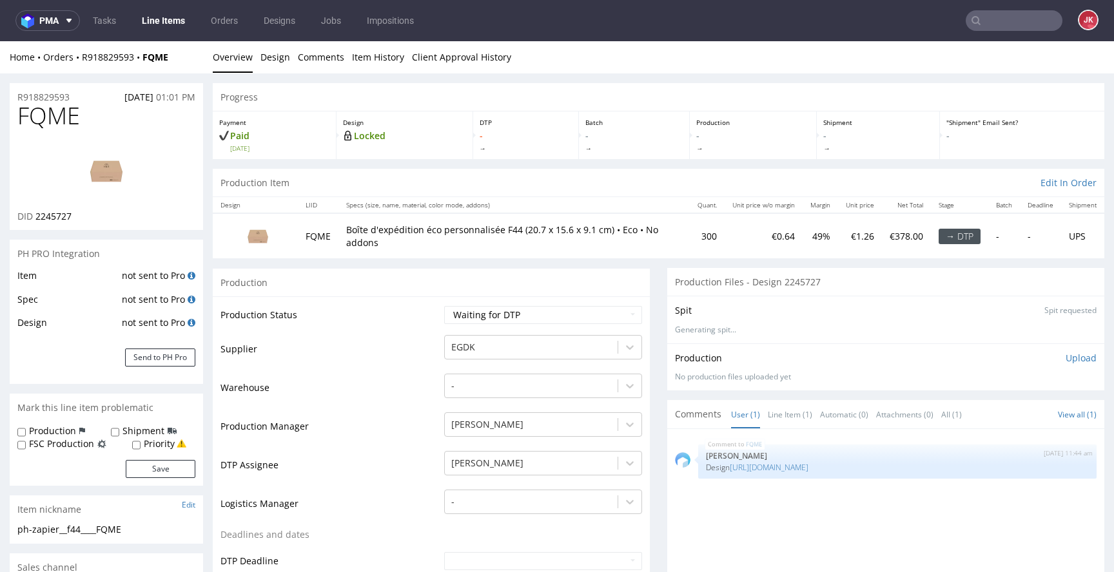
click at [268, 61] on link "Design" at bounding box center [275, 57] width 30 height 32
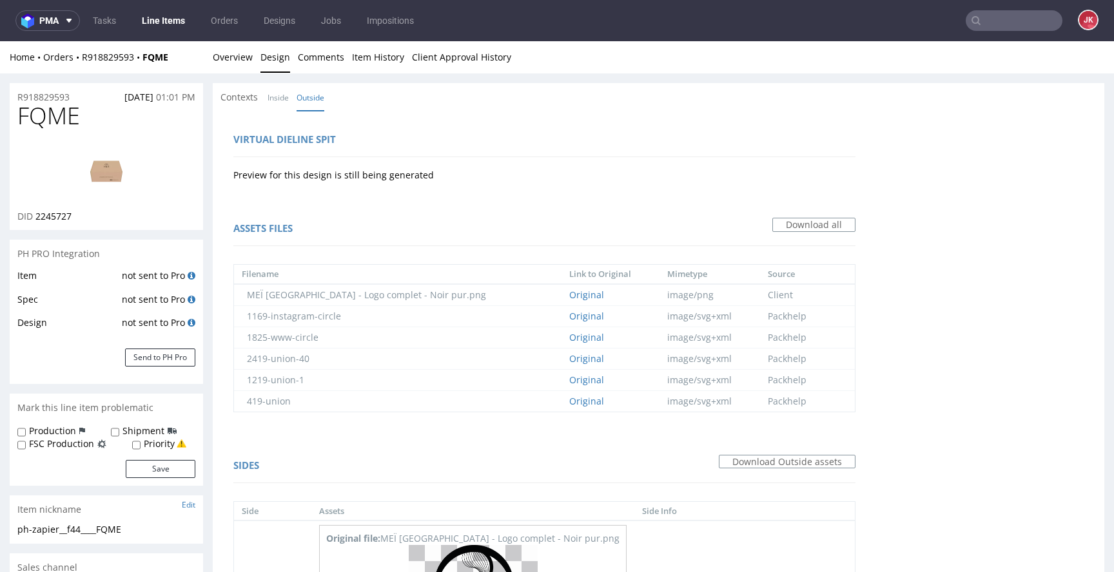
click at [104, 167] on img at bounding box center [106, 171] width 103 height 58
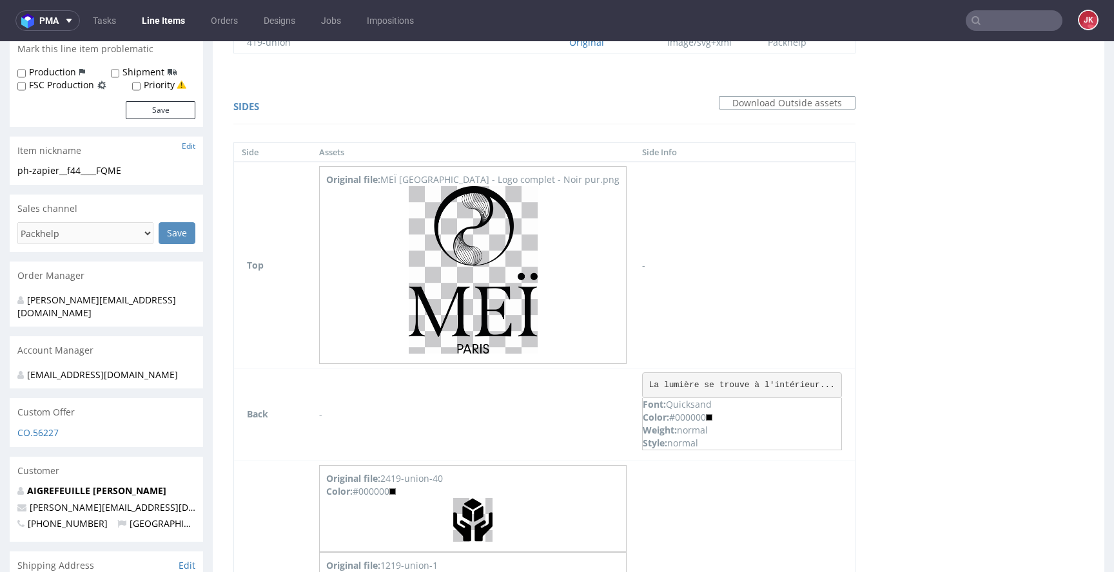
scroll to position [362, 0]
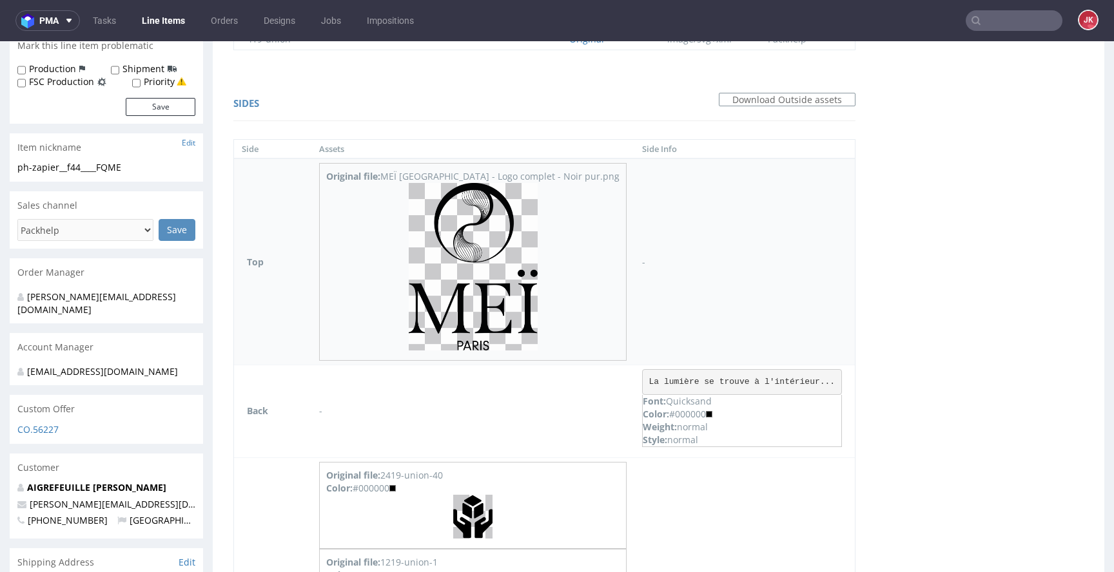
click at [458, 285] on img at bounding box center [473, 267] width 129 height 168
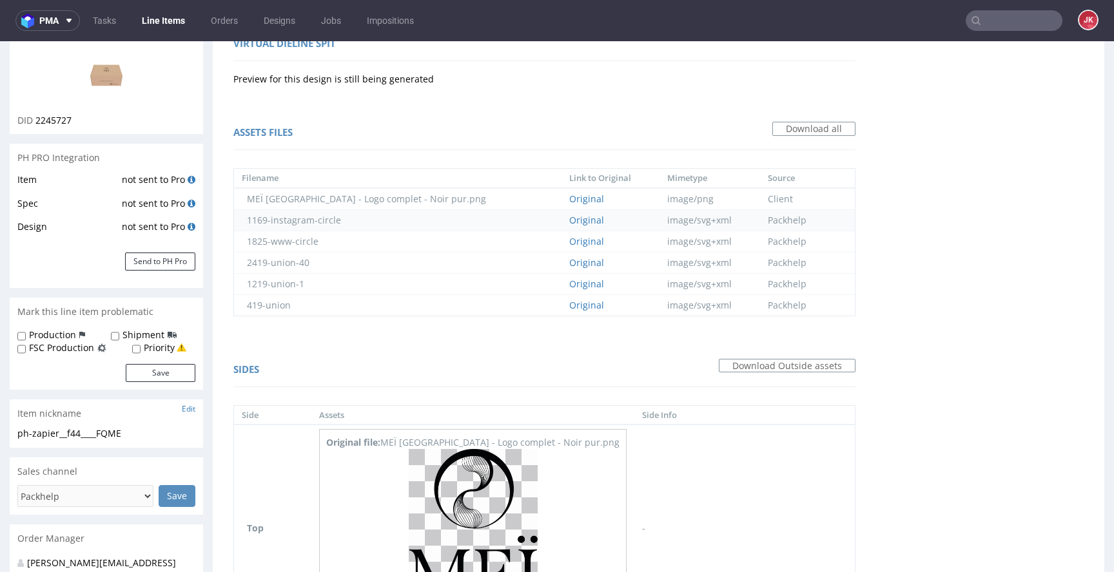
scroll to position [97, 0]
click at [569, 217] on link "Original" at bounding box center [586, 219] width 35 height 12
click at [569, 238] on link "Original" at bounding box center [586, 241] width 35 height 12
click at [569, 260] on link "Original" at bounding box center [586, 262] width 35 height 12
click at [569, 284] on link "Original" at bounding box center [586, 283] width 35 height 12
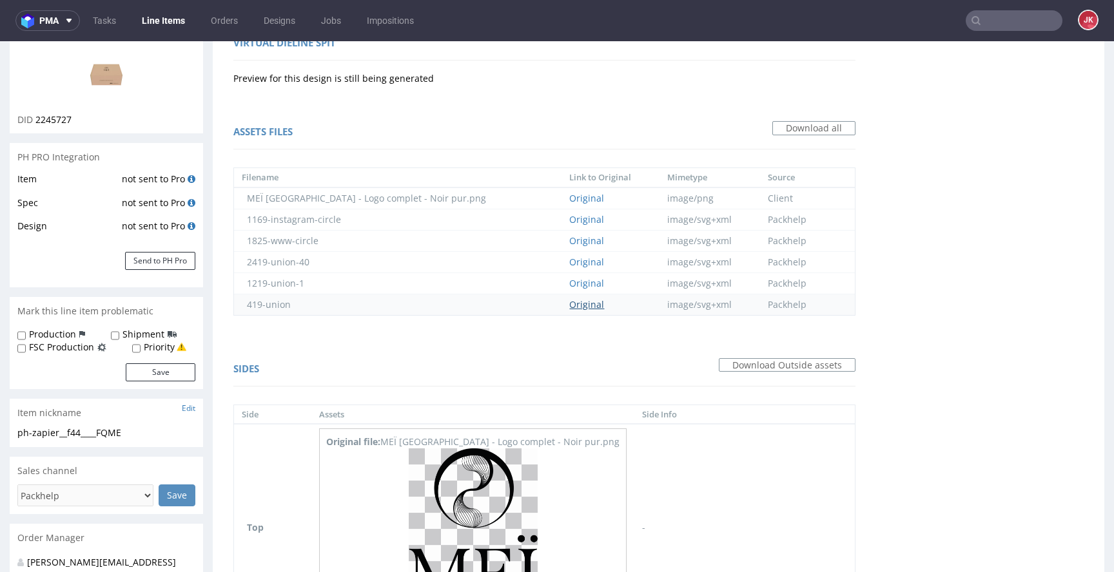
click at [569, 304] on link "Original" at bounding box center [586, 304] width 35 height 12
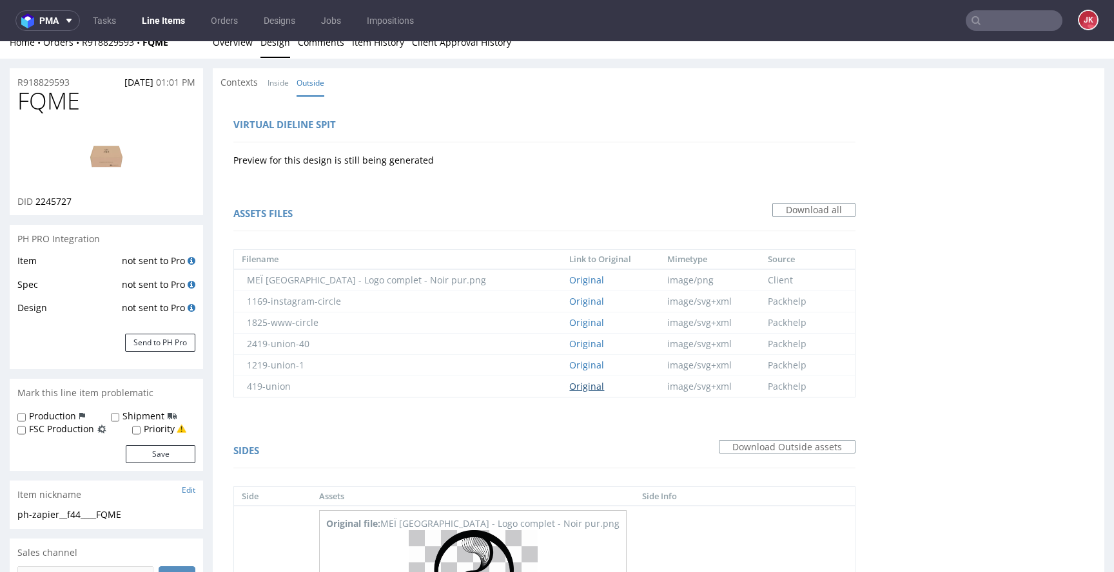
scroll to position [0, 0]
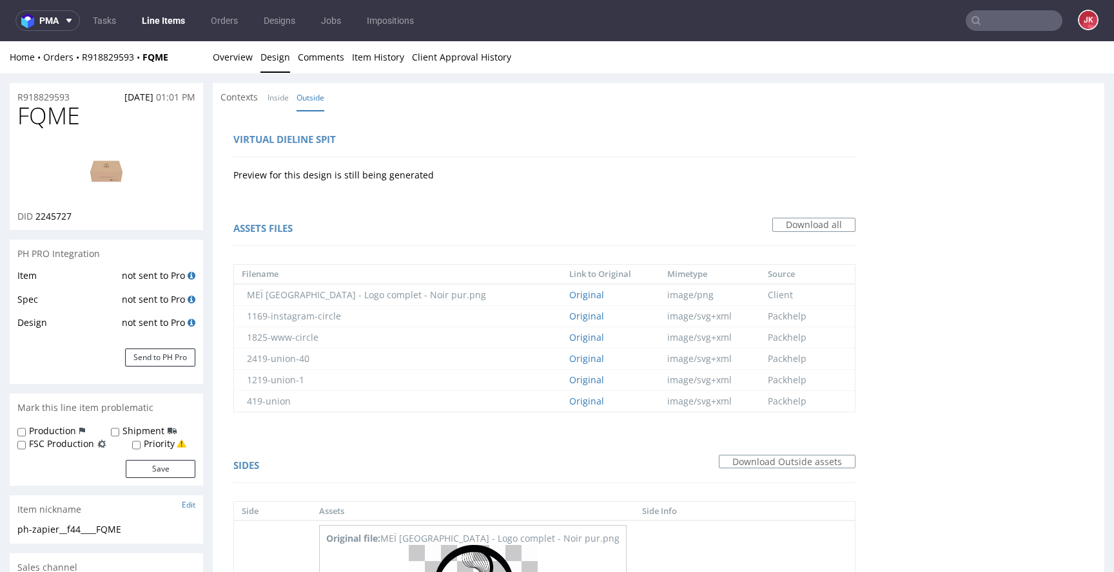
click at [110, 173] on img at bounding box center [106, 171] width 103 height 58
drag, startPoint x: 409, startPoint y: 149, endPoint x: 360, endPoint y: 124, distance: 54.2
click at [409, 149] on div "Virtual dieline spit" at bounding box center [544, 141] width 622 height 31
click at [241, 55] on link "Overview" at bounding box center [233, 57] width 40 height 32
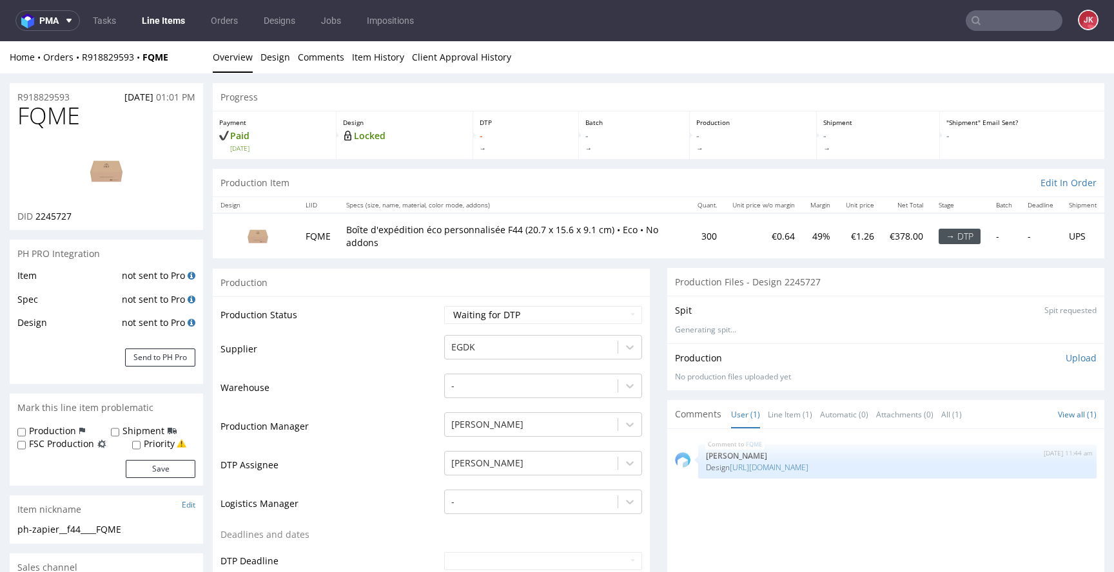
click at [46, 119] on span "FQME" at bounding box center [48, 116] width 63 height 26
click at [46, 118] on span "FQME" at bounding box center [48, 116] width 63 height 26
copy span "FQME"
drag, startPoint x: 374, startPoint y: 333, endPoint x: 345, endPoint y: 304, distance: 41.5
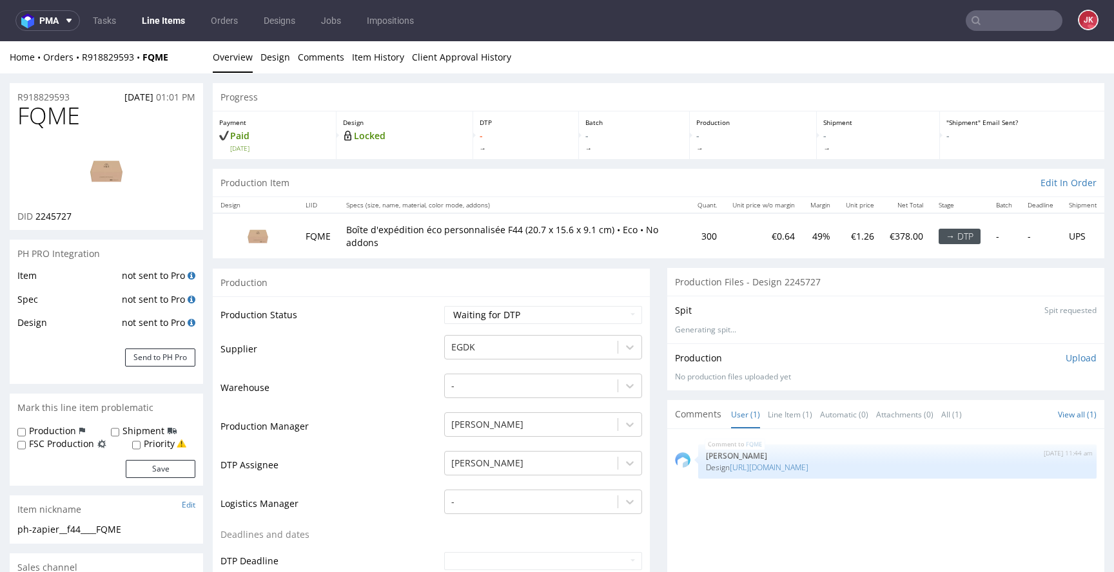
click at [374, 334] on td "Supplier" at bounding box center [330, 353] width 220 height 39
click at [278, 55] on link "Design" at bounding box center [275, 57] width 30 height 32
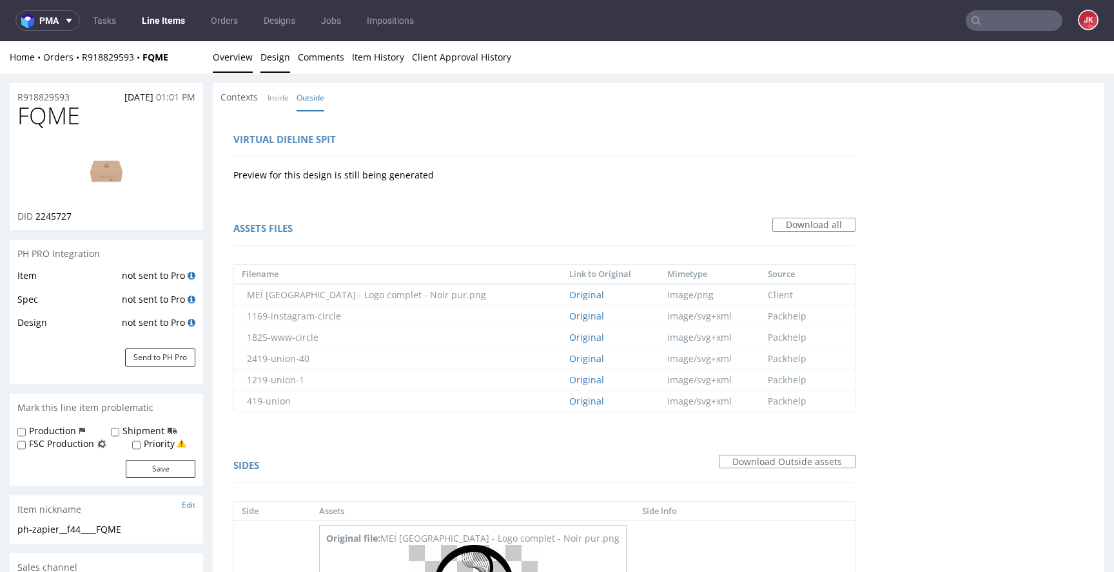
click at [224, 68] on link "Overview" at bounding box center [233, 57] width 40 height 32
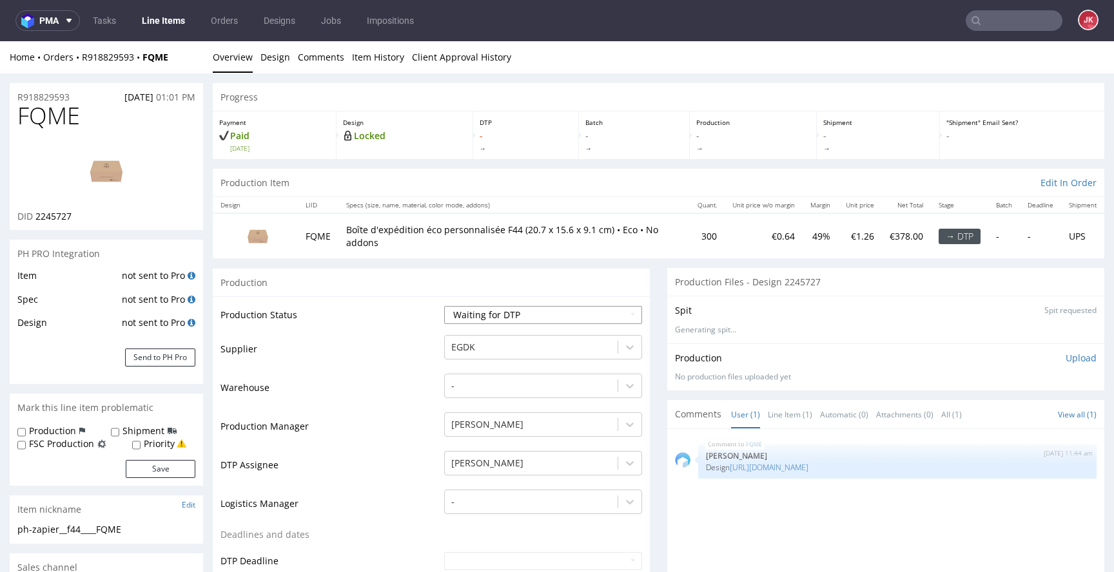
click at [498, 318] on select "Waiting for Artwork Waiting for Diecut Waiting for Mockup Waiting for DTP Waiti…" at bounding box center [543, 315] width 198 height 18
select select "dtp_in_process"
click at [444, 306] on select "Waiting for Artwork Waiting for Diecut Waiting for Mockup Waiting for DTP Waiti…" at bounding box center [543, 315] width 198 height 18
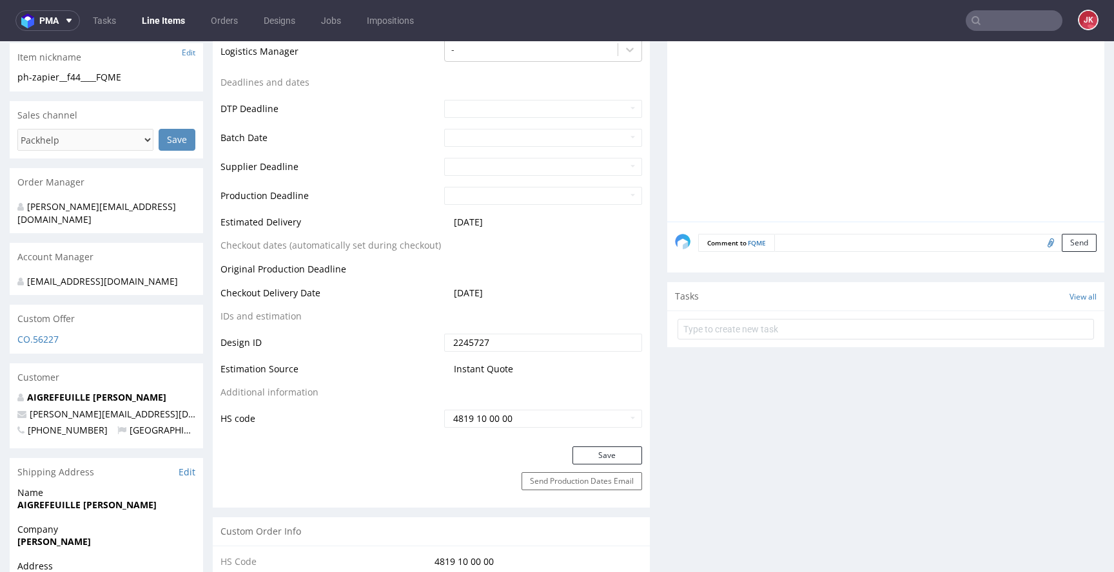
scroll to position [461, 0]
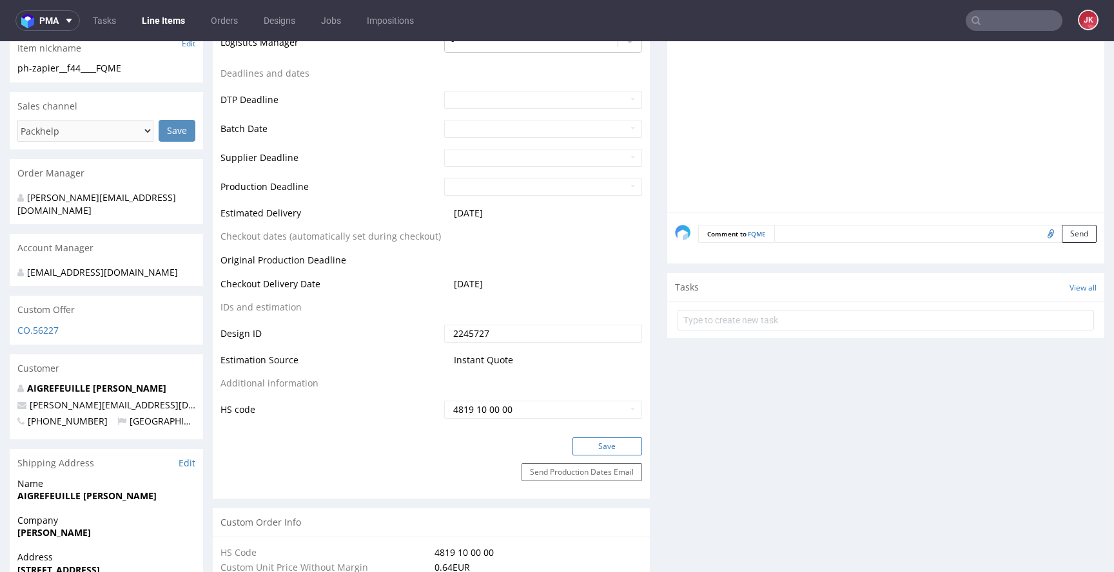
click at [583, 453] on button "Save" at bounding box center [607, 447] width 70 height 18
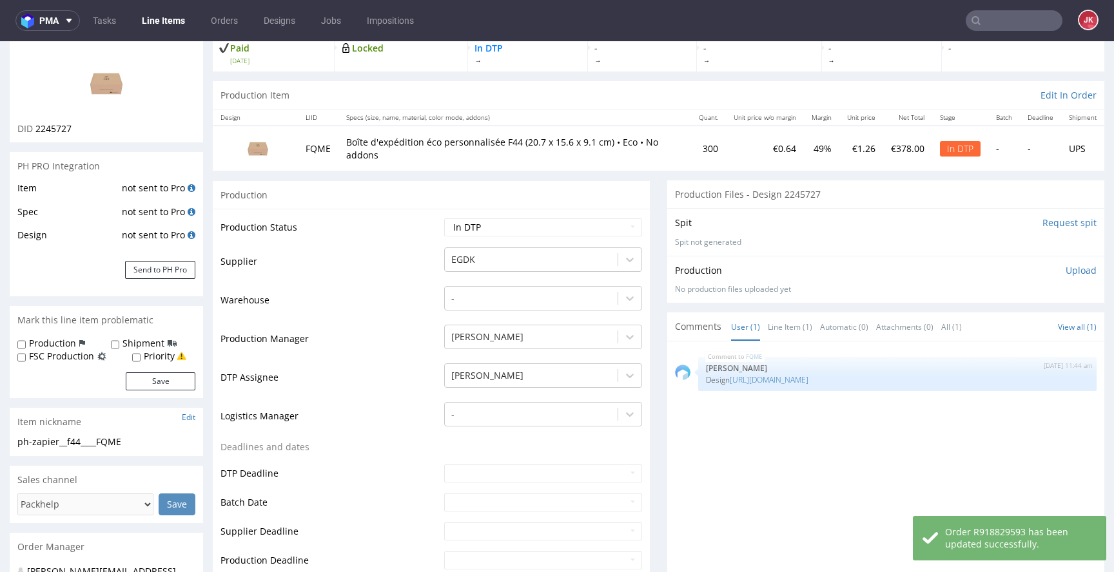
scroll to position [0, 0]
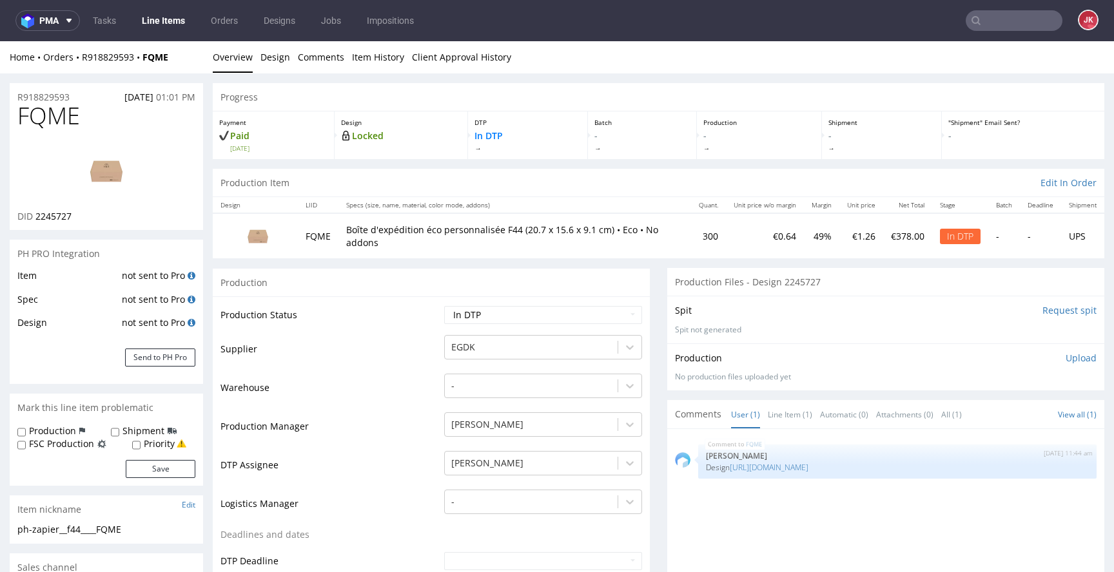
click at [356, 362] on td "Supplier" at bounding box center [330, 353] width 220 height 39
click at [271, 60] on link "Design" at bounding box center [275, 57] width 30 height 32
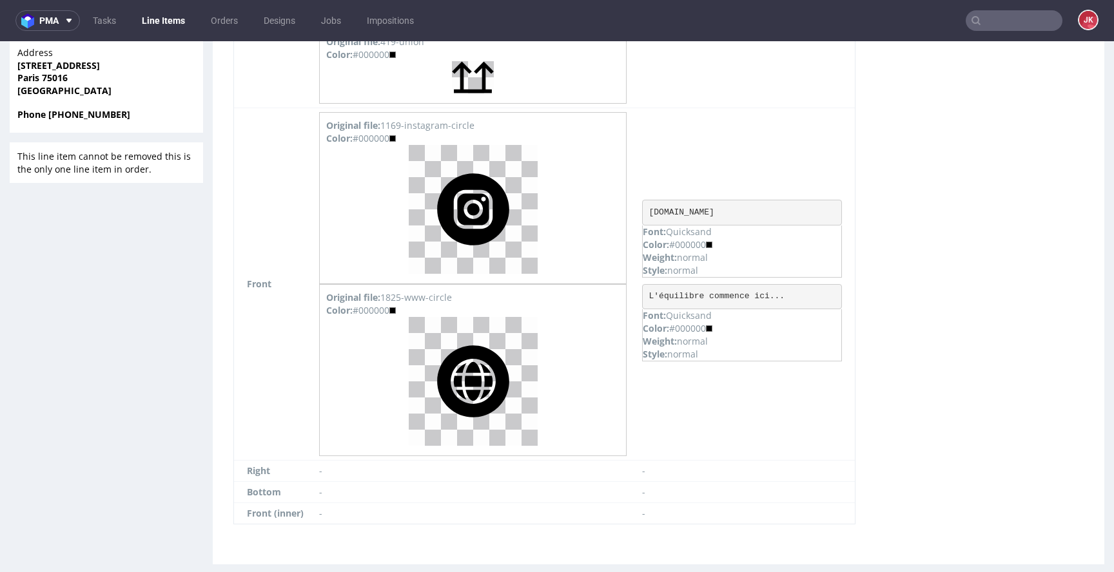
scroll to position [996, 0]
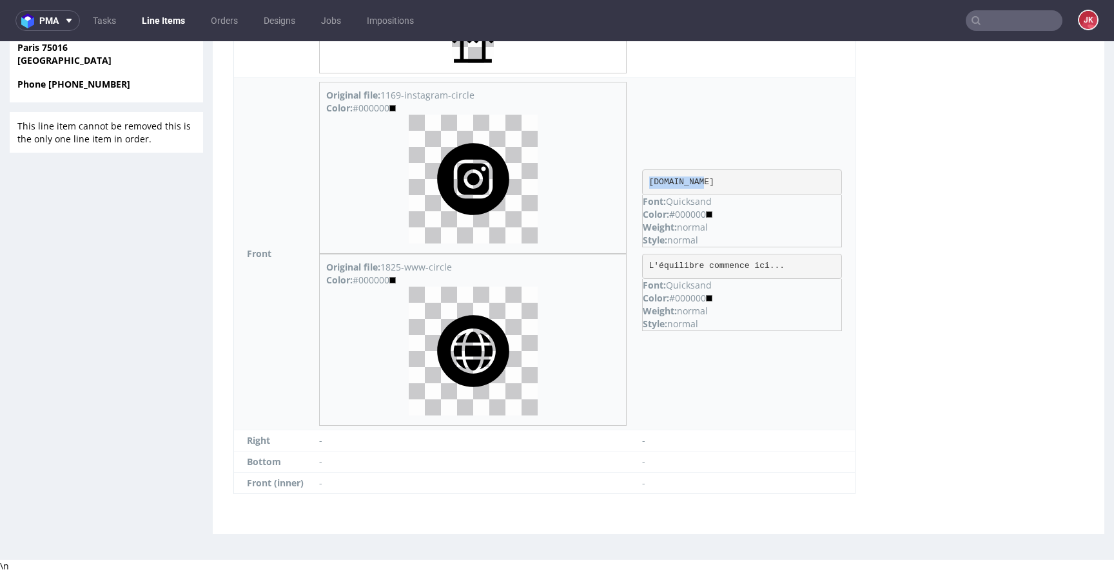
drag, startPoint x: 581, startPoint y: 184, endPoint x: 688, endPoint y: 180, distance: 107.0
click at [688, 180] on pre "[DOMAIN_NAME]" at bounding box center [742, 183] width 200 height 26
copy pre "[DOMAIN_NAME]"
drag, startPoint x: 581, startPoint y: 267, endPoint x: 724, endPoint y: 265, distance: 142.5
click at [724, 265] on pre "L'équilibre commence ici..." at bounding box center [742, 267] width 200 height 26
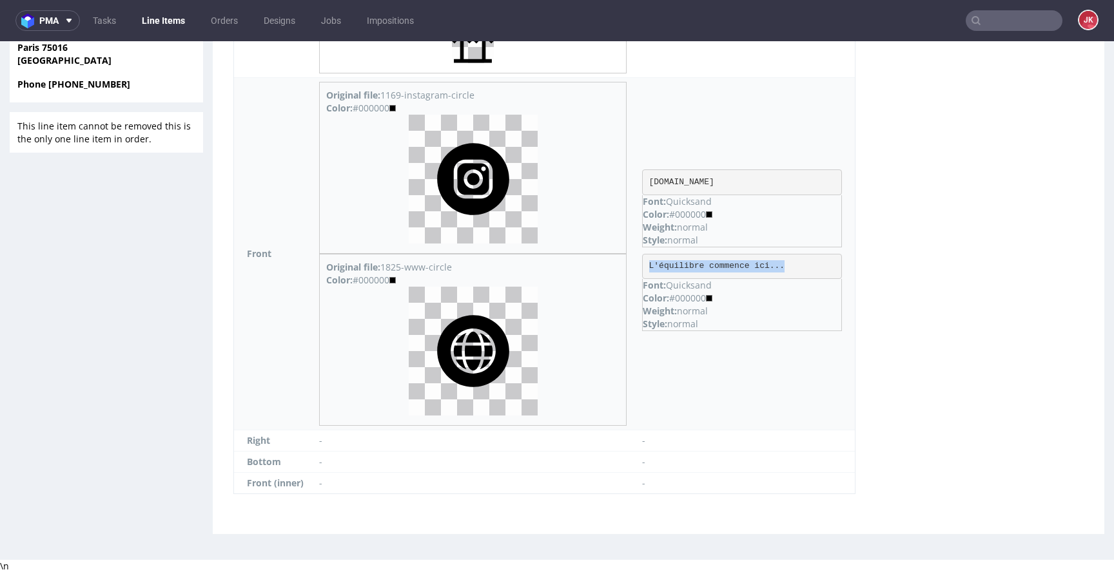
copy pre "L'équilibre commence ici..."
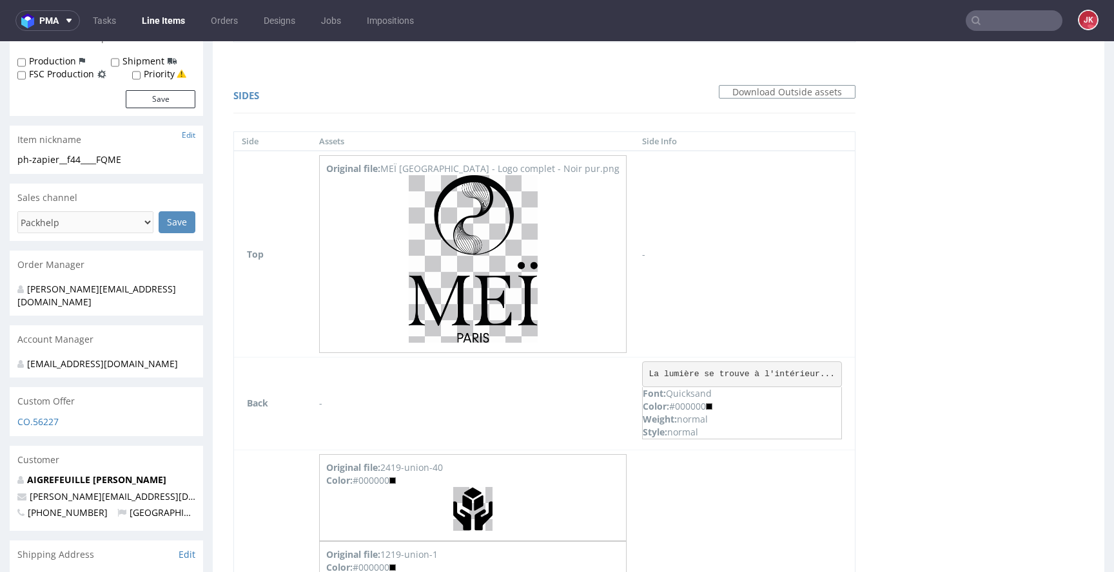
scroll to position [369, 0]
drag, startPoint x: 579, startPoint y: 376, endPoint x: 772, endPoint y: 373, distance: 192.7
click at [772, 373] on pre "La lumière se trouve à l'intérieur..." at bounding box center [742, 376] width 200 height 26
copy pre "La lumière se trouve à l'intérieur..."
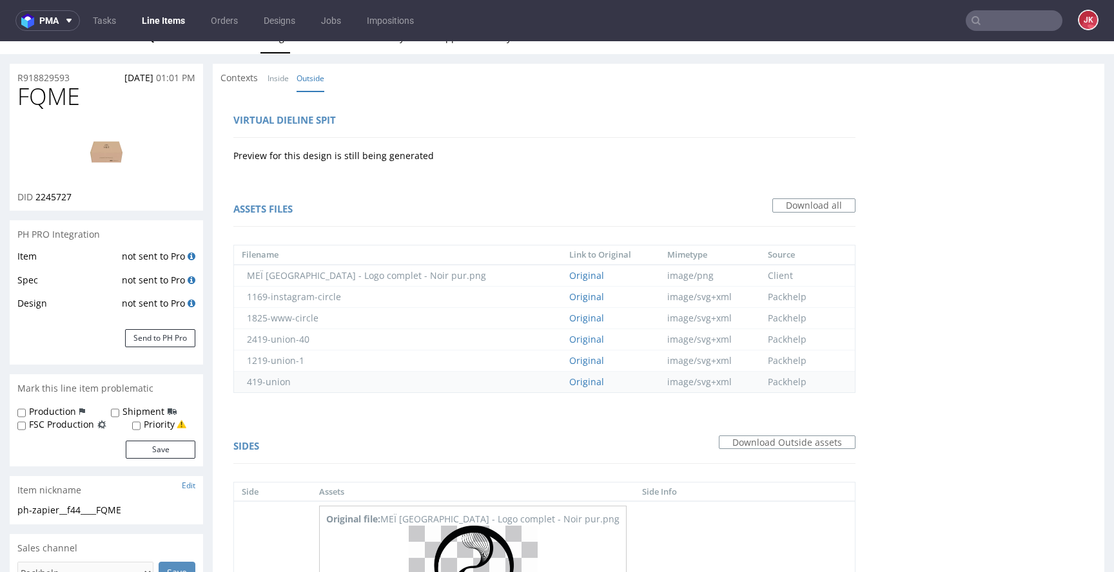
scroll to position [0, 0]
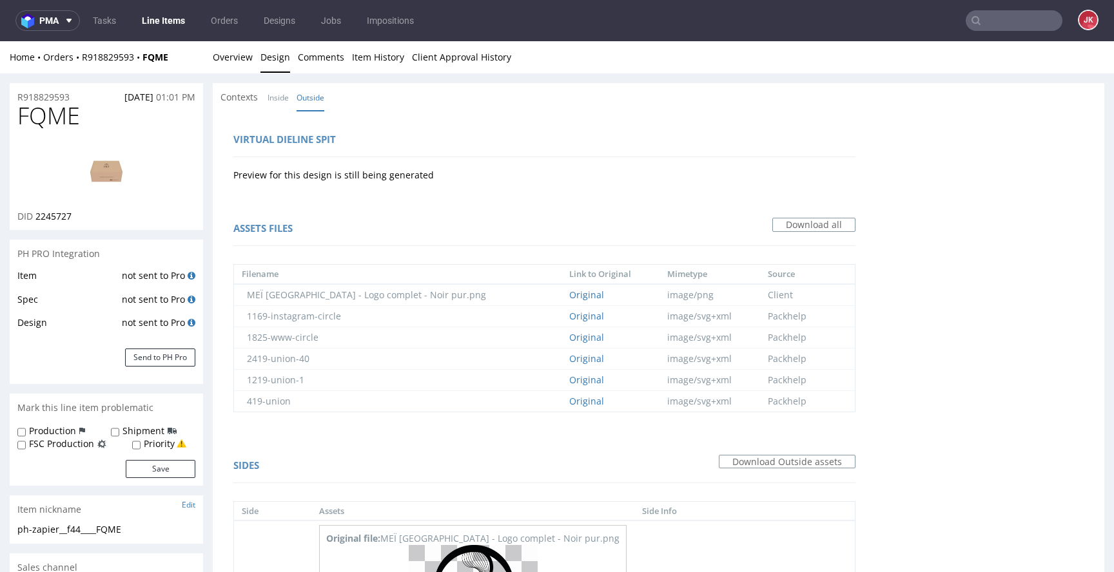
click at [73, 170] on img at bounding box center [106, 171] width 103 height 58
click at [528, 110] on div "Contexts Inside Outside" at bounding box center [658, 97] width 891 height 28
click at [223, 61] on link "Overview" at bounding box center [233, 57] width 40 height 32
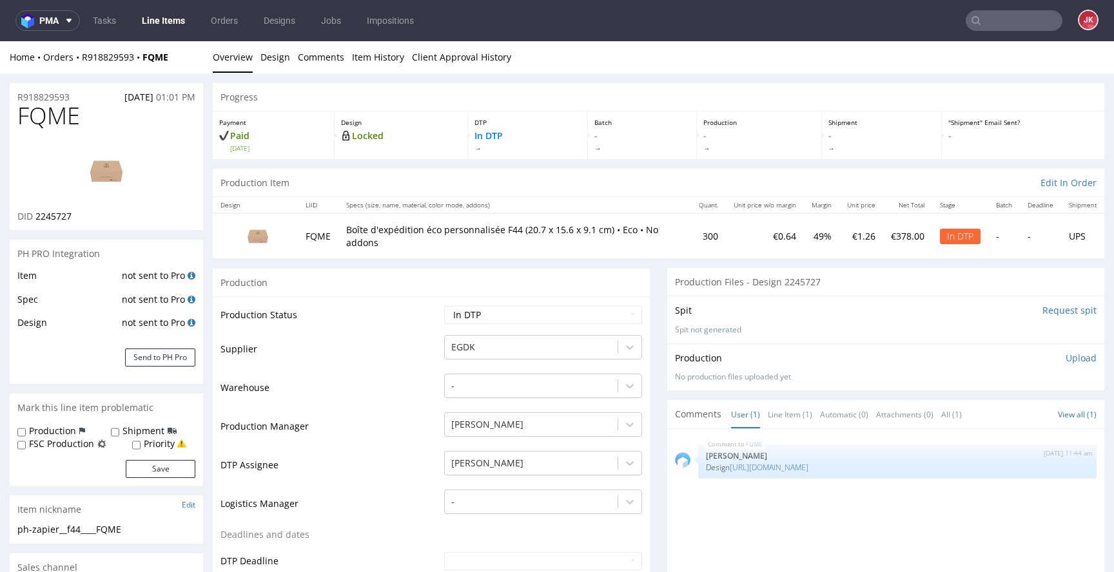
click at [390, 370] on td "Supplier" at bounding box center [330, 353] width 220 height 39
drag, startPoint x: 155, startPoint y: 523, endPoint x: 4, endPoint y: 527, distance: 150.9
drag, startPoint x: 157, startPoint y: 532, endPoint x: 24, endPoint y: 535, distance: 132.8
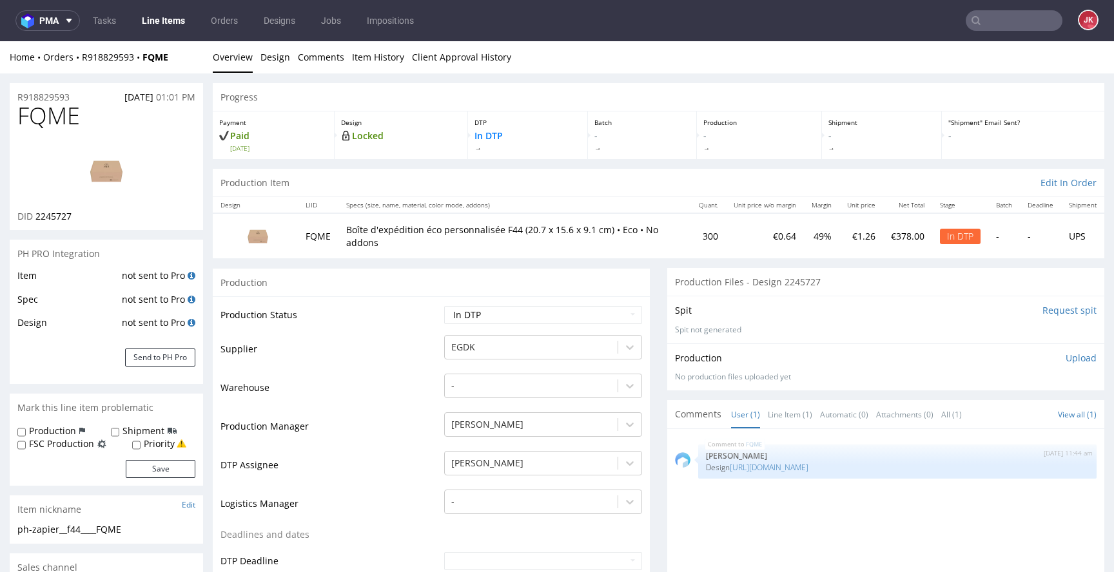
drag, startPoint x: 114, startPoint y: 534, endPoint x: 4, endPoint y: 538, distance: 110.3
drag, startPoint x: 125, startPoint y: 530, endPoint x: 7, endPoint y: 534, distance: 118.0
copy div "ph-zapier__f44____FQME"
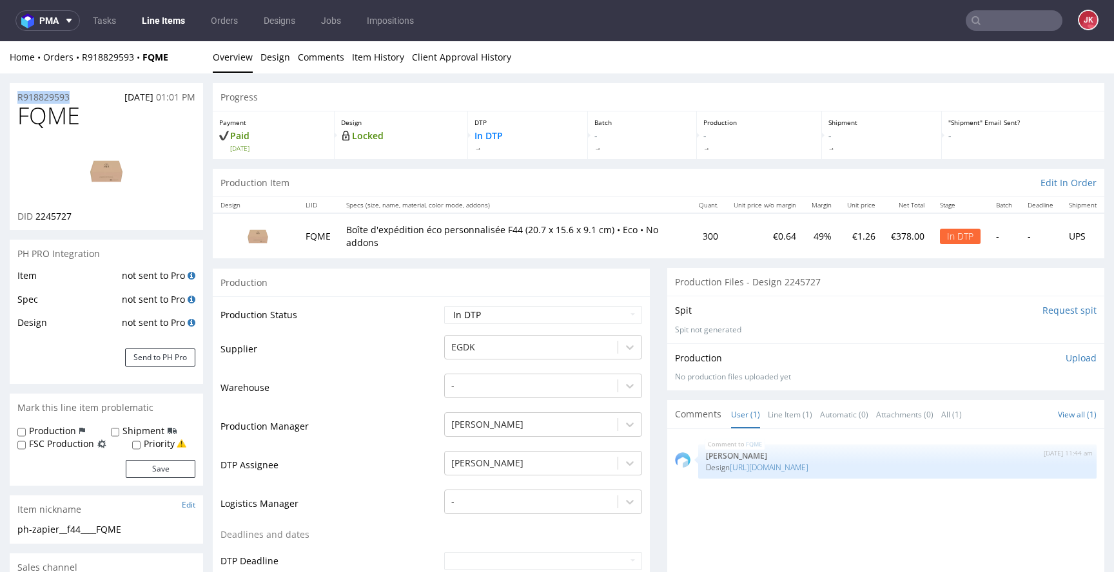
drag, startPoint x: 86, startPoint y: 97, endPoint x: 1, endPoint y: 99, distance: 84.5
copy p "R918829593"
drag, startPoint x: 35, startPoint y: 218, endPoint x: 86, endPoint y: 218, distance: 50.9
click at [86, 218] on div "DID 2245727" at bounding box center [106, 216] width 178 height 13
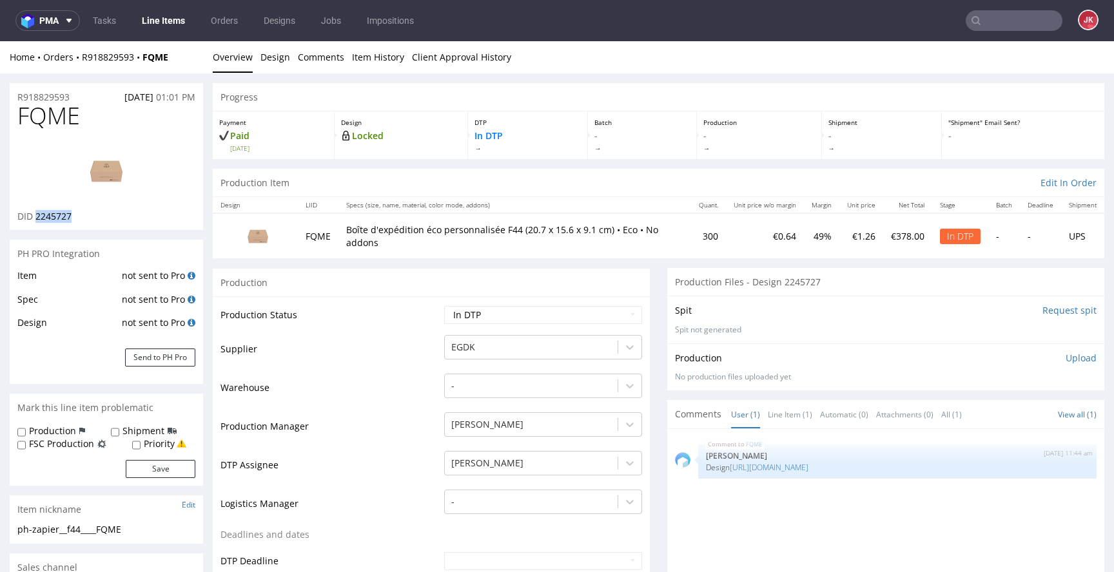
copy span "2245727"
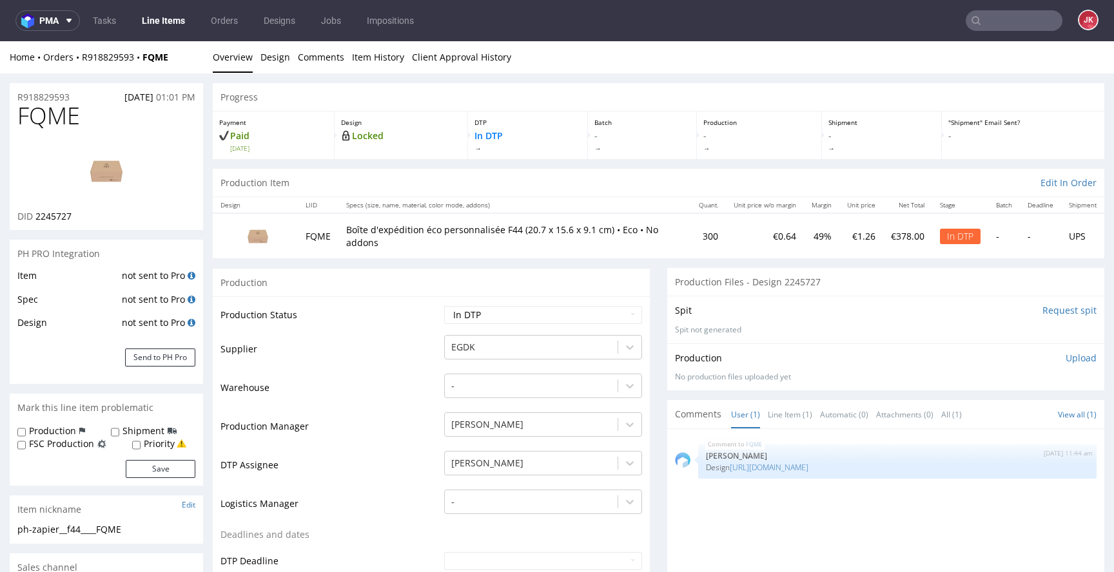
click at [1065, 358] on p "Upload" at bounding box center [1080, 358] width 31 height 13
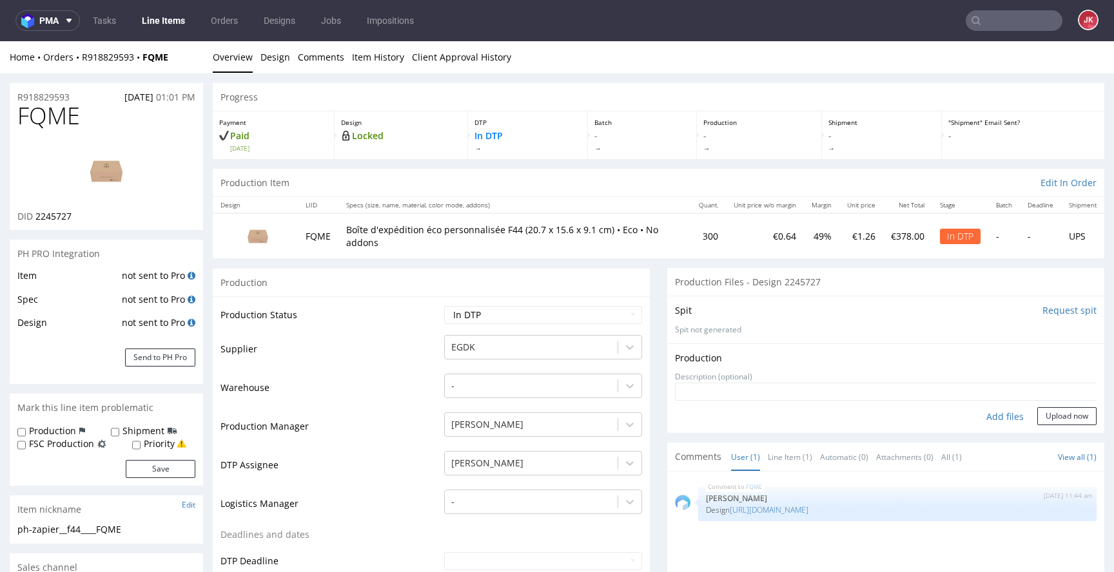
click at [978, 418] on div "Add files" at bounding box center [1005, 416] width 64 height 19
type input "C:\fakepath\EGDK__f44____FQME__d2245727__oR918829593__1__outside.pdf"
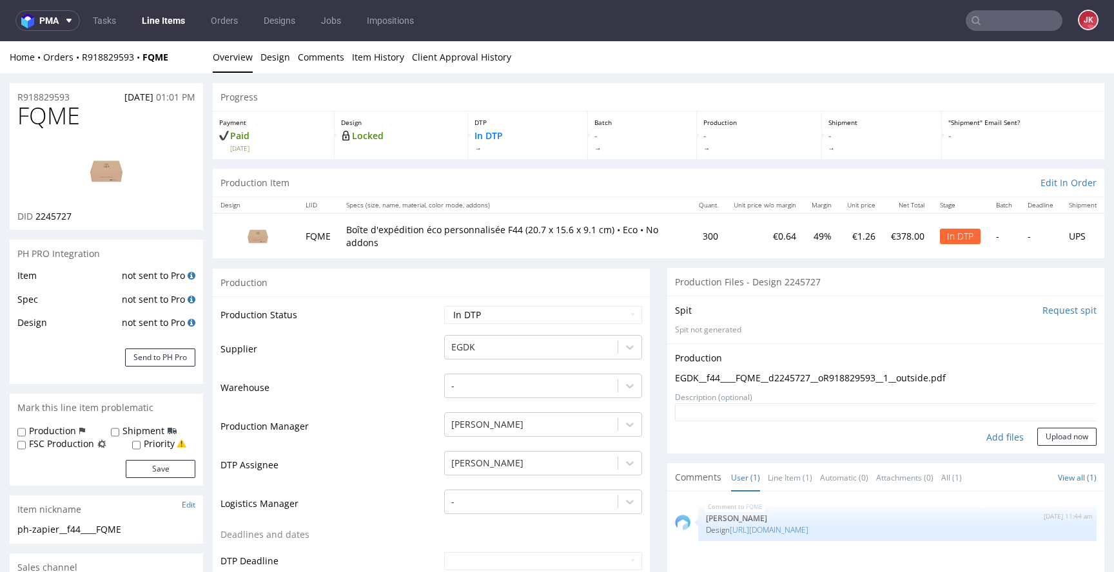
click at [1056, 426] on form "Add files Upload now" at bounding box center [885, 424] width 421 height 43
click at [1049, 434] on button "Upload now" at bounding box center [1066, 437] width 59 height 18
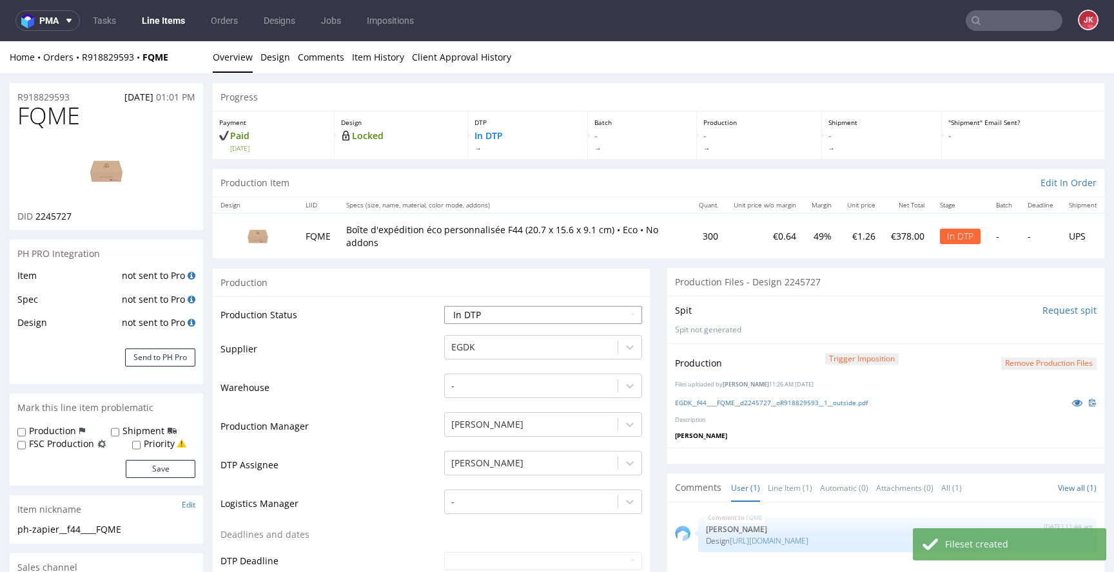
click at [548, 322] on select "Waiting for Artwork Waiting for Diecut Waiting for Mockup Waiting for DTP Waiti…" at bounding box center [543, 315] width 198 height 18
select select "dtp_production_ready"
click at [444, 306] on select "Waiting for Artwork Waiting for Diecut Waiting for Mockup Waiting for DTP Waiti…" at bounding box center [543, 315] width 198 height 18
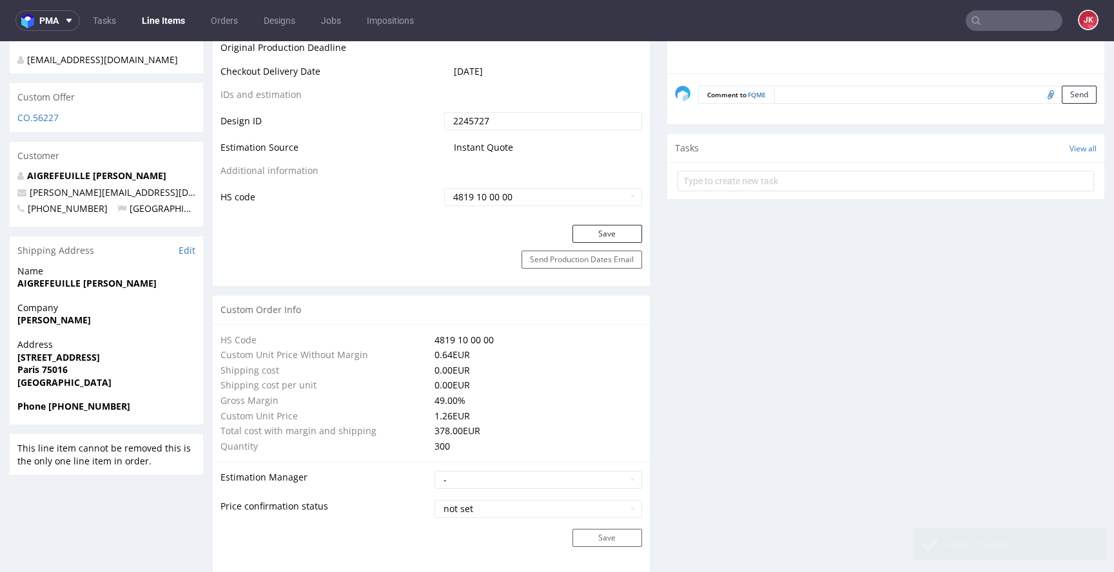
scroll to position [734, 0]
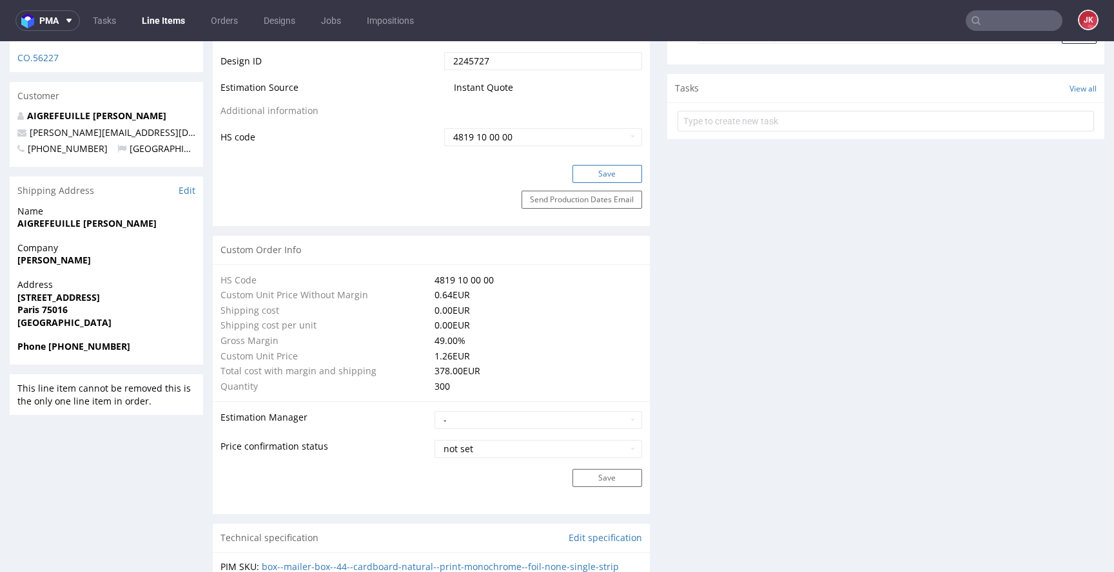
click at [596, 172] on button "Save" at bounding box center [607, 174] width 70 height 18
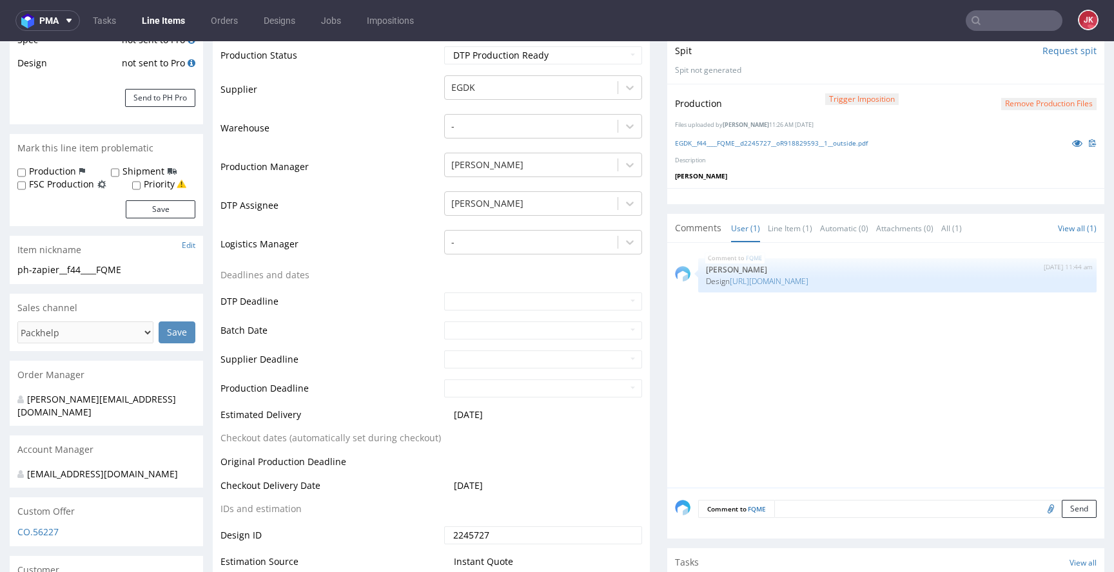
scroll to position [258, 0]
click at [431, 274] on td "Deadlines and dates" at bounding box center [330, 281] width 220 height 24
click at [432, 277] on td "Deadlines and dates" at bounding box center [330, 281] width 220 height 24
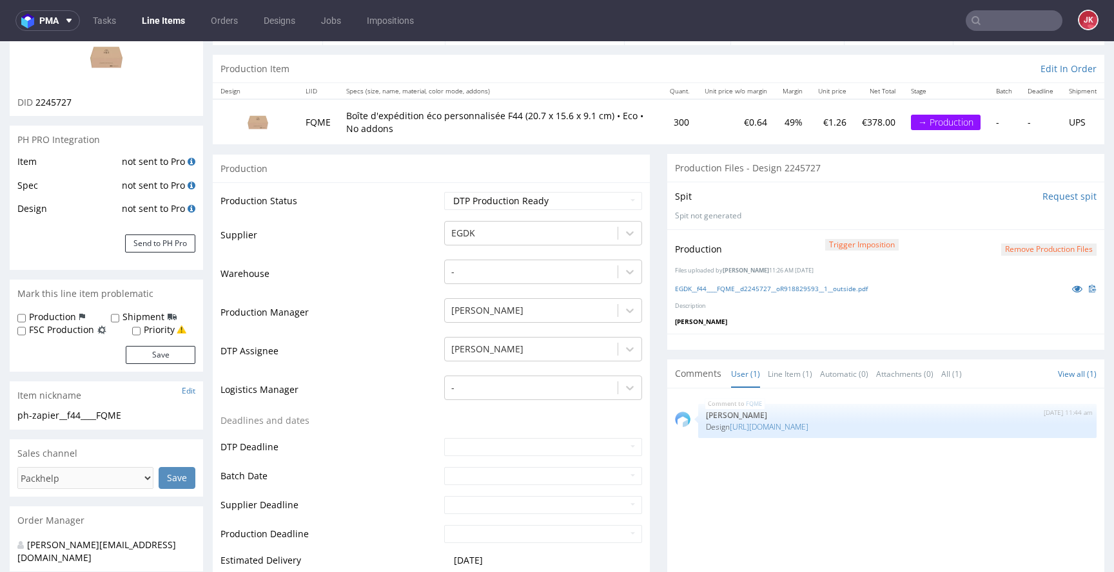
scroll to position [0, 0]
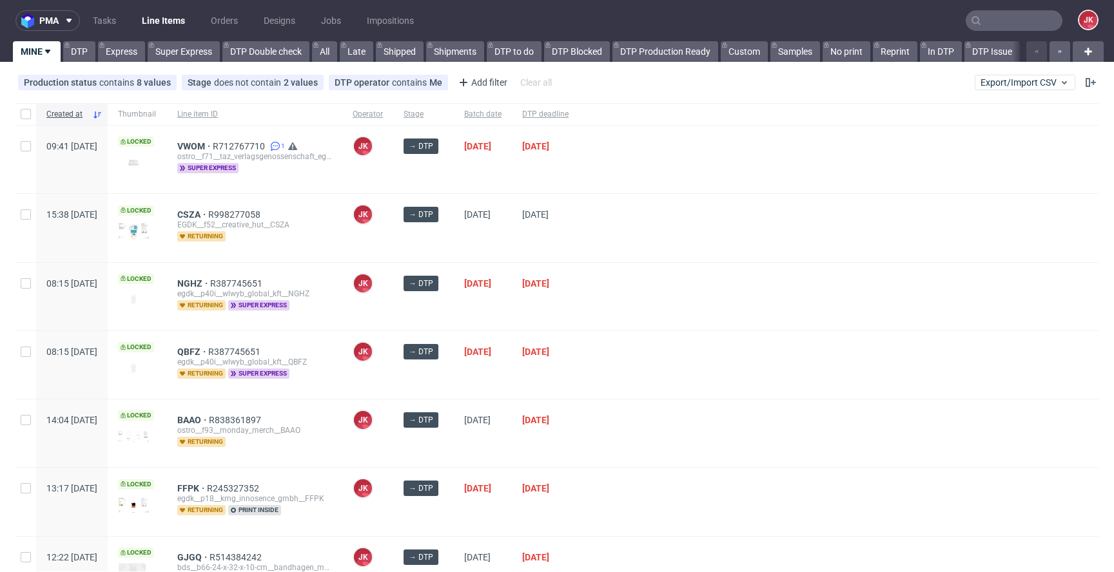
click at [653, 331] on div at bounding box center [838, 365] width 519 height 68
click at [454, 309] on div "→ DTP" at bounding box center [423, 297] width 61 height 68
click at [702, 360] on div at bounding box center [838, 365] width 519 height 68
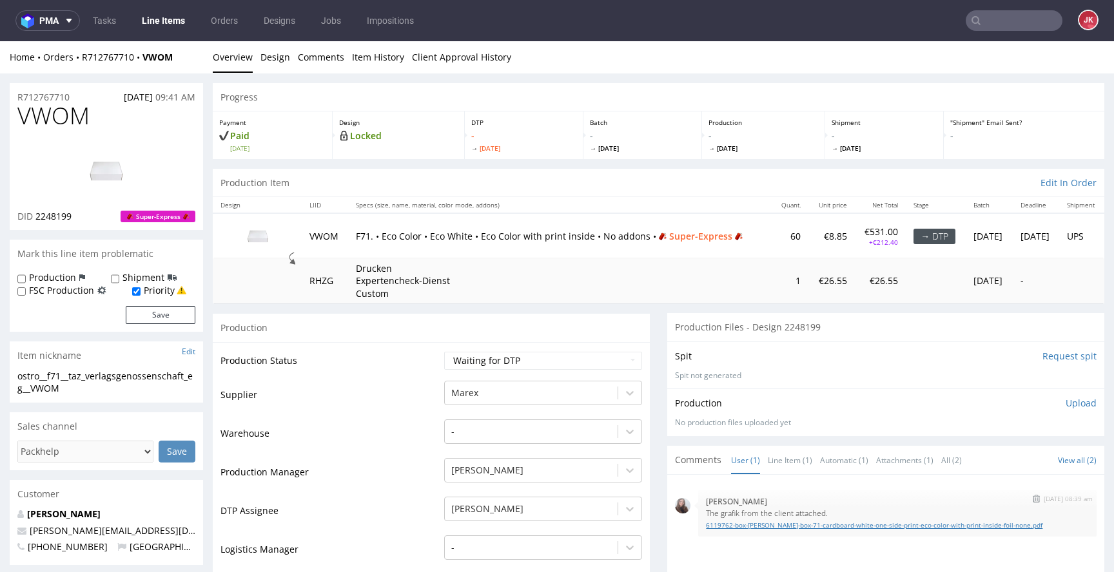
click at [751, 523] on link "6119762-box-de-mailer-box-71-cardboard-white-one-side-print-eco-color-with-prin…" at bounding box center [897, 526] width 383 height 10
click at [514, 368] on select "Waiting for Artwork Waiting for Diecut Waiting for Mockup Waiting for DTP Waiti…" at bounding box center [543, 361] width 198 height 18
select select "dtp_in_process"
click at [444, 352] on select "Waiting for Artwork Waiting for Diecut Waiting for Mockup Waiting for DTP Waiti…" at bounding box center [543, 361] width 198 height 18
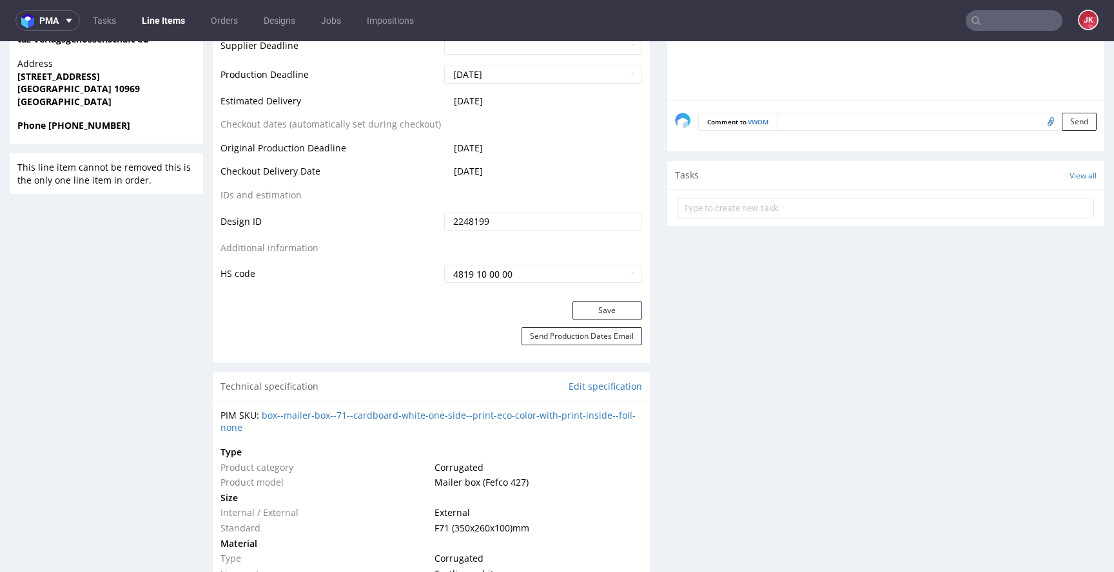
scroll to position [641, 0]
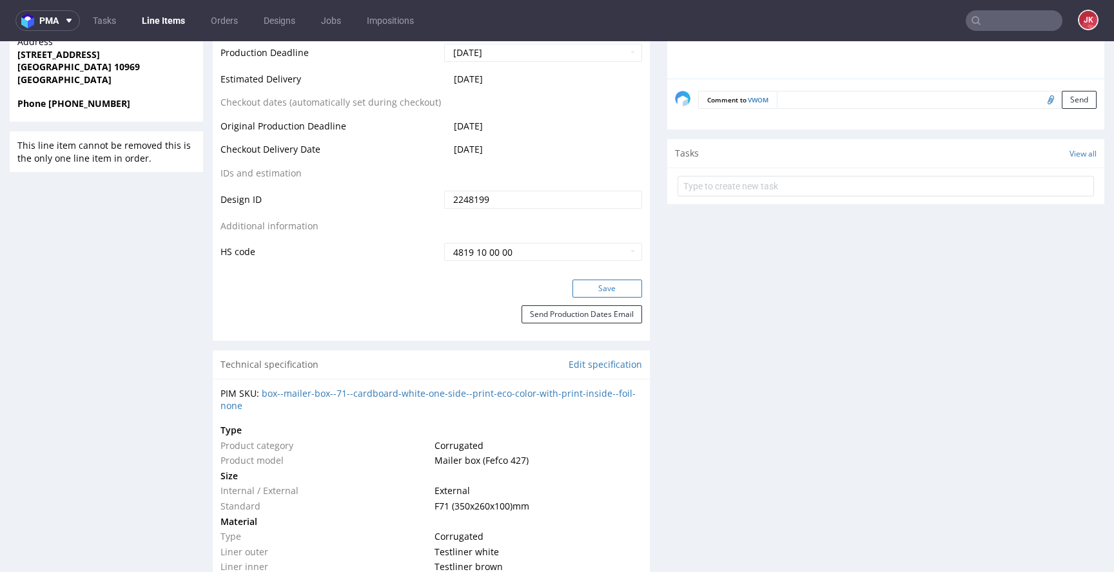
click at [585, 289] on button "Save" at bounding box center [607, 289] width 70 height 18
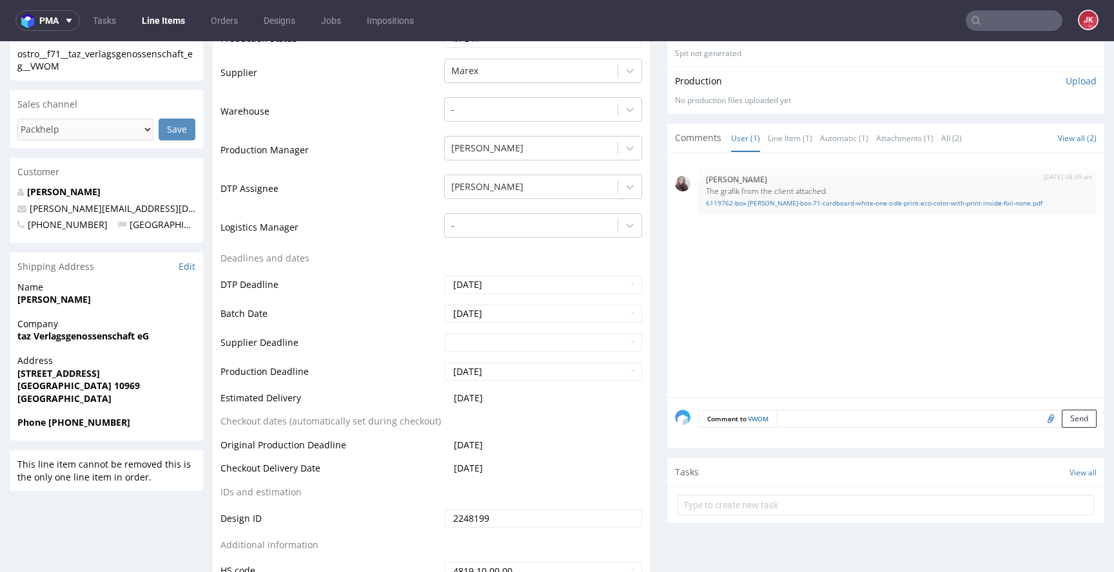
scroll to position [0, 0]
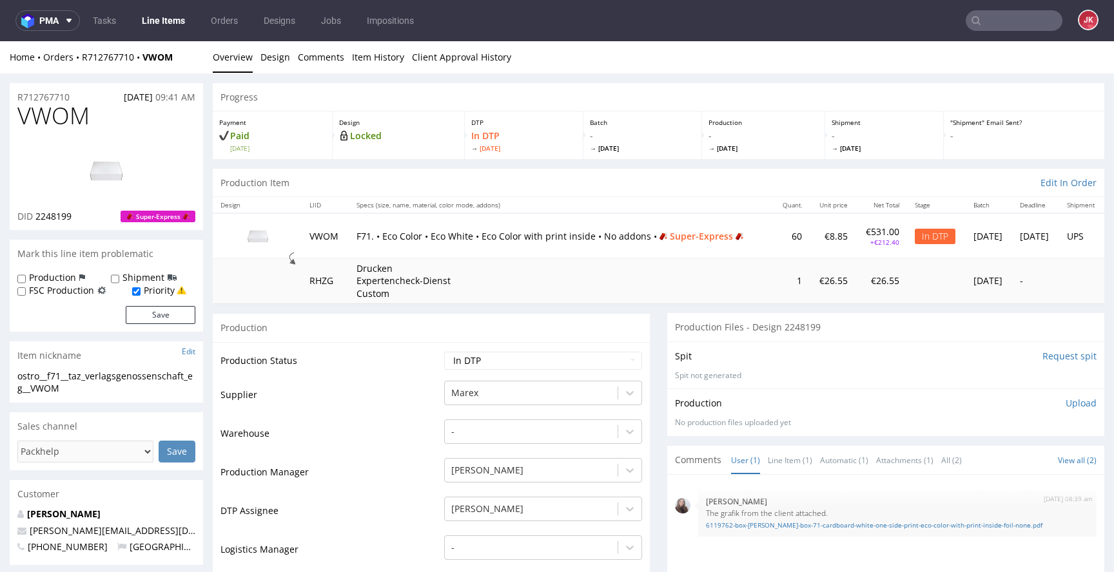
click at [46, 122] on span "VWOM" at bounding box center [53, 116] width 72 height 26
copy span "VWOM"
click at [496, 333] on div "Production" at bounding box center [431, 327] width 437 height 29
click at [388, 358] on td "Production Status" at bounding box center [330, 365] width 220 height 29
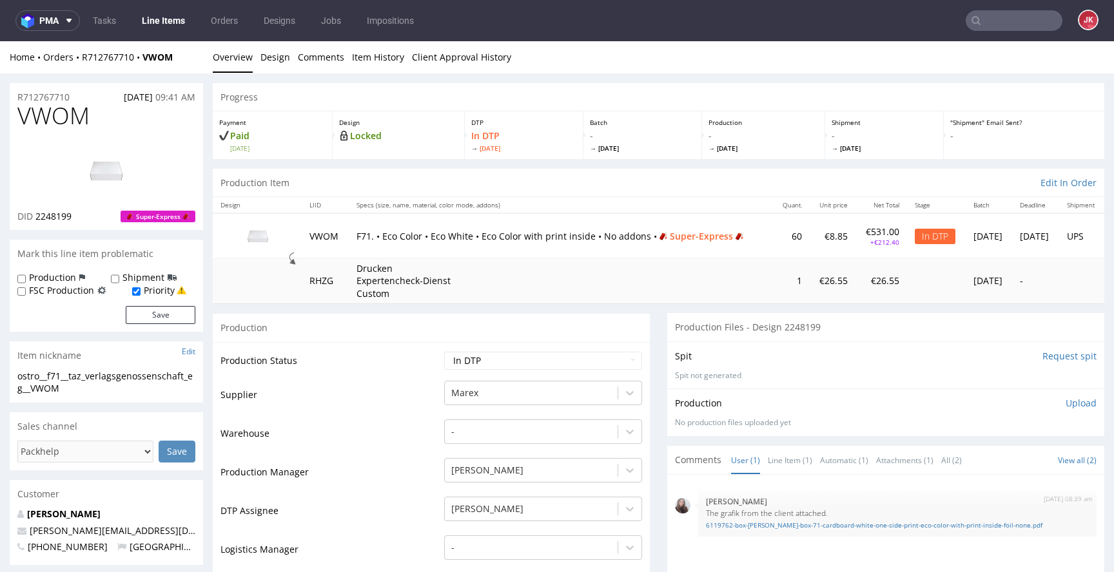
click at [63, 121] on span "VWOM" at bounding box center [53, 116] width 72 height 26
drag, startPoint x: 63, startPoint y: 121, endPoint x: 73, endPoint y: 124, distance: 10.8
click at [63, 121] on span "VWOM" at bounding box center [53, 116] width 72 height 26
copy span "VWOM"
click at [372, 416] on td "Supplier" at bounding box center [330, 399] width 220 height 39
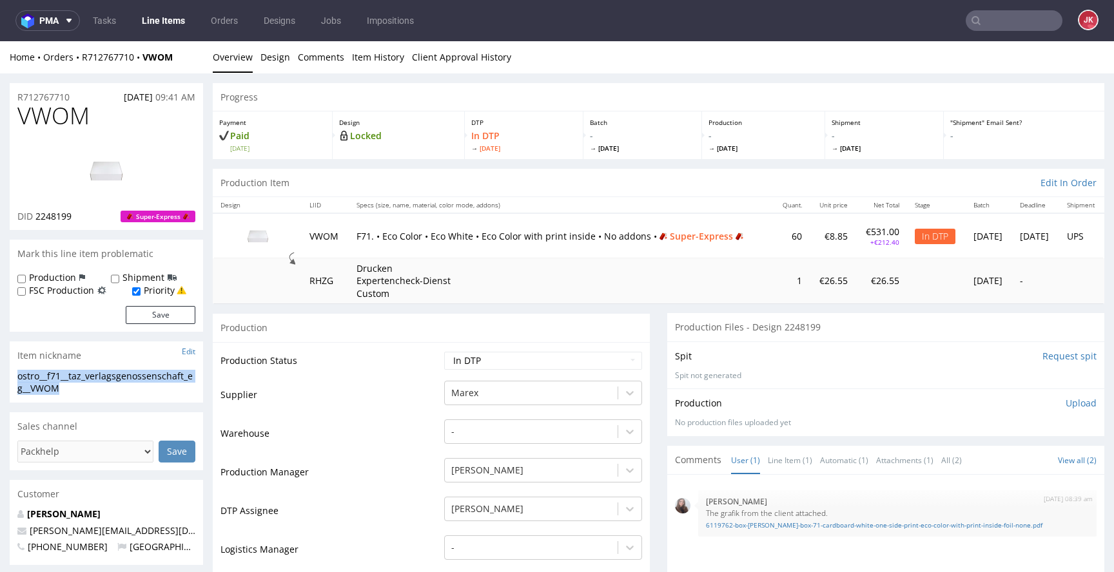
drag, startPoint x: 106, startPoint y: 391, endPoint x: 0, endPoint y: 367, distance: 108.4
copy section "ostro__f71__taz_verlagsgenossenschaft_eg__VWOM"
drag, startPoint x: 68, startPoint y: 97, endPoint x: 1, endPoint y: 104, distance: 67.4
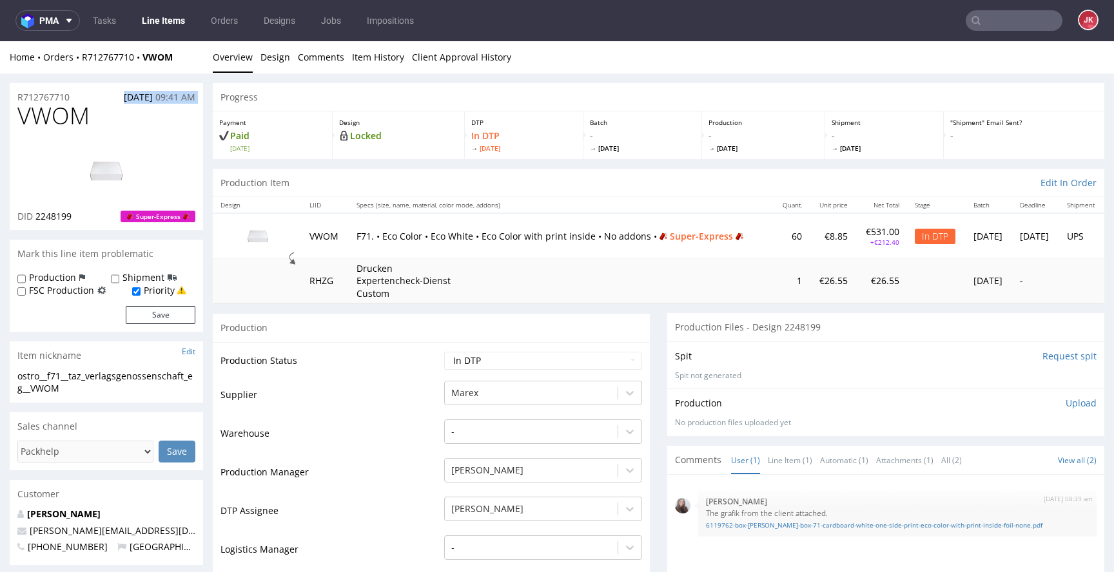
click at [86, 99] on div "R712767710 15.08.2025 09:41 AM" at bounding box center [106, 93] width 193 height 21
drag, startPoint x: 87, startPoint y: 99, endPoint x: 0, endPoint y: 102, distance: 87.1
copy p "R712767710"
drag, startPoint x: 34, startPoint y: 219, endPoint x: 81, endPoint y: 217, distance: 47.1
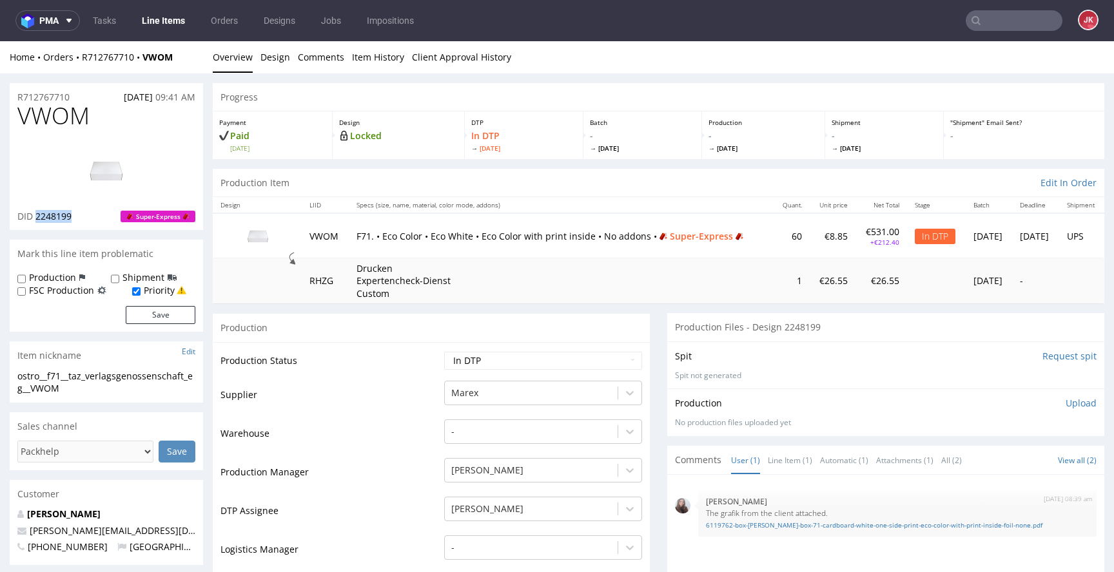
click at [81, 217] on div "DID 2248199 Super-Express" at bounding box center [106, 216] width 178 height 13
copy span "2248199"
click at [599, 365] on select "Waiting for Artwork Waiting for Diecut Waiting for Mockup Waiting for DTP Waiti…" at bounding box center [543, 361] width 198 height 18
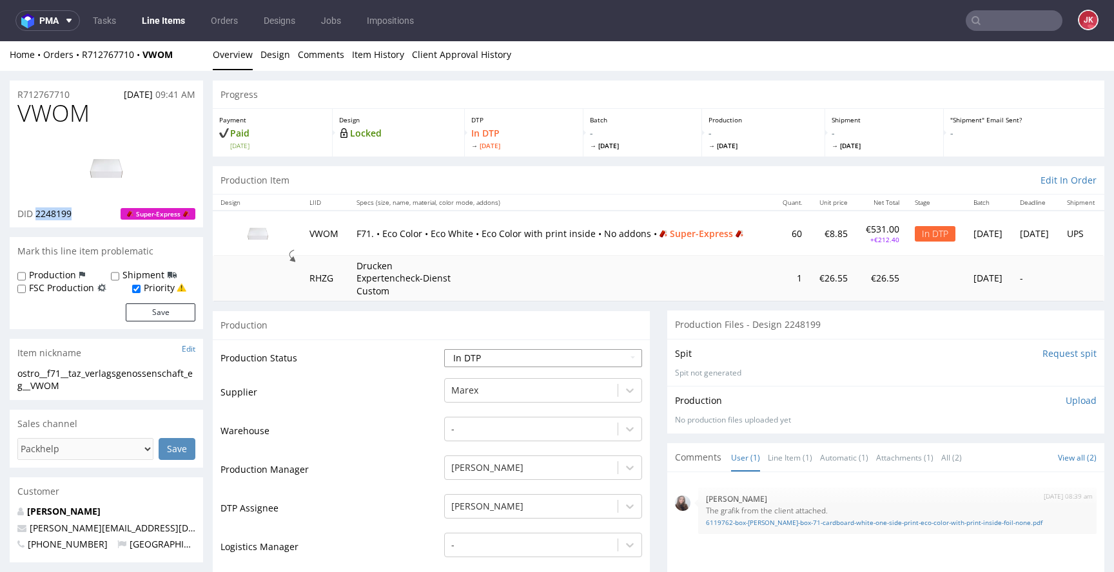
click at [606, 361] on select "Waiting for Artwork Waiting for Diecut Waiting for Mockup Waiting for DTP Waiti…" at bounding box center [543, 358] width 198 height 18
select select "dtp_ca_needed"
click at [444, 349] on select "Waiting for Artwork Waiting for Diecut Waiting for Mockup Waiting for DTP Waiti…" at bounding box center [543, 358] width 198 height 18
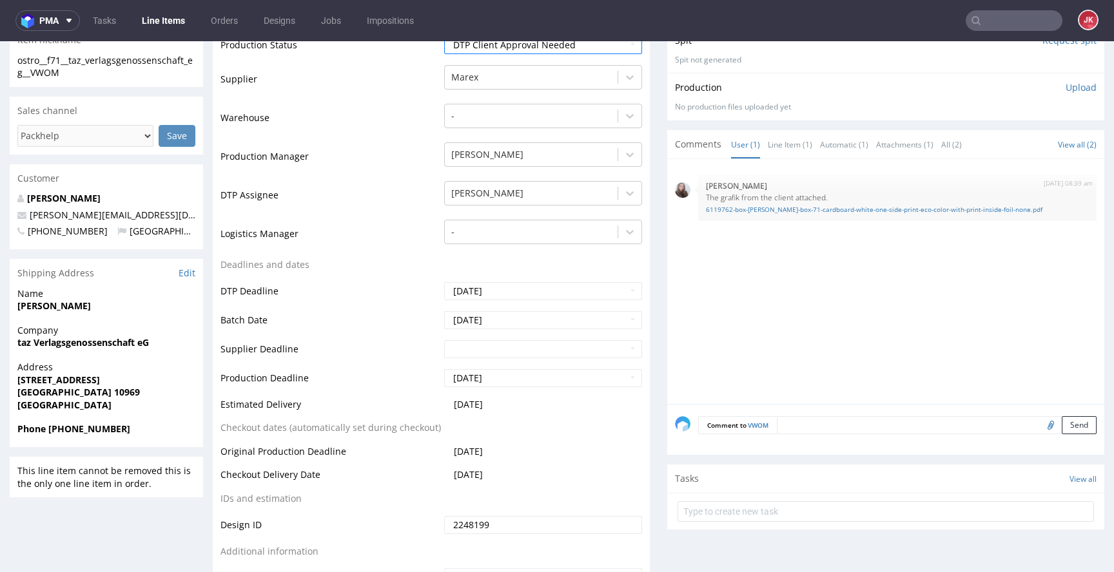
scroll to position [379, 0]
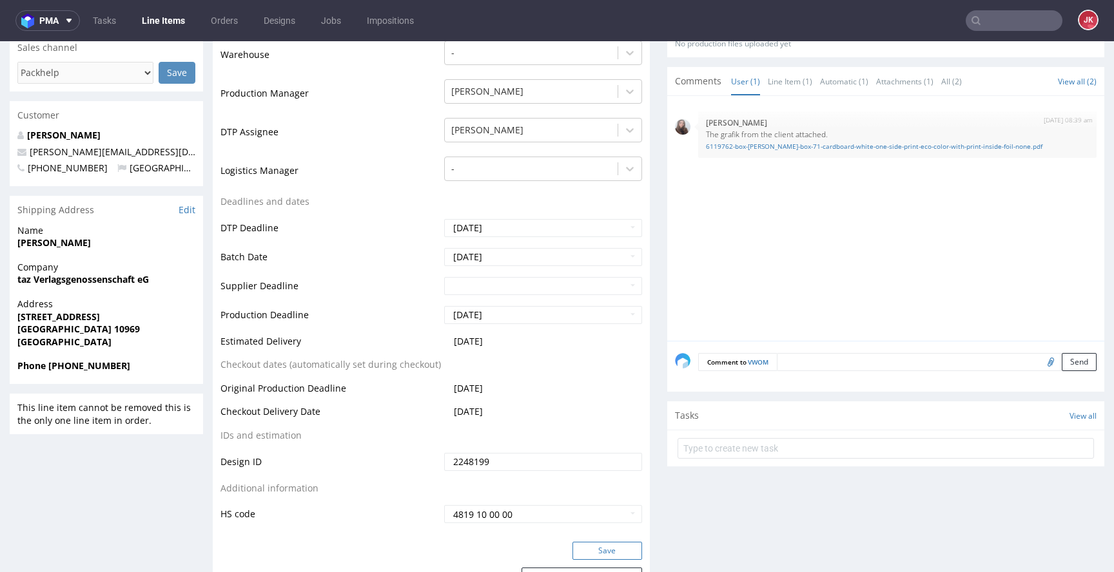
click at [601, 552] on button "Save" at bounding box center [607, 551] width 70 height 18
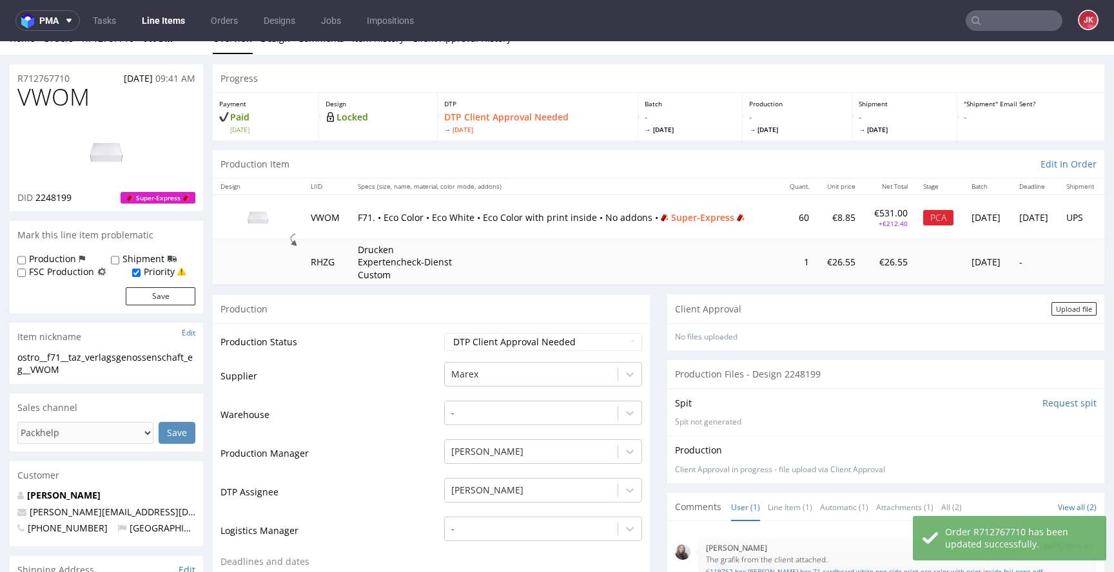
scroll to position [0, 0]
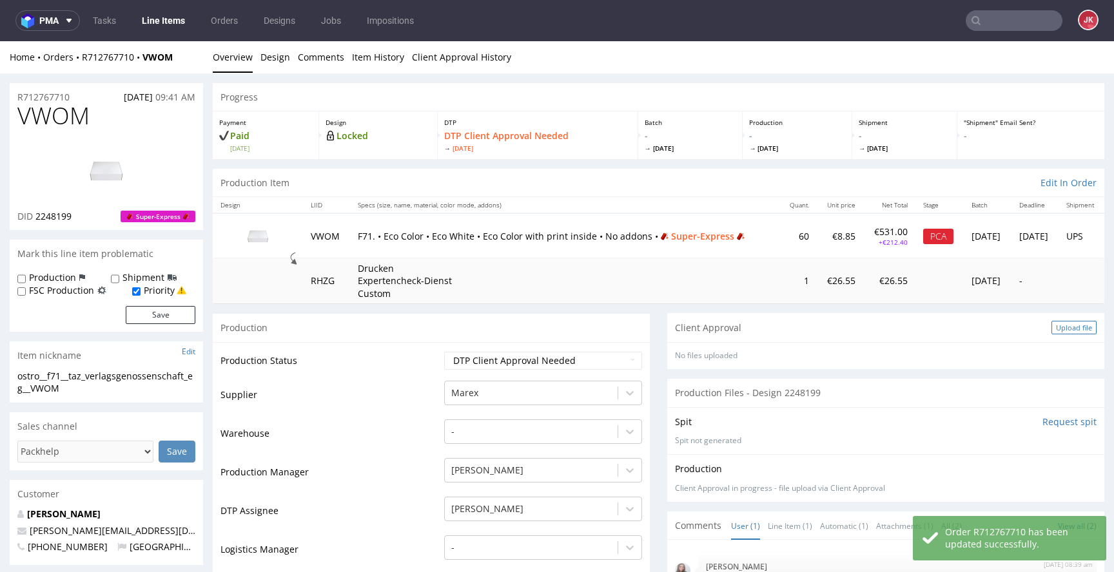
click at [1051, 330] on div "Upload file" at bounding box center [1073, 328] width 45 height 14
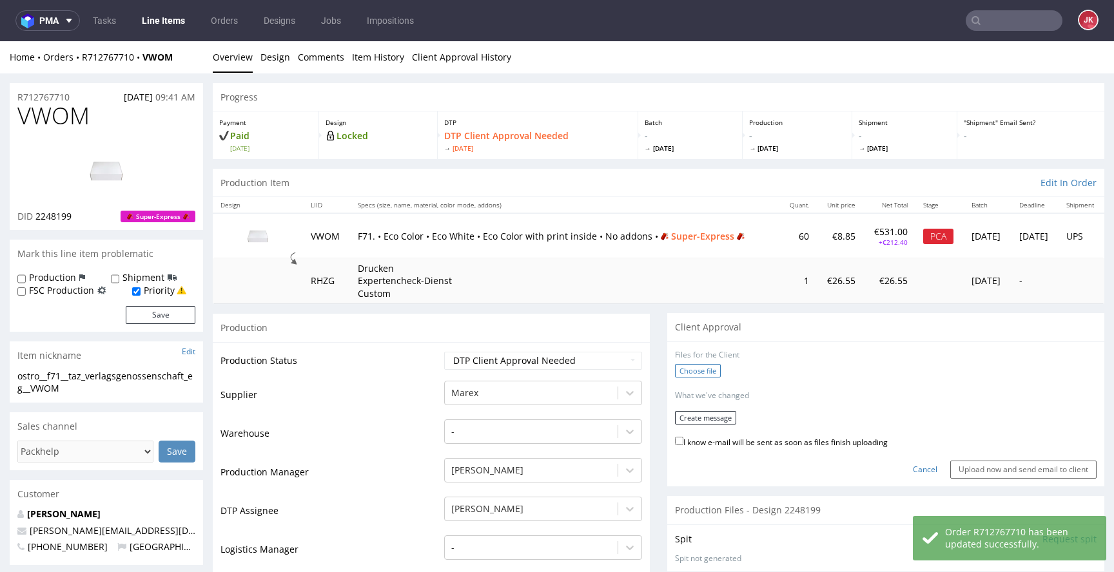
click at [699, 371] on label "Choose file" at bounding box center [698, 371] width 46 height 14
click at [0, 41] on input "Choose file" at bounding box center [0, 41] width 0 height 0
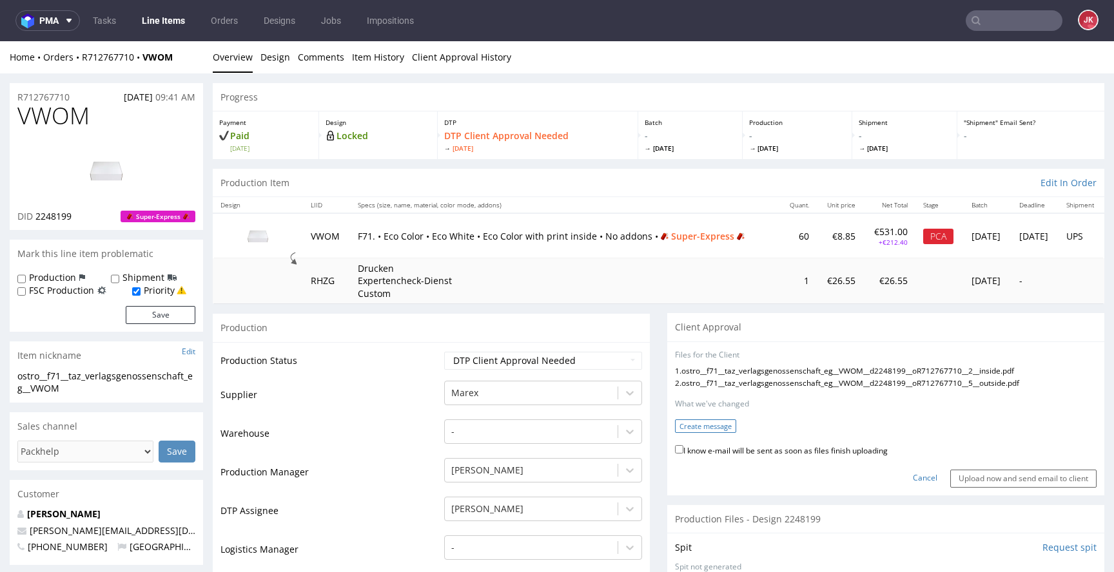
click at [702, 427] on button "Create message" at bounding box center [705, 427] width 61 height 14
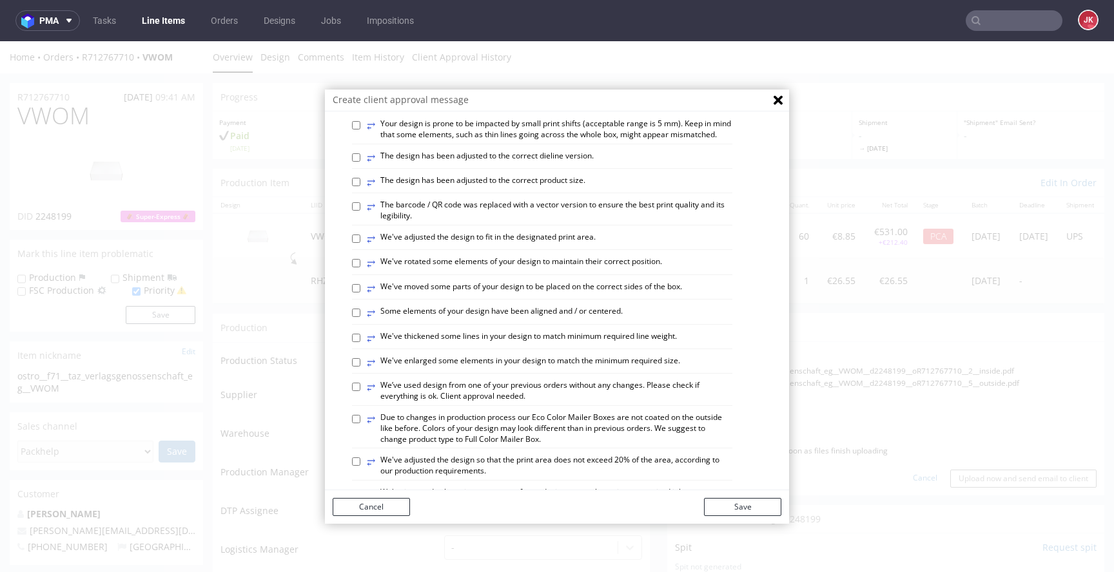
scroll to position [289, 0]
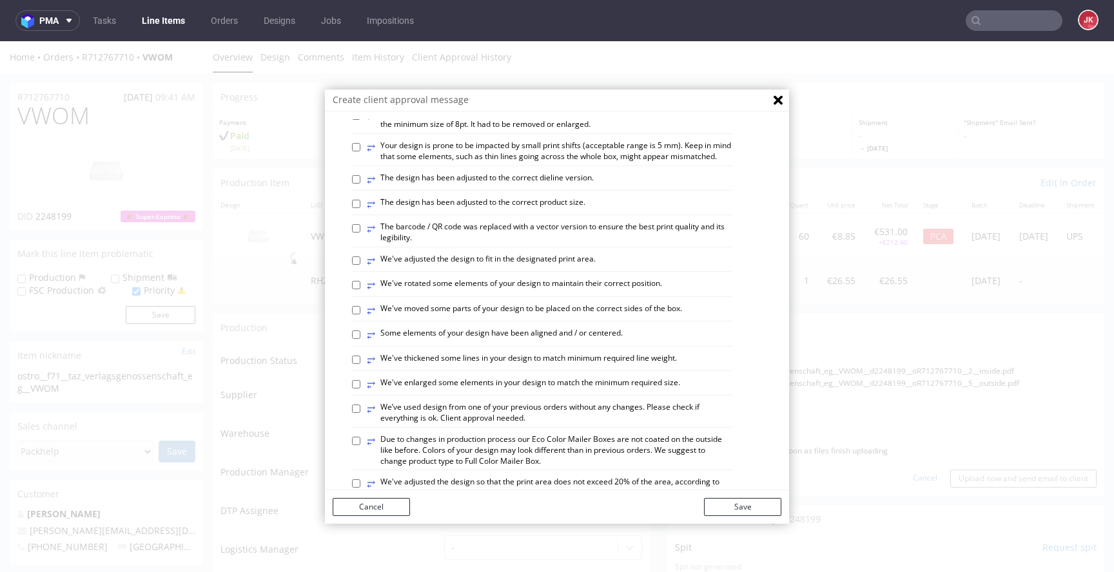
click at [419, 187] on label "⥂ The design has been adjusted to the correct dieline version." at bounding box center [480, 180] width 227 height 14
click at [360, 184] on input "⥂ The design has been adjusted to the correct dieline version." at bounding box center [356, 179] width 8 height 8
checkbox input "true"
click at [452, 342] on label "⥂ Some elements of your design have been aligned and / or centered." at bounding box center [495, 335] width 256 height 14
click at [360, 339] on input "⥂ Some elements of your design have been aligned and / or centered." at bounding box center [356, 335] width 8 height 8
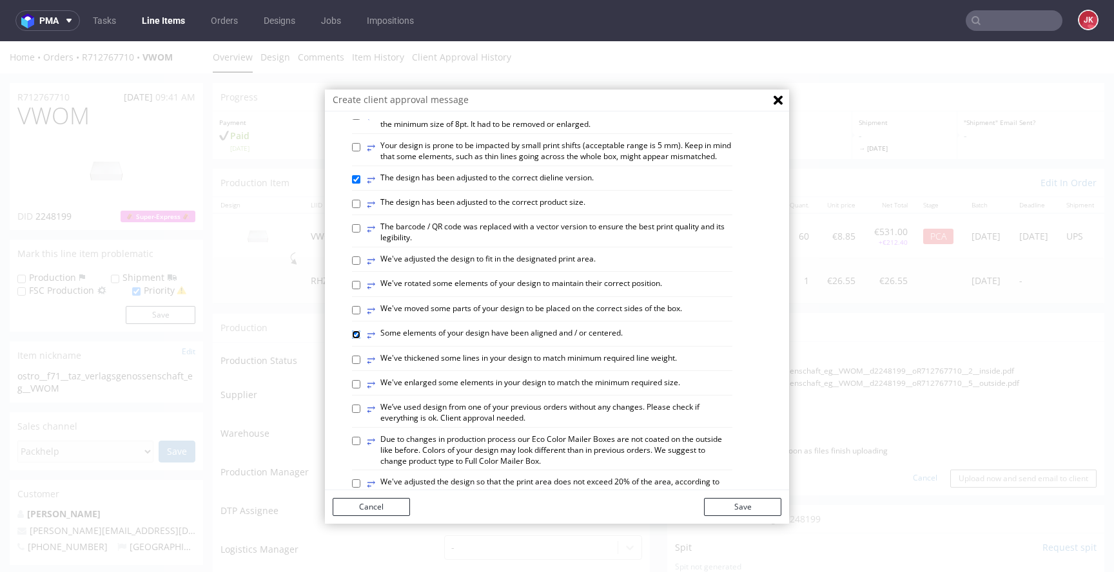
checkbox input "true"
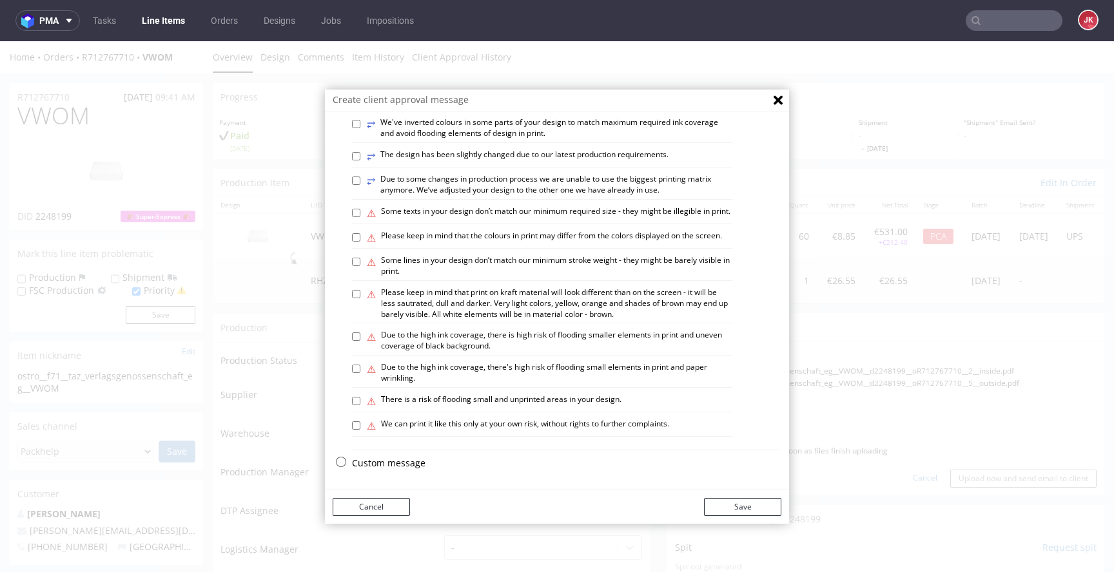
scroll to position [730, 0]
click at [488, 320] on label "⚠ Please keep in mind that print on kraft material will look different than on …" at bounding box center [549, 303] width 365 height 32
click at [360, 298] on input "⚠ Please keep in mind that print on kraft material will look different than on …" at bounding box center [356, 294] width 8 height 8
checkbox input "true"
click at [727, 503] on button "Save" at bounding box center [742, 507] width 77 height 18
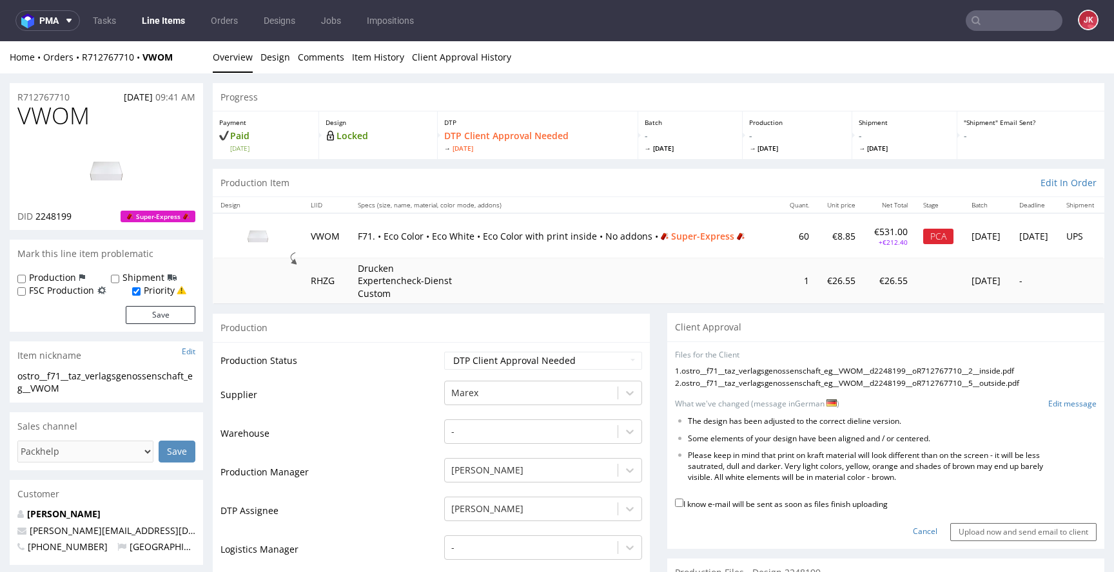
click at [750, 506] on label "I know e-mail will be sent as soon as files finish uploading" at bounding box center [781, 503] width 213 height 14
click at [683, 506] on input "I know e-mail will be sent as soon as files finish uploading" at bounding box center [679, 503] width 8 height 8
checkbox input "true"
click at [953, 526] on input "Upload now and send email to client" at bounding box center [1023, 532] width 146 height 18
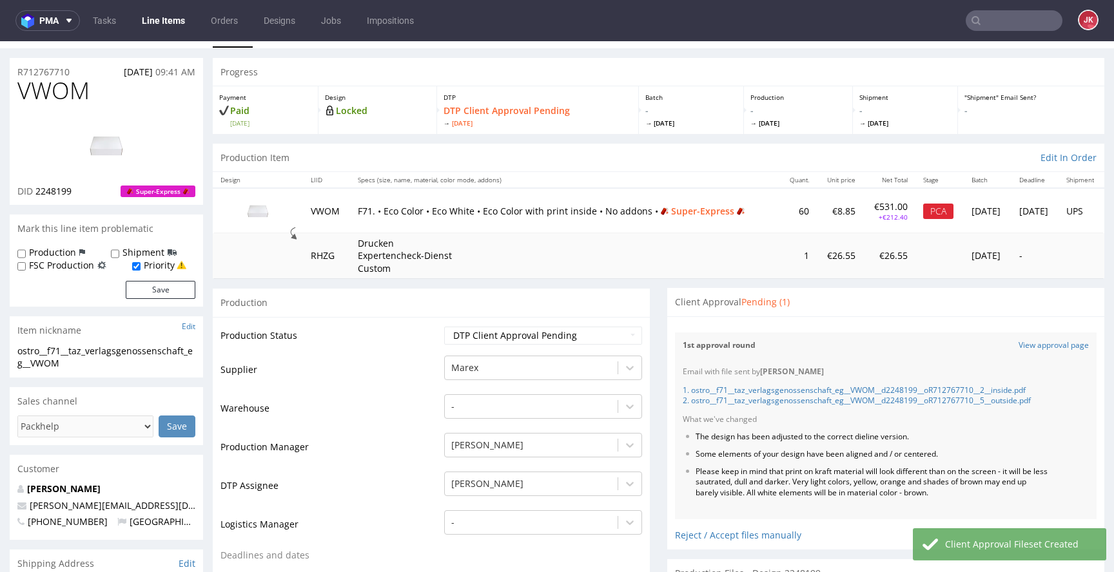
scroll to position [0, 0]
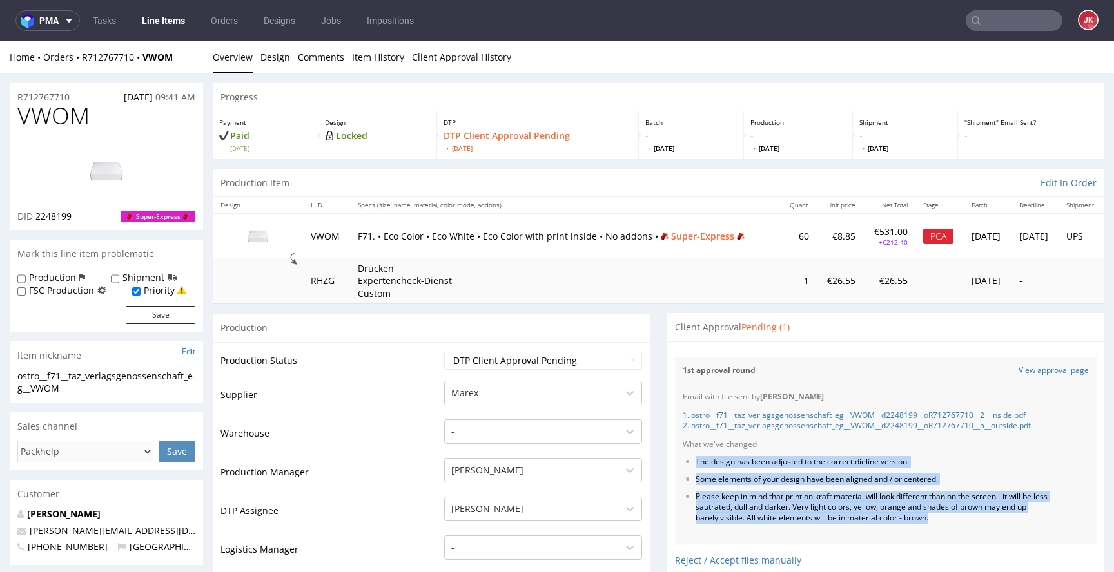
drag, startPoint x: 686, startPoint y: 461, endPoint x: 953, endPoint y: 521, distance: 273.6
click at [953, 521] on ul "The design has been adjusted to the correct dieline version. Some elements of y…" at bounding box center [886, 490] width 406 height 67
copy ul "The design has been adjusted to the correct dieline version. Some elements of y…"
click at [959, 452] on div "Email with file sent by Jan Kocik 1. ostro__f71__taz_verlagsgenossenschaft_eg__…" at bounding box center [885, 464] width 421 height 160
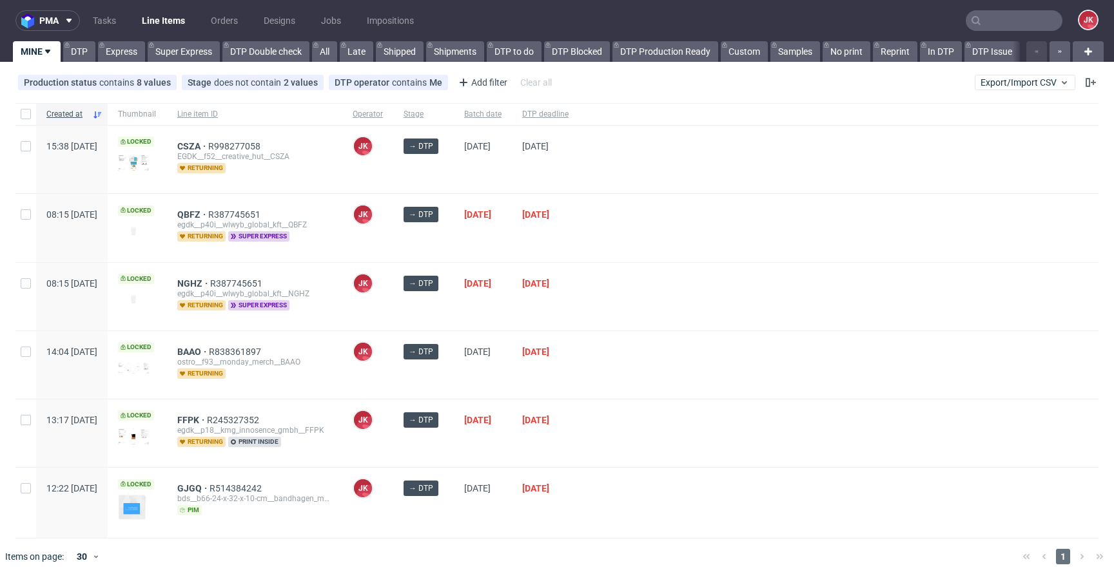
click at [494, 233] on div "[DATE]" at bounding box center [483, 228] width 58 height 68
click at [208, 217] on span "QBFZ" at bounding box center [192, 214] width 31 height 10
click at [498, 248] on div "[DATE]" at bounding box center [483, 228] width 58 height 68
click at [454, 242] on div "→ DTP" at bounding box center [423, 228] width 61 height 68
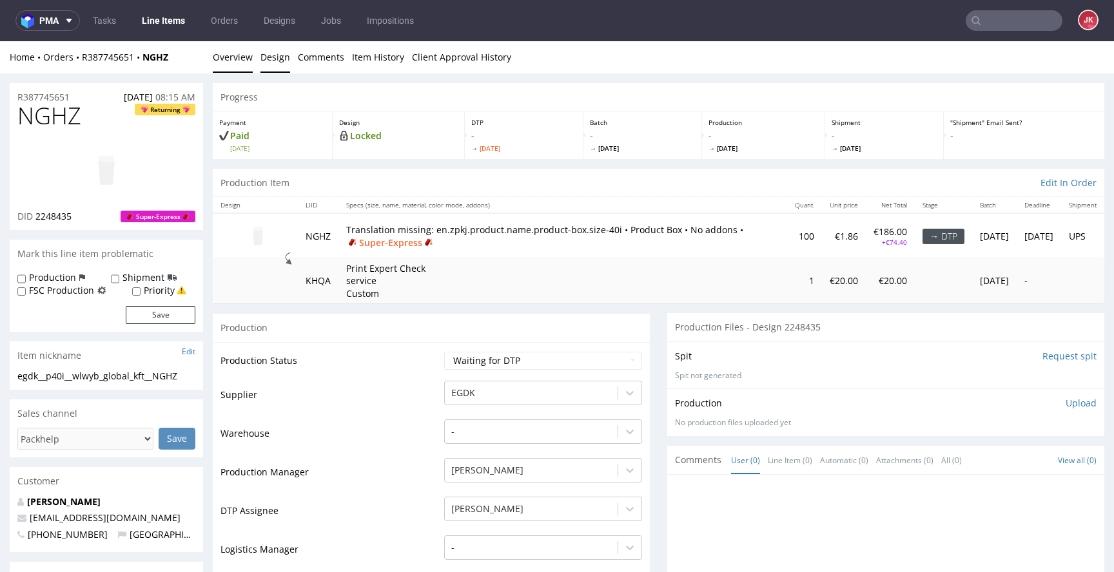
click at [267, 59] on link "Design" at bounding box center [275, 57] width 30 height 32
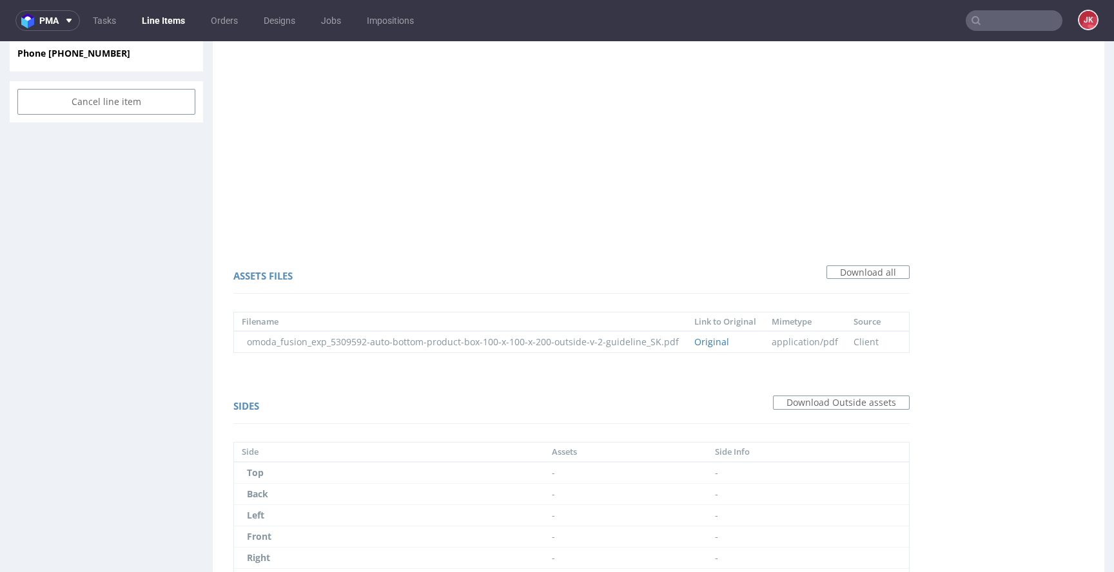
scroll to position [694, 0]
click at [725, 338] on link "Original" at bounding box center [711, 339] width 35 height 12
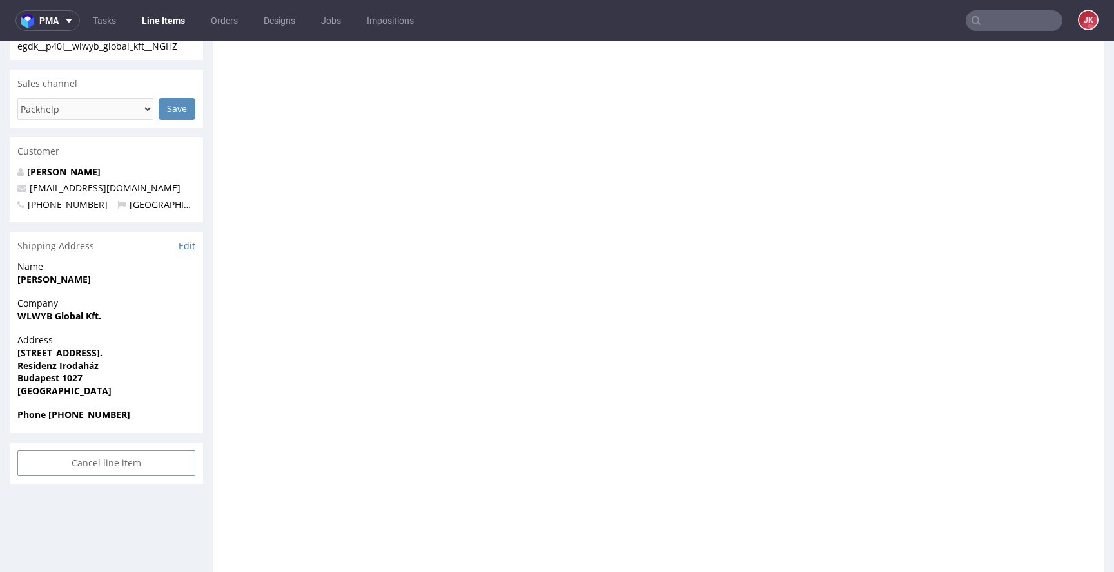
scroll to position [0, 0]
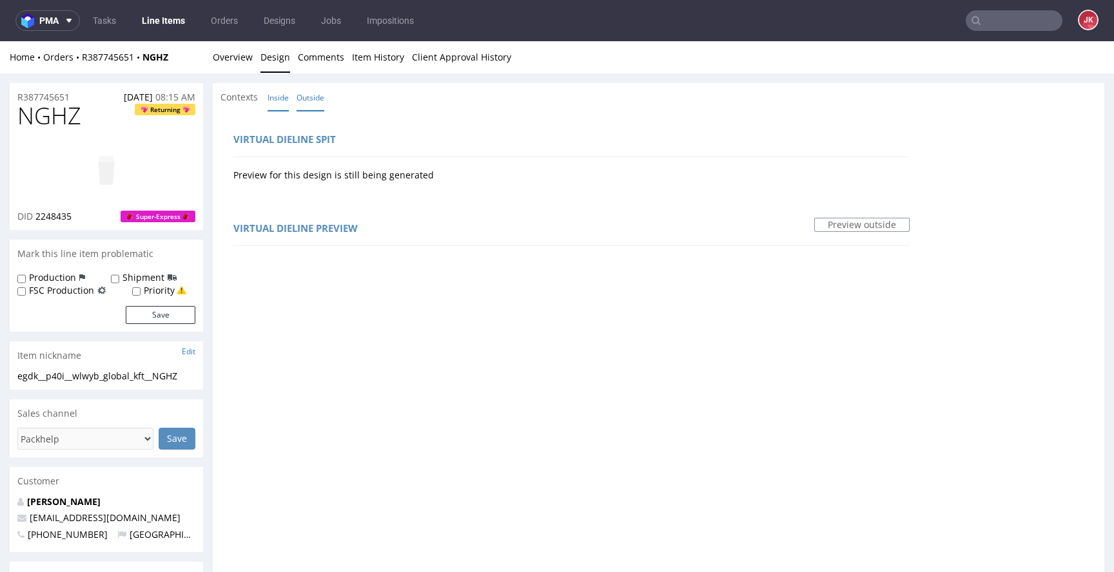
click at [285, 100] on link "Inside" at bounding box center [277, 98] width 21 height 28
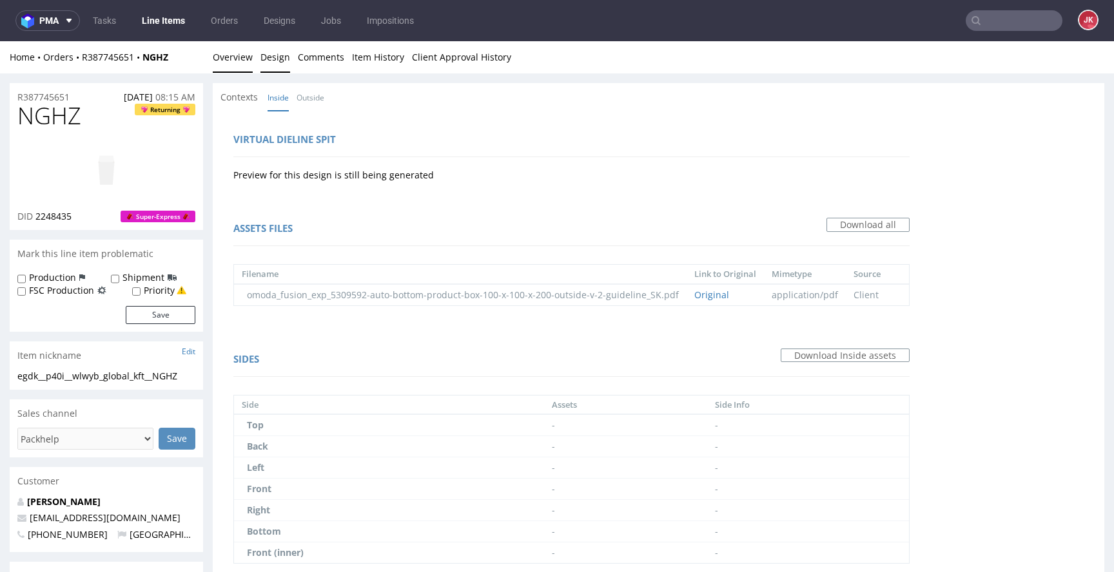
click at [234, 64] on link "Overview" at bounding box center [233, 57] width 40 height 32
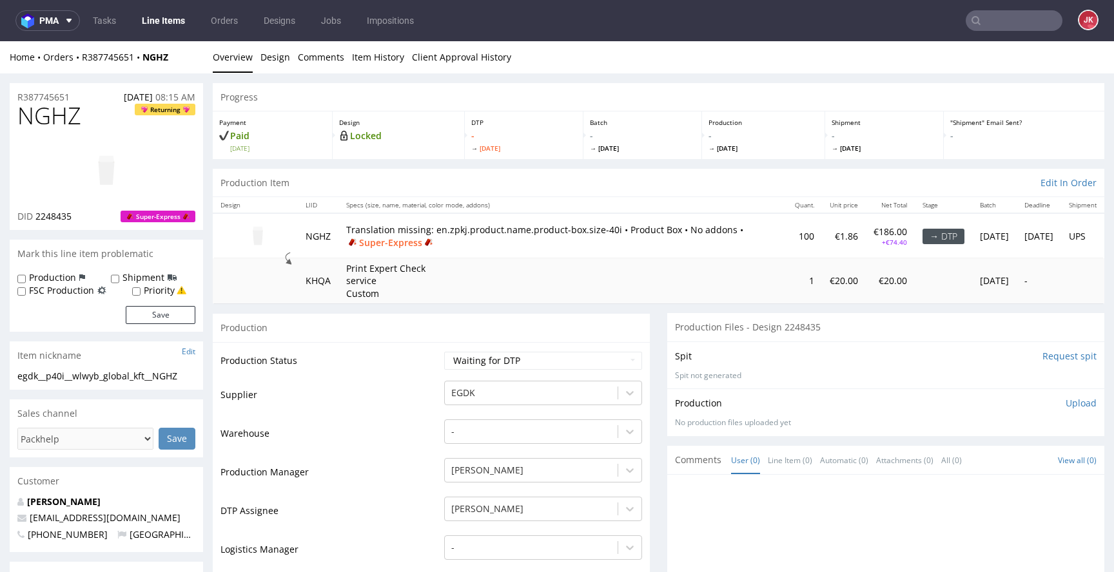
click at [398, 398] on td "Supplier" at bounding box center [330, 399] width 220 height 39
click at [88, 180] on img at bounding box center [106, 171] width 103 height 58
click at [455, 363] on select "Waiting for Artwork Waiting for Diecut Waiting for Mockup Waiting for DTP Waiti…" at bounding box center [543, 361] width 198 height 18
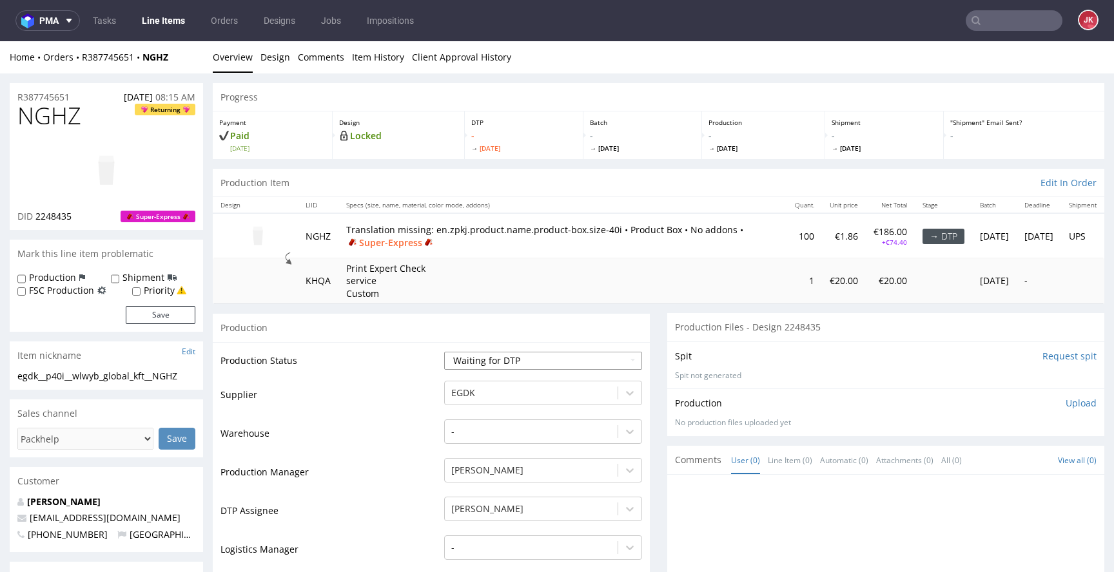
select select "dtp_issue"
click at [444, 352] on select "Waiting for Artwork Waiting for Diecut Waiting for Mockup Waiting for DTP Waiti…" at bounding box center [543, 361] width 198 height 18
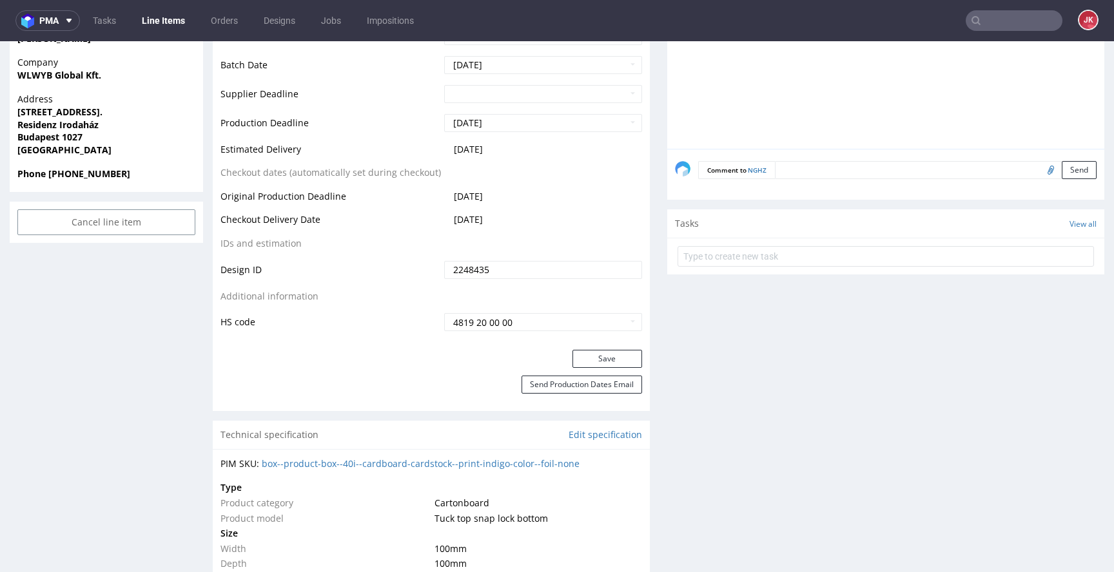
scroll to position [572, 0]
click at [598, 351] on button "Save" at bounding box center [607, 358] width 70 height 18
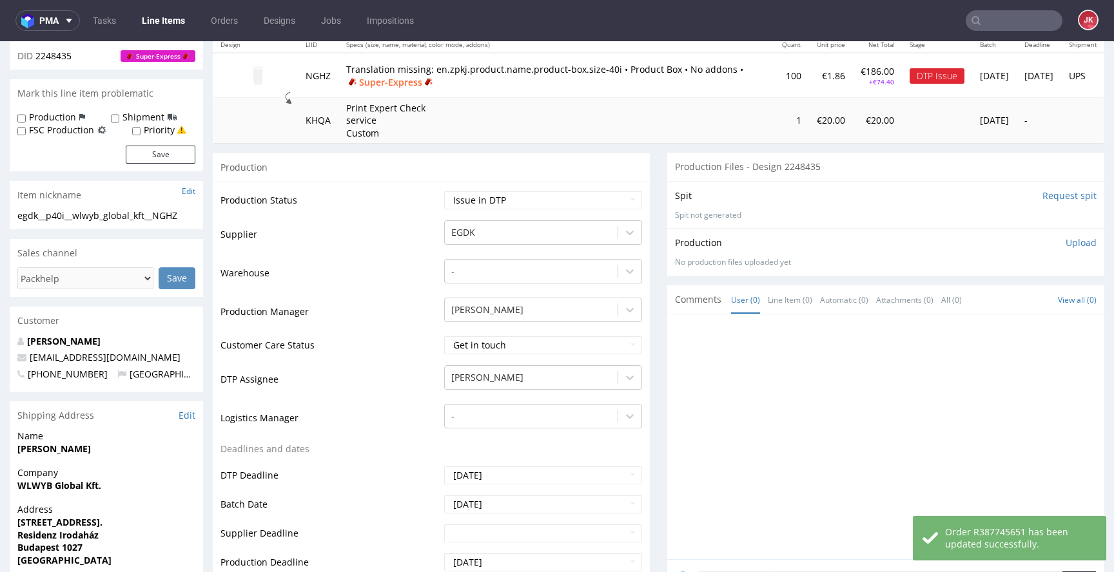
scroll to position [0, 0]
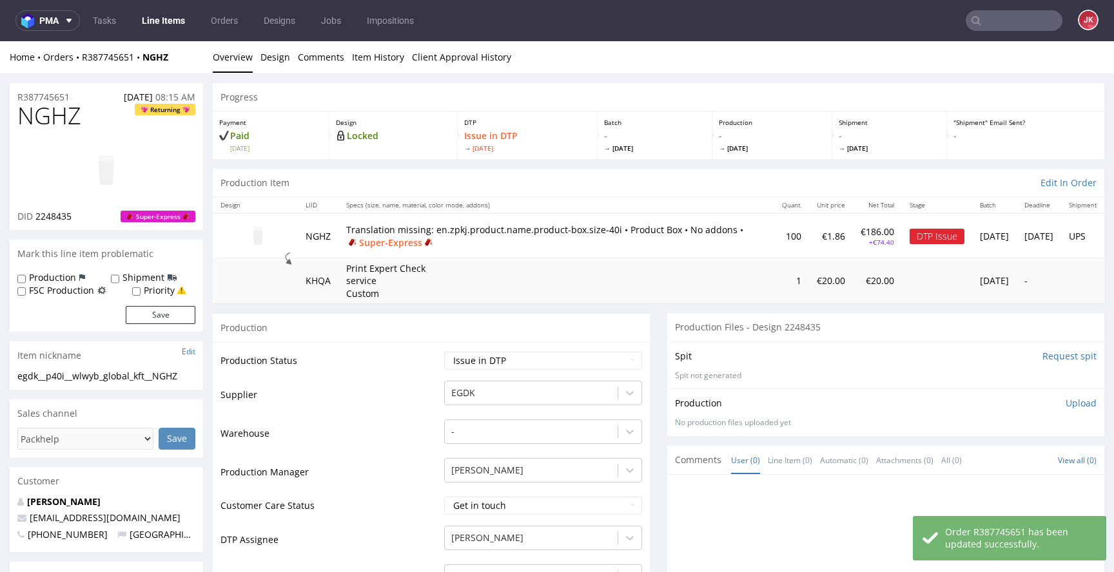
click at [157, 294] on label "Priority" at bounding box center [159, 290] width 31 height 13
click at [140, 294] on input "Priority" at bounding box center [136, 292] width 8 height 10
checkbox input "true"
click at [157, 309] on button "Save" at bounding box center [161, 315] width 70 height 18
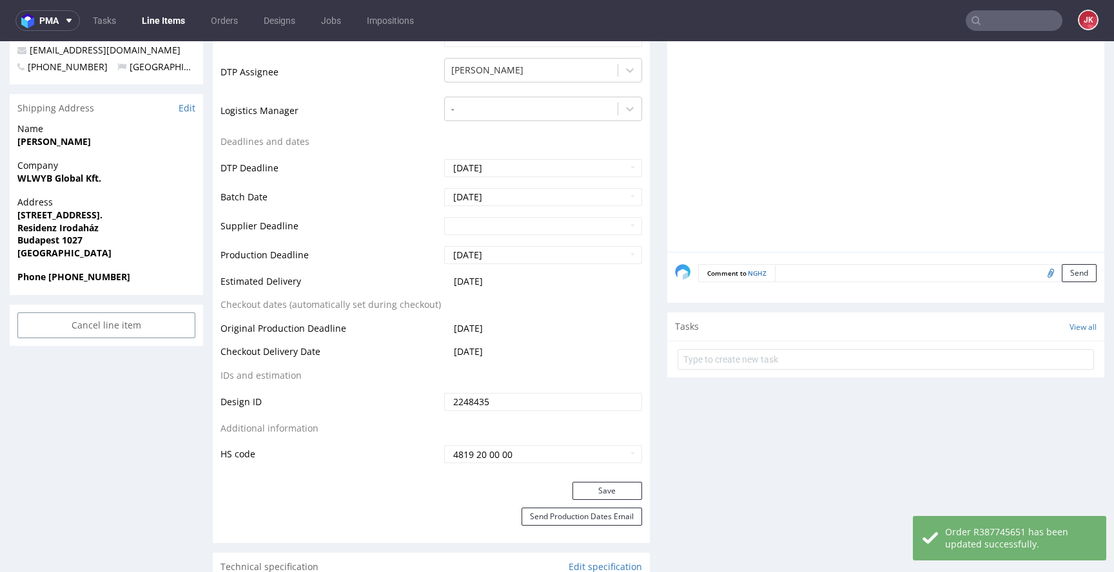
scroll to position [473, 0]
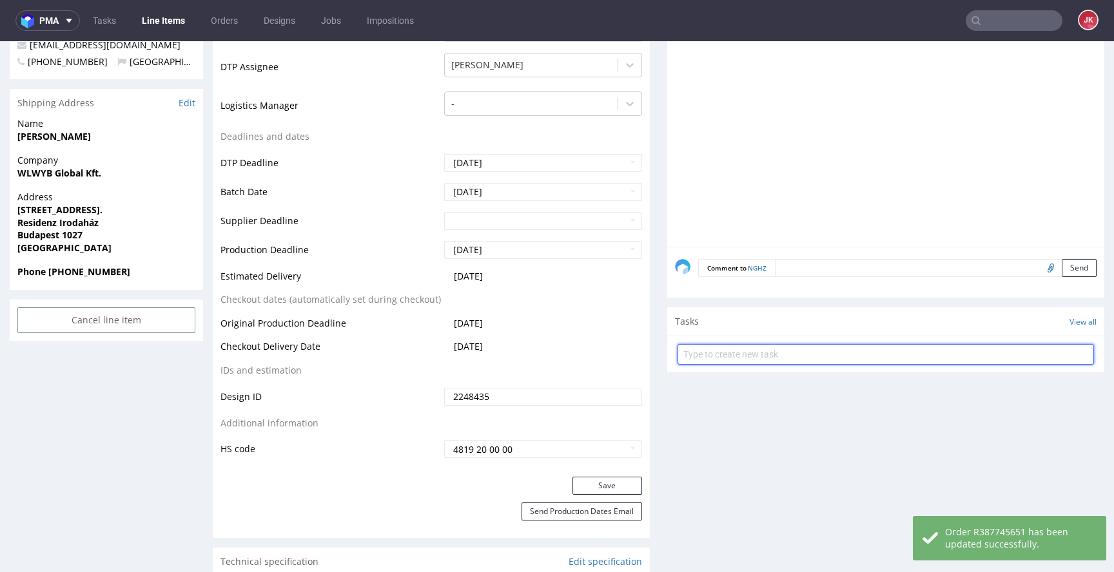
click at [735, 360] on input "text" at bounding box center [885, 354] width 416 height 21
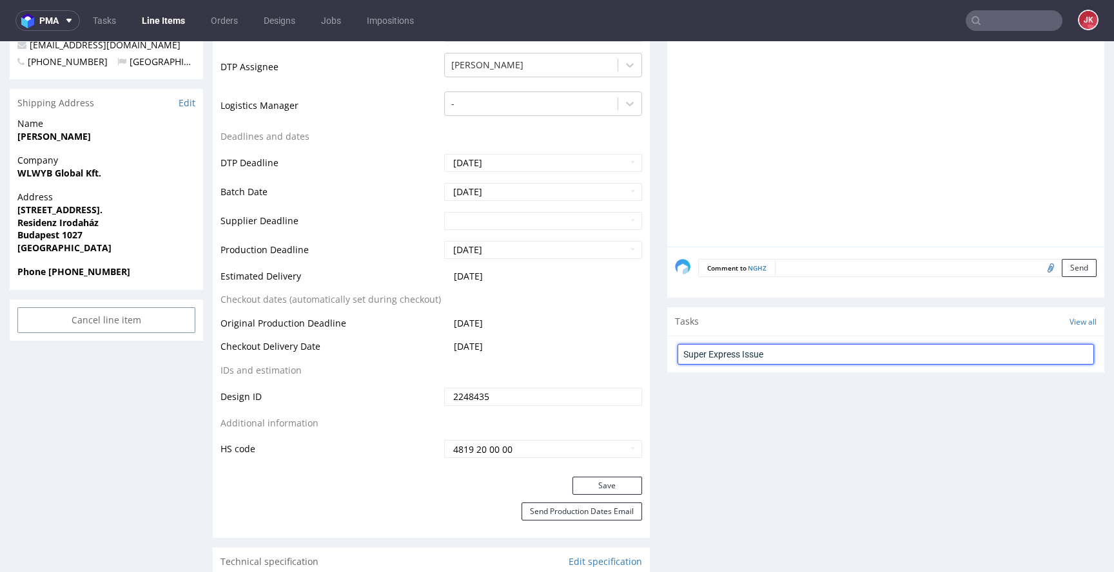
type input "Super Express Issue"
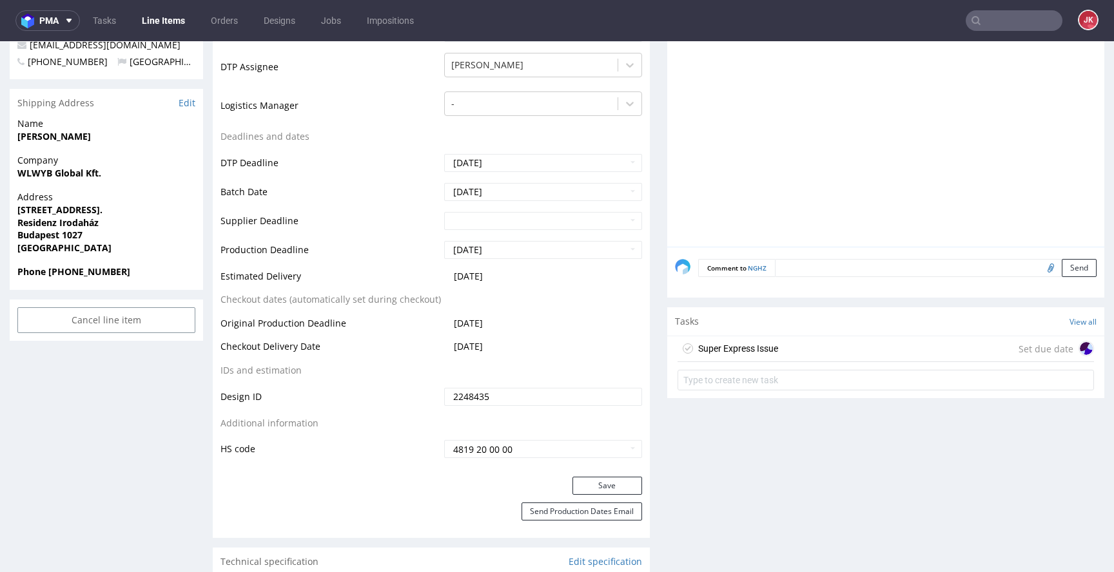
click at [735, 349] on div "Super Express Issue" at bounding box center [738, 348] width 80 height 15
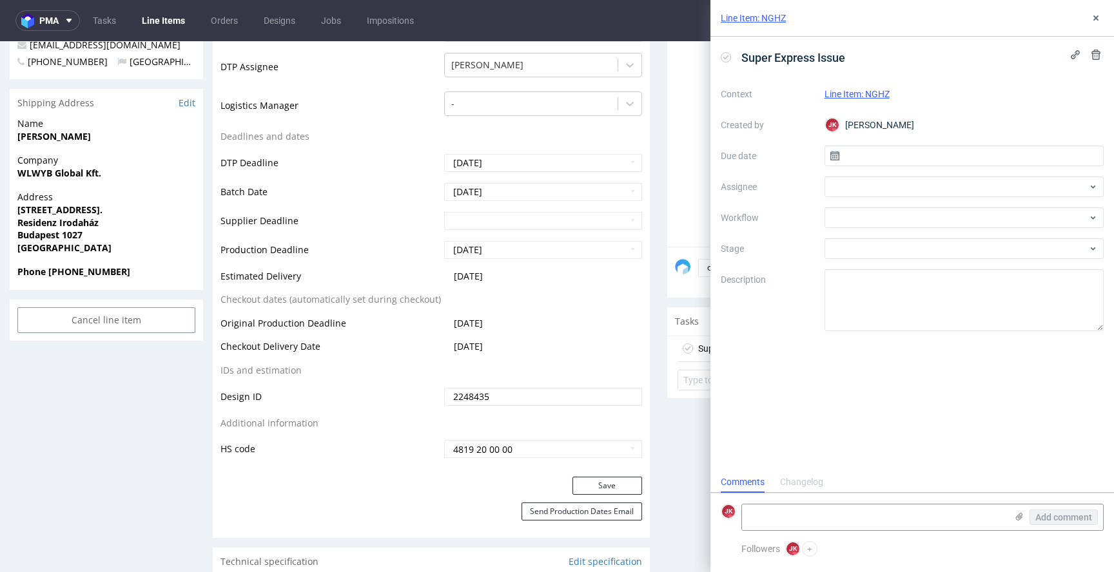
scroll to position [10, 0]
click at [880, 153] on input "text" at bounding box center [964, 156] width 280 height 21
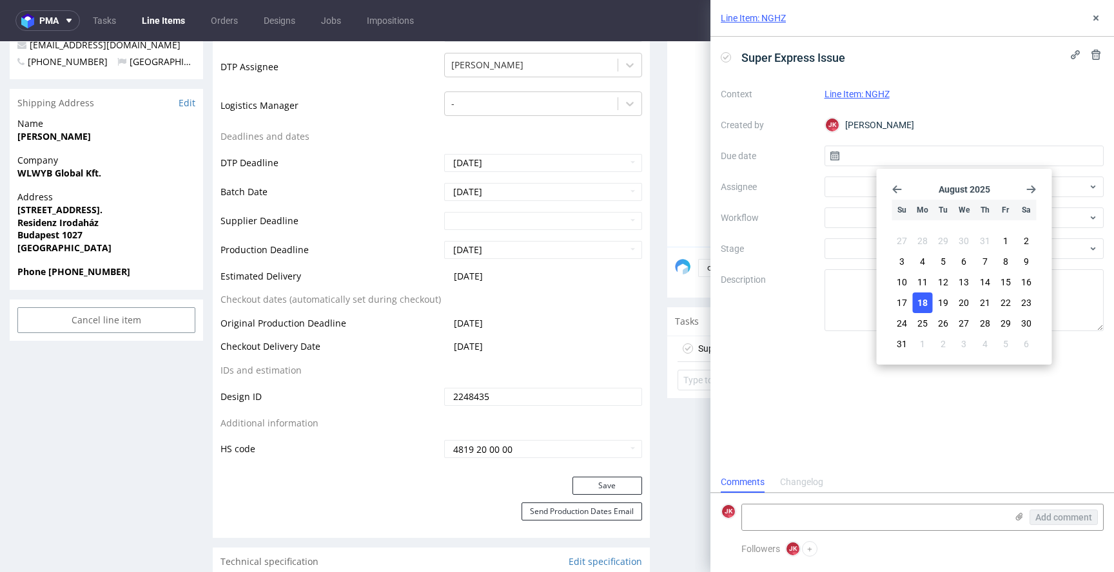
click at [930, 300] on button "18" at bounding box center [923, 303] width 20 height 21
type input "18/08/2025"
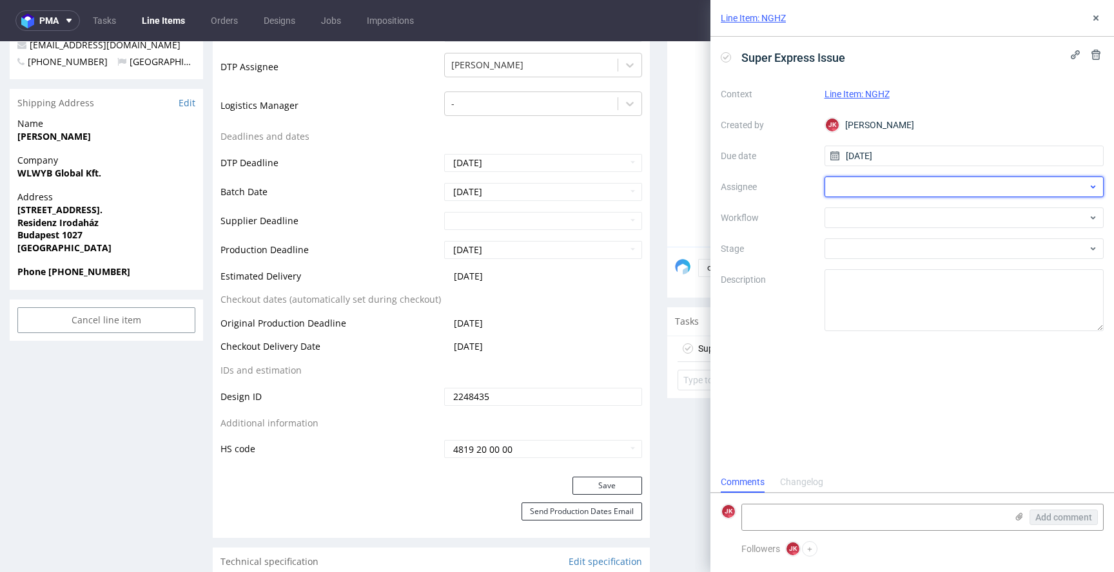
click at [851, 188] on div at bounding box center [964, 187] width 280 height 21
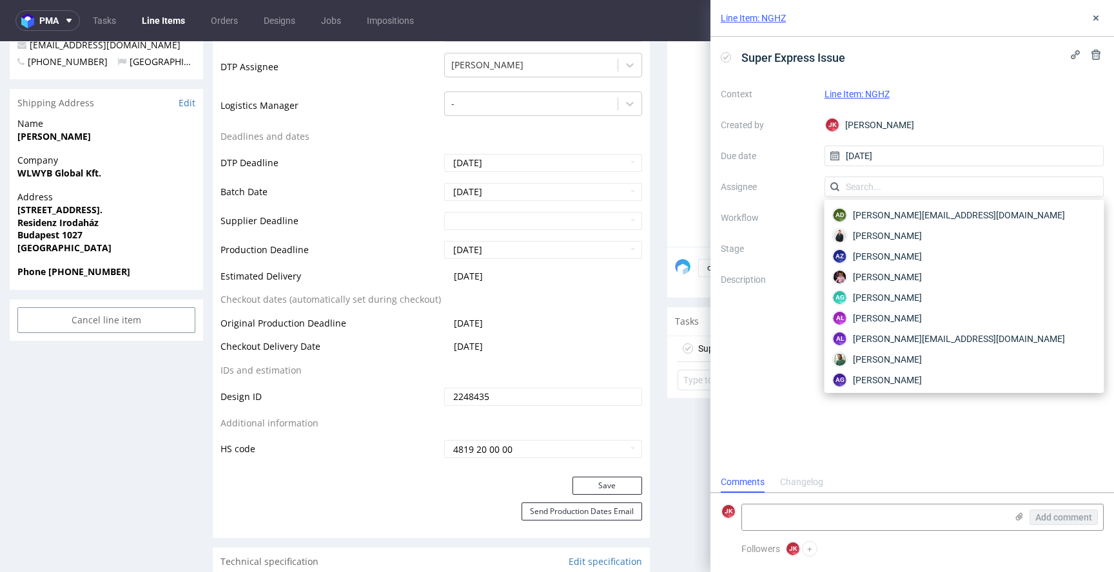
click at [750, 199] on div "Context Line Item: NGHZ Created by JK Jan Kocik Due date 18/08/2025 Assignee Wo…" at bounding box center [912, 207] width 383 height 247
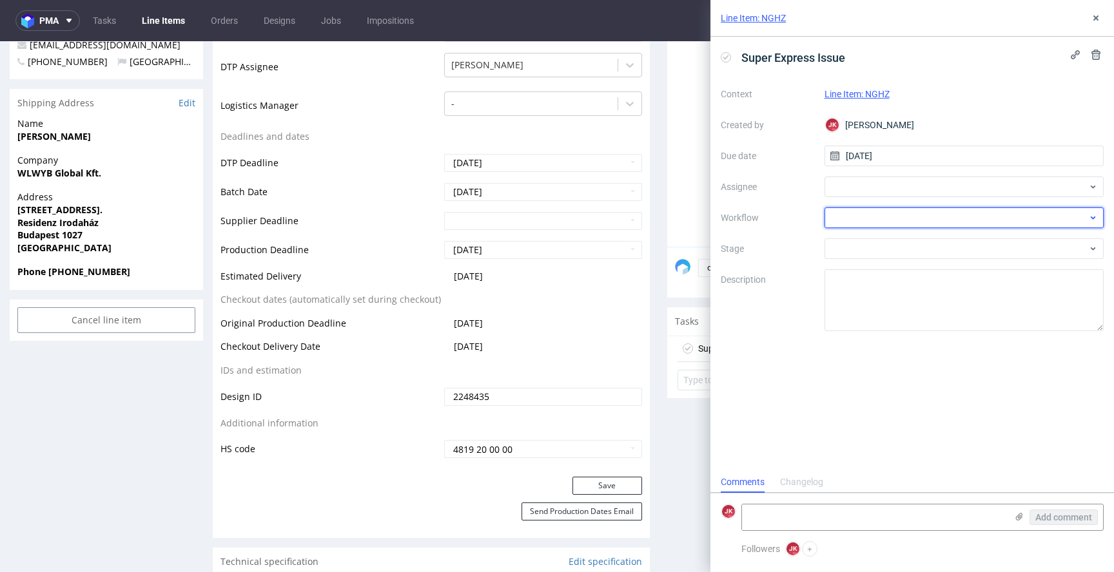
click at [858, 213] on div at bounding box center [964, 218] width 280 height 21
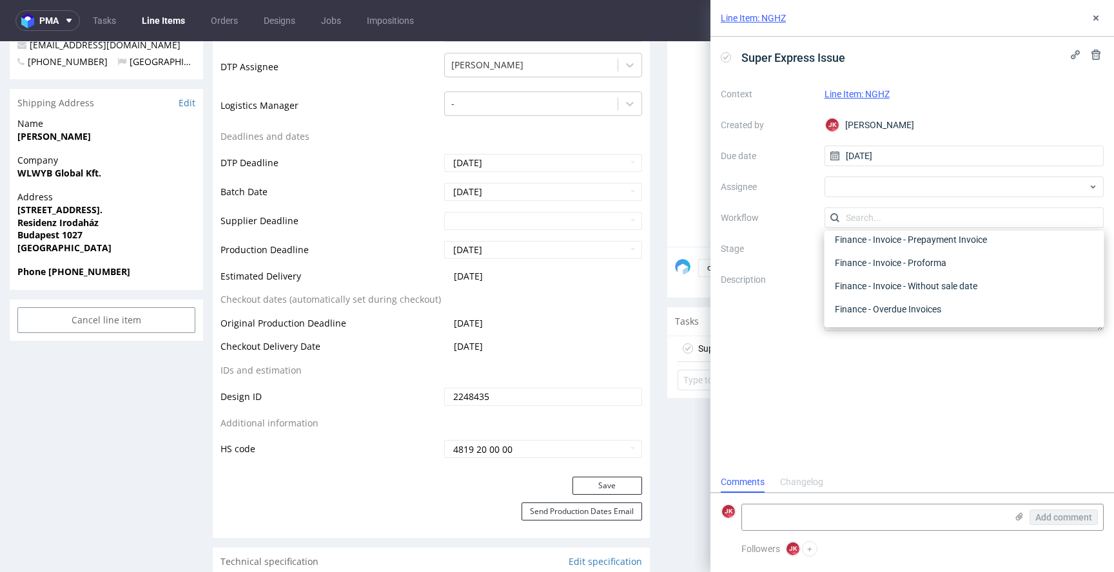
scroll to position [0, 0]
click at [866, 276] on div "DTP - Issue" at bounding box center [963, 287] width 269 height 23
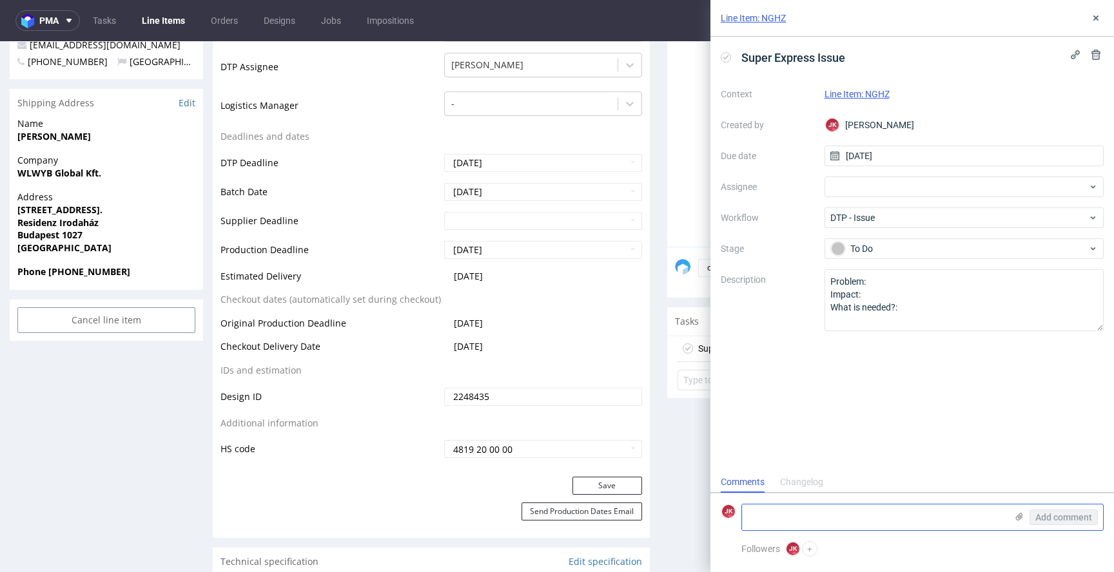
click at [842, 513] on textarea at bounding box center [874, 518] width 264 height 26
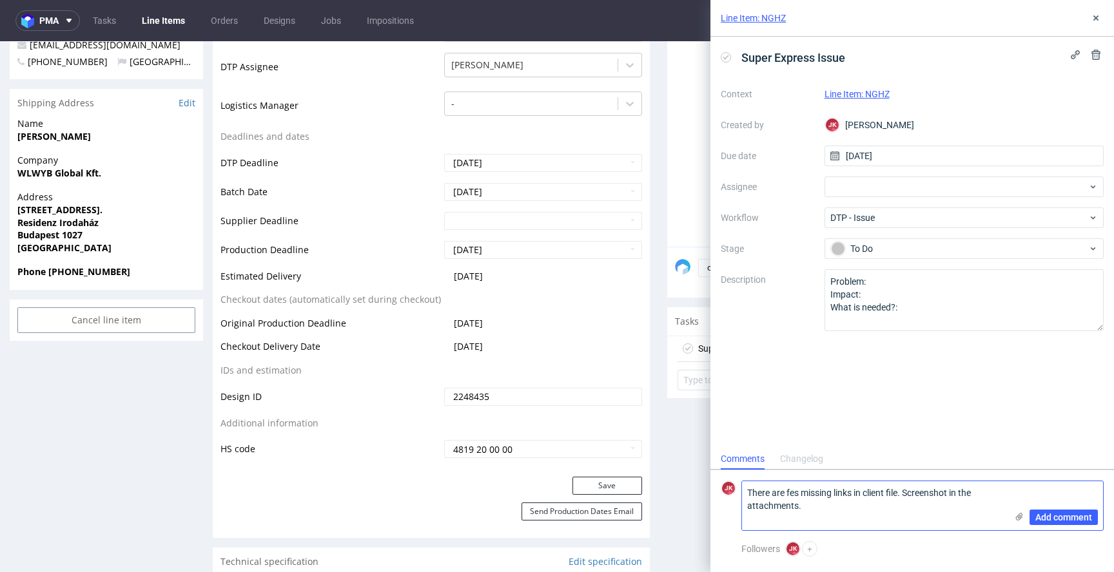
type textarea "There are fes missing links in client file. Screenshot in the attachments."
click at [1023, 516] on icon at bounding box center [1019, 517] width 10 height 10
click at [0, 0] on input "file" at bounding box center [0, 0] width 0 height 0
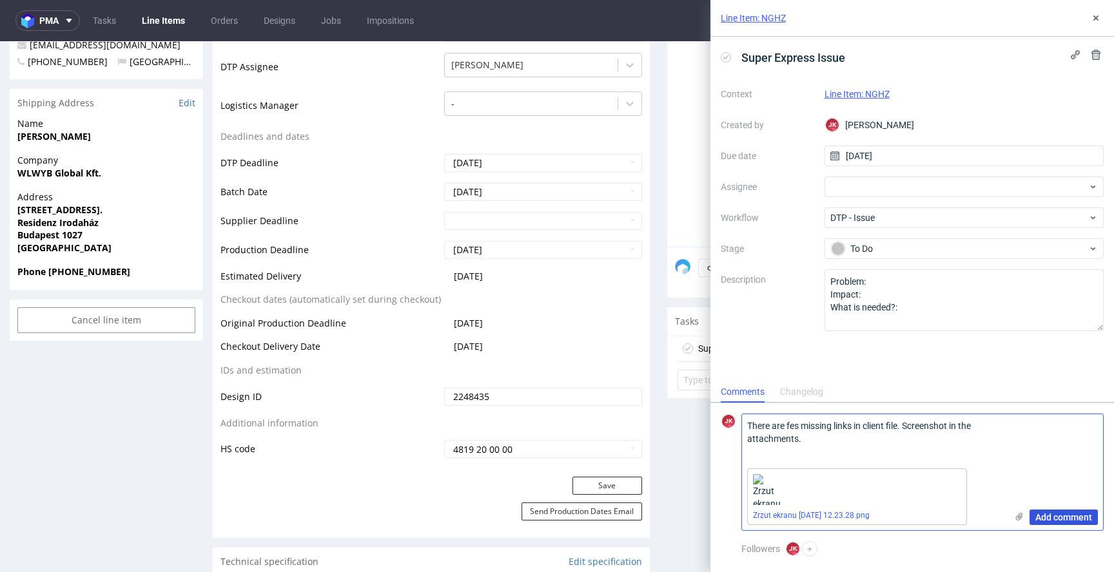
click at [1070, 517] on span "Add comment" at bounding box center [1063, 517] width 57 height 9
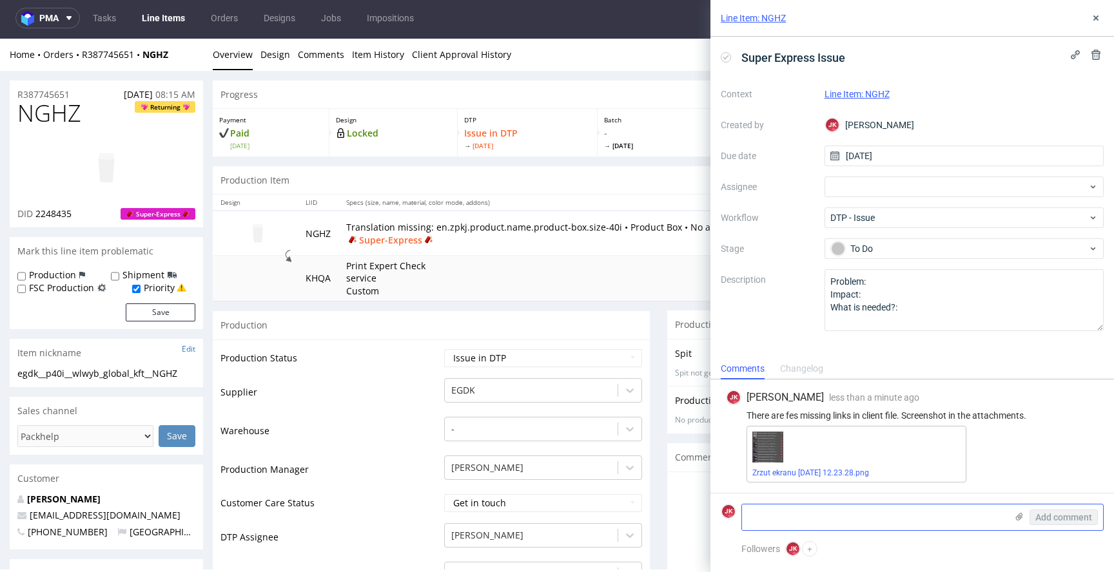
click at [815, 519] on textarea at bounding box center [874, 518] width 264 height 26
type textarea "few"
click at [1085, 394] on div "JK Jan Kocik less than a minute ago 18th Aug 2025, 12:23" at bounding box center [912, 397] width 373 height 15
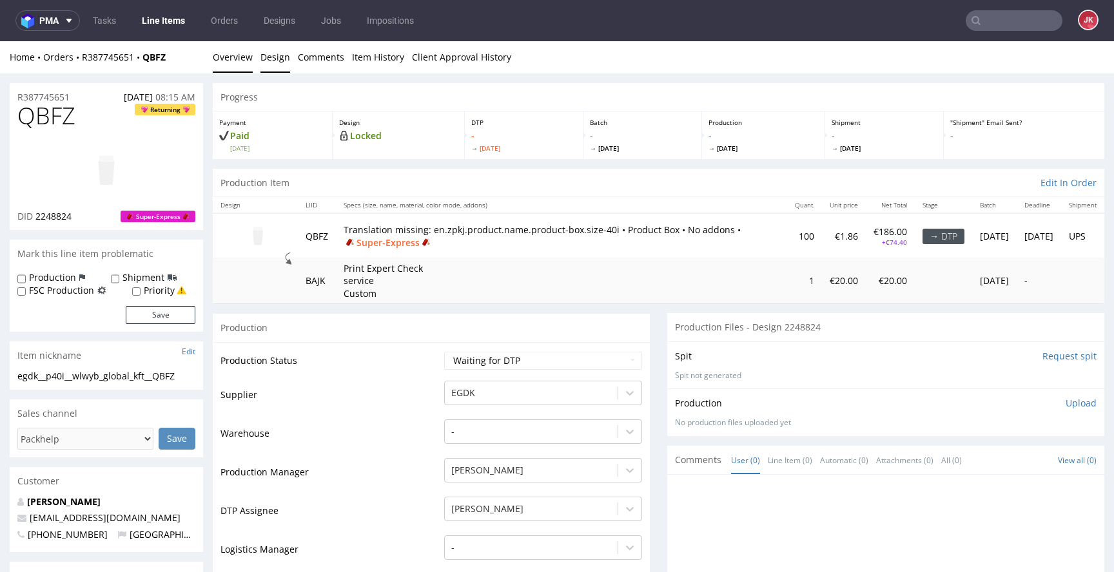
click at [282, 52] on link "Design" at bounding box center [275, 57] width 30 height 32
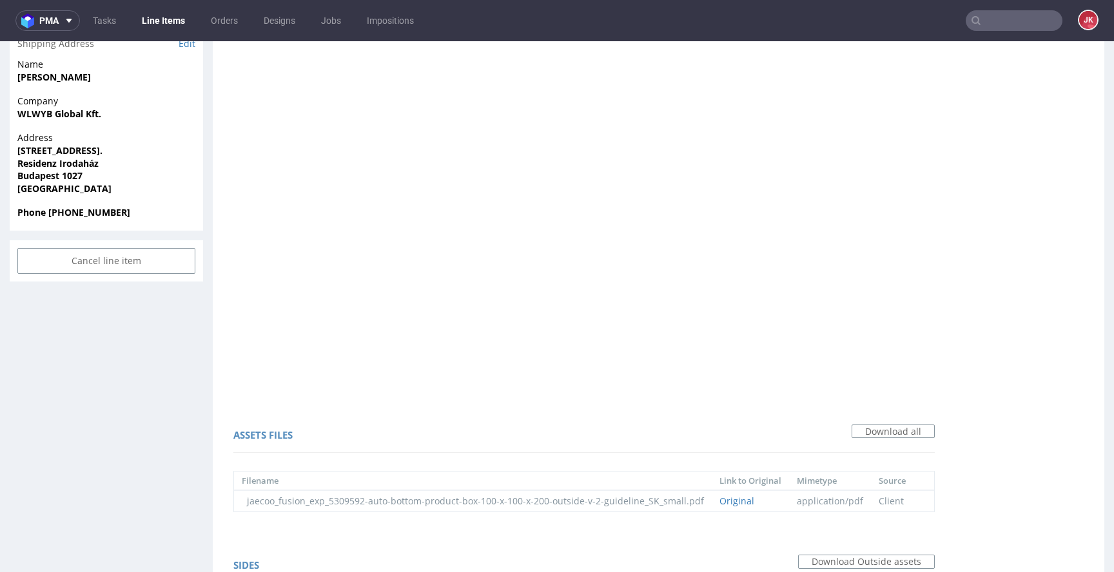
scroll to position [594, 0]
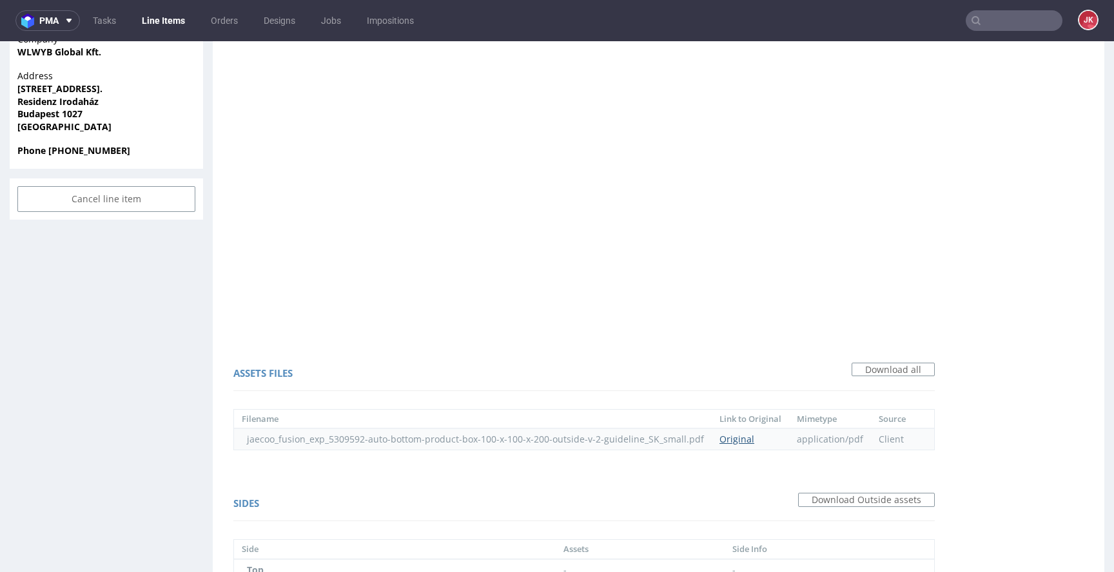
click at [749, 438] on link "Original" at bounding box center [736, 439] width 35 height 12
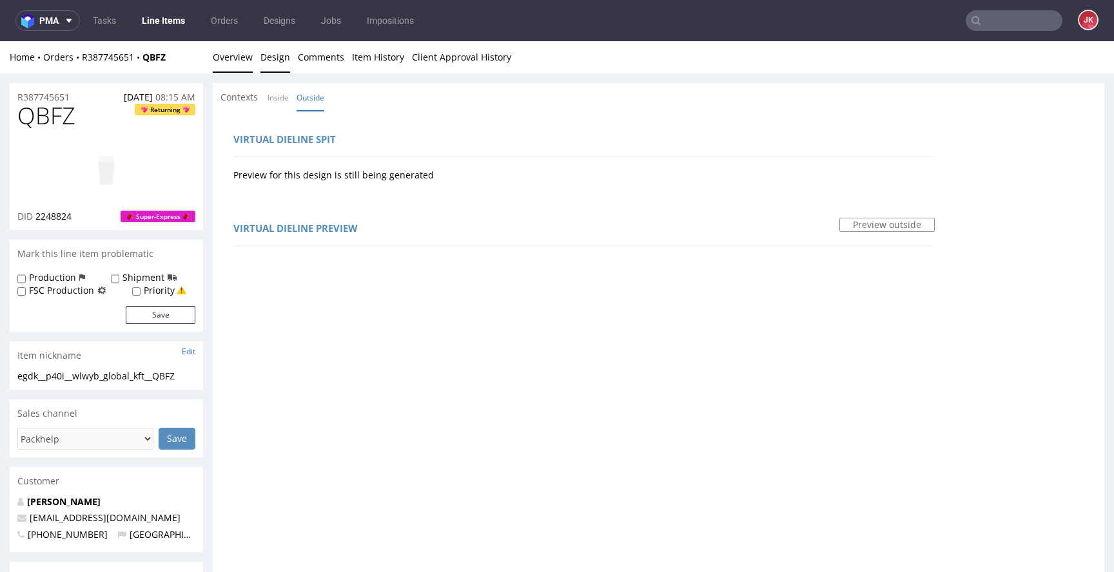
click at [228, 61] on link "Overview" at bounding box center [233, 57] width 40 height 32
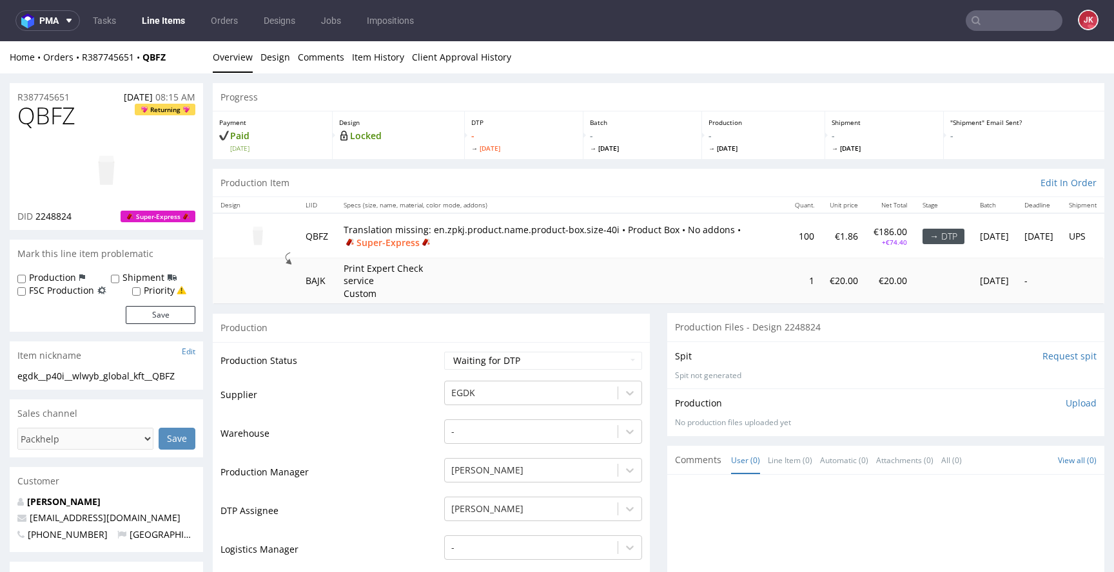
click at [170, 291] on label "Priority" at bounding box center [159, 290] width 31 height 13
click at [140, 291] on input "Priority" at bounding box center [136, 292] width 8 height 10
checkbox input "true"
click at [170, 313] on button "Save" at bounding box center [161, 315] width 70 height 18
click at [495, 360] on select "Waiting for Artwork Waiting for Diecut Waiting for Mockup Waiting for DTP Waiti…" at bounding box center [543, 361] width 198 height 18
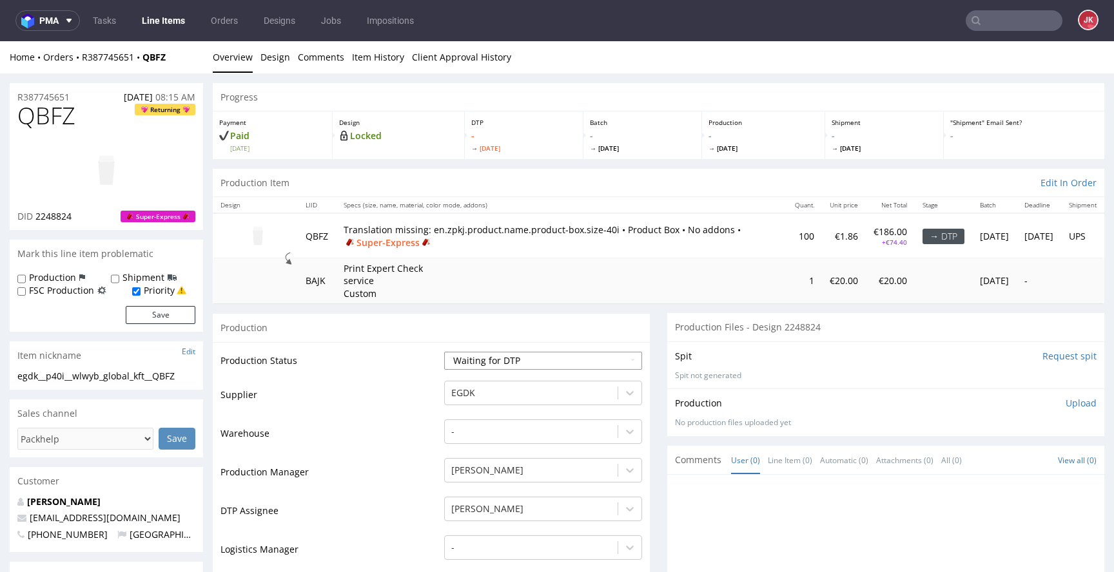
select select "dtp_in_process"
click at [444, 352] on select "Waiting for Artwork Waiting for Diecut Waiting for Mockup Waiting for DTP Waiti…" at bounding box center [543, 361] width 198 height 18
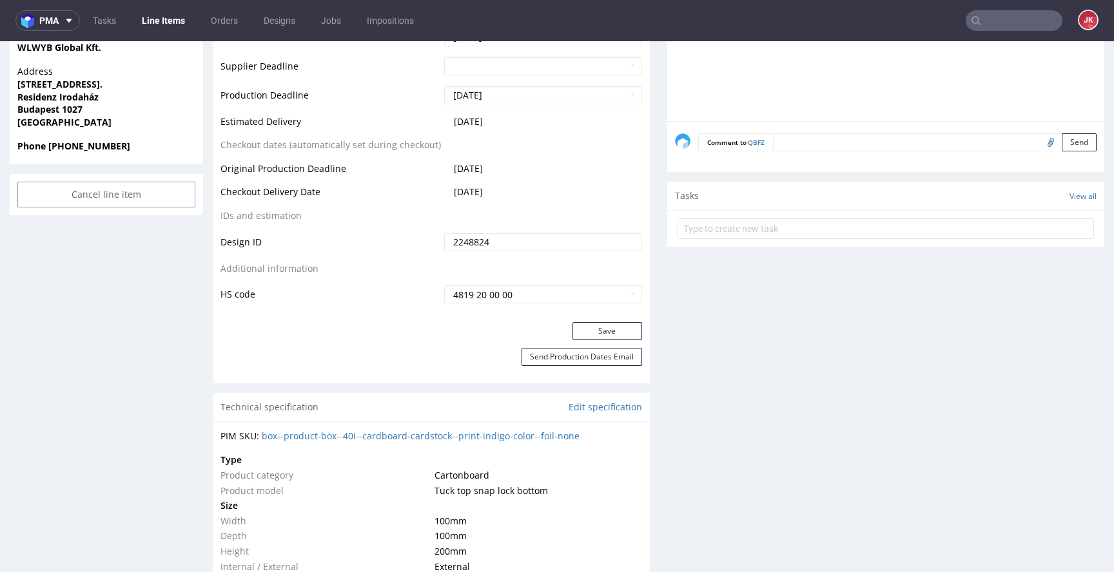
scroll to position [615, 0]
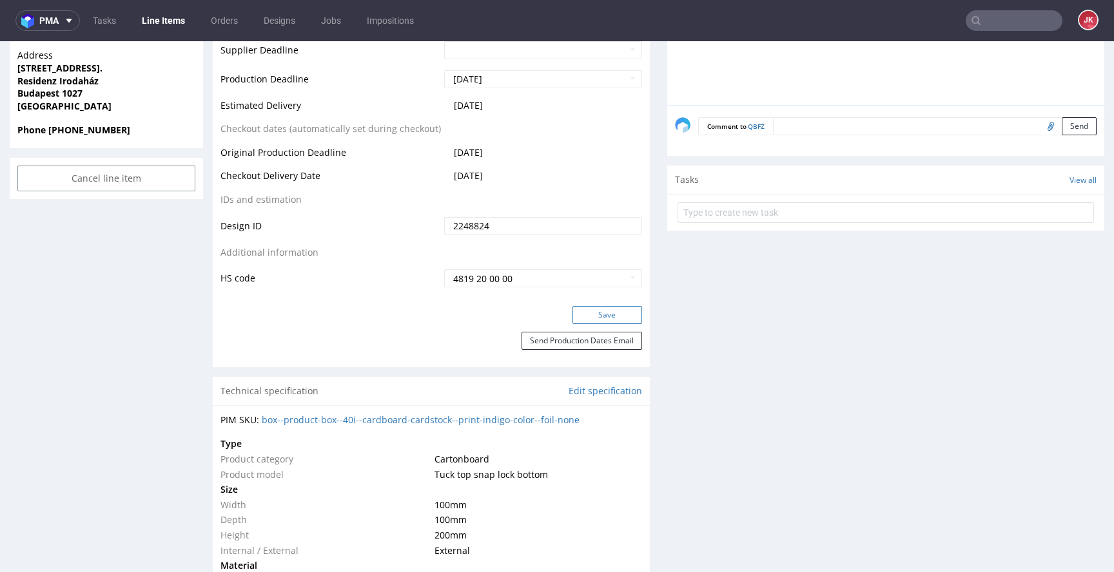
click at [582, 316] on button "Save" at bounding box center [607, 315] width 70 height 18
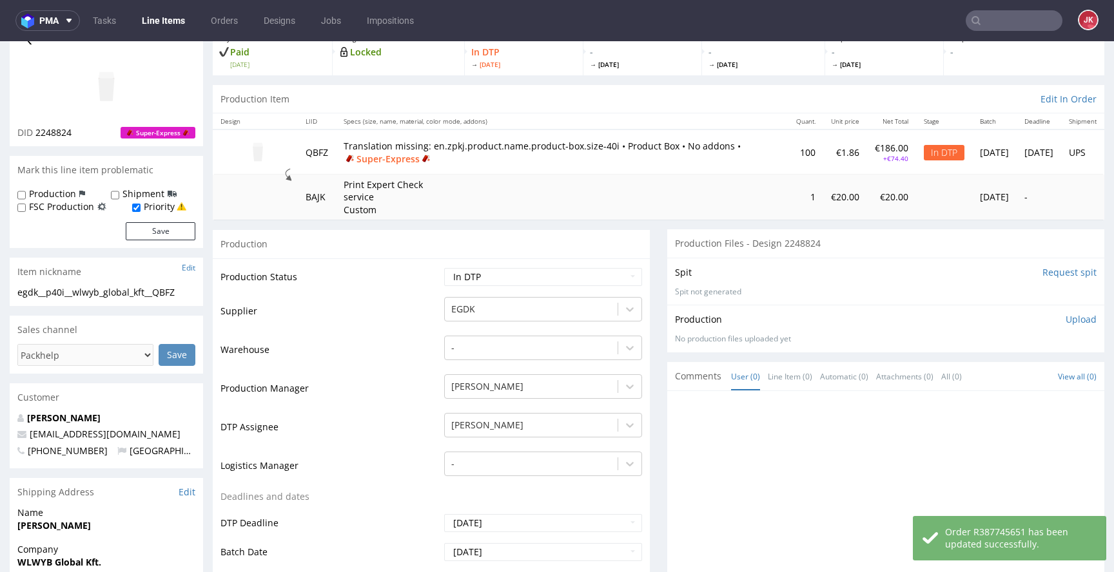
scroll to position [0, 0]
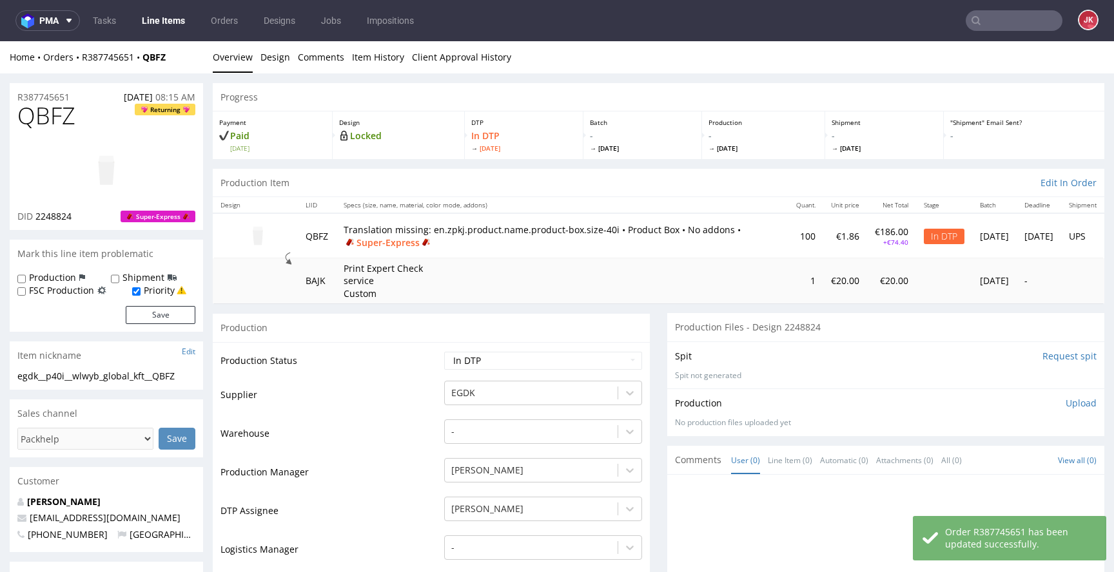
click at [105, 166] on img at bounding box center [106, 171] width 103 height 58
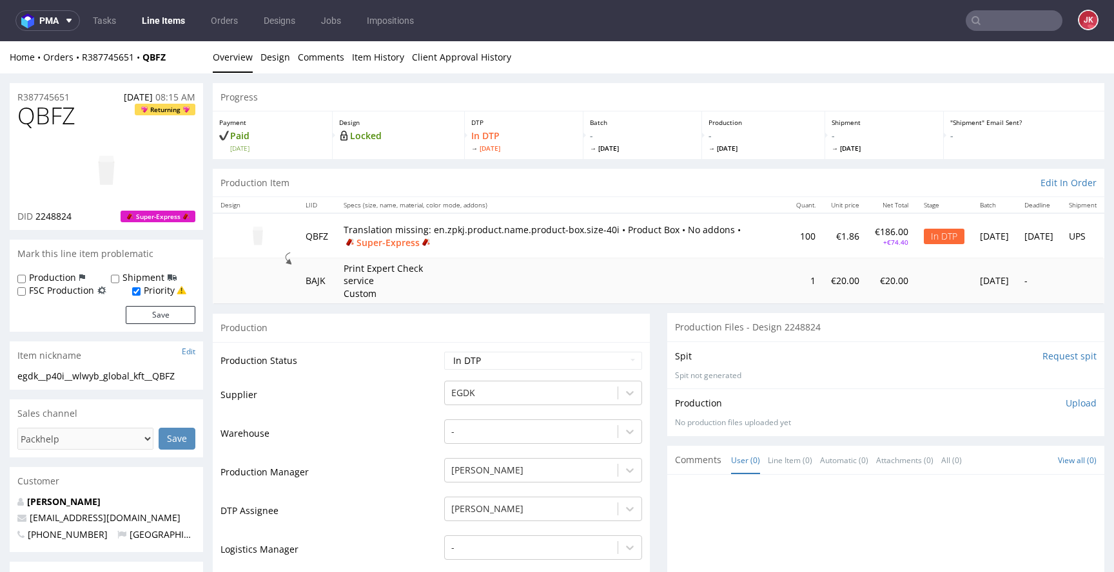
click at [46, 119] on span "QBFZ" at bounding box center [46, 116] width 58 height 26
copy span "QBFZ"
